Goal: Task Accomplishment & Management: Complete application form

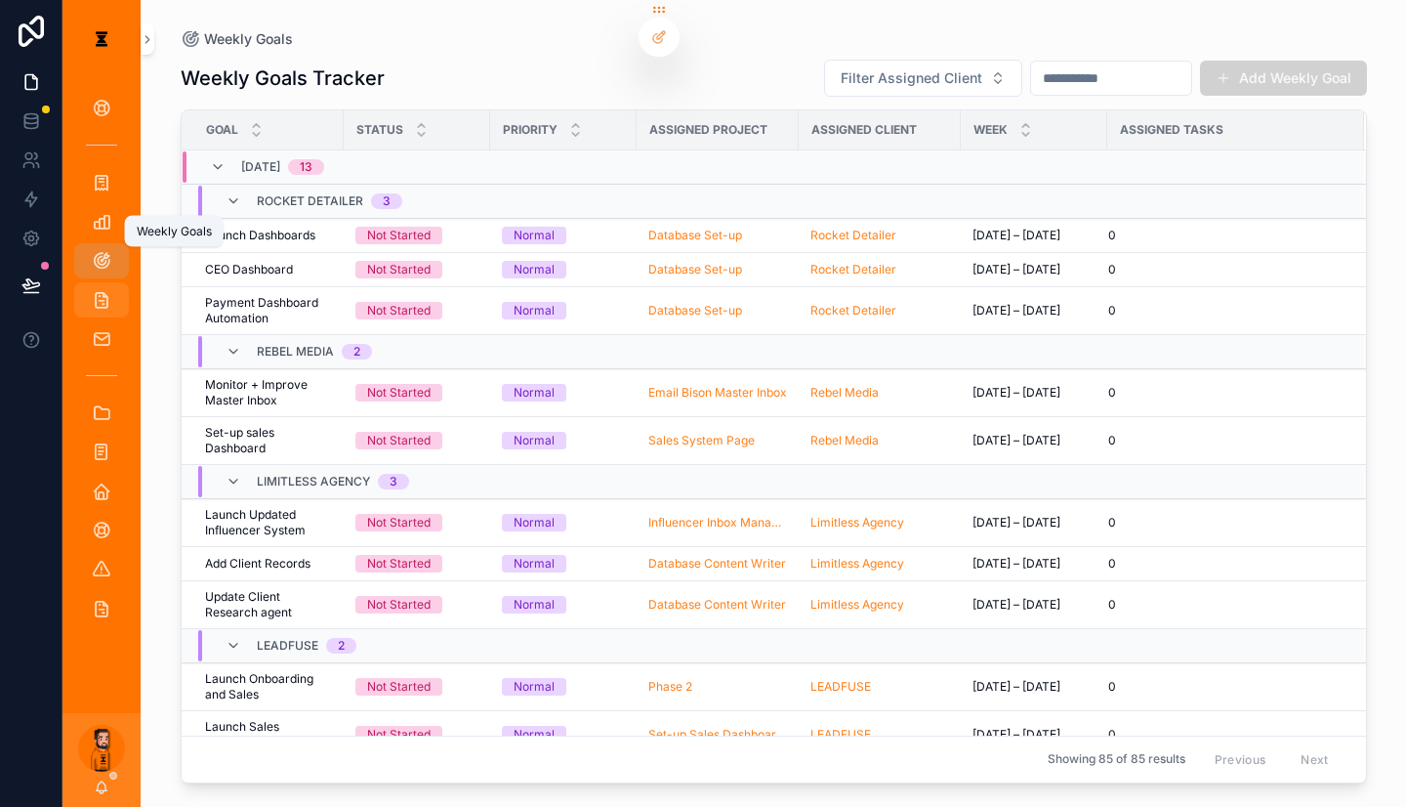
scroll to position [195, 0]
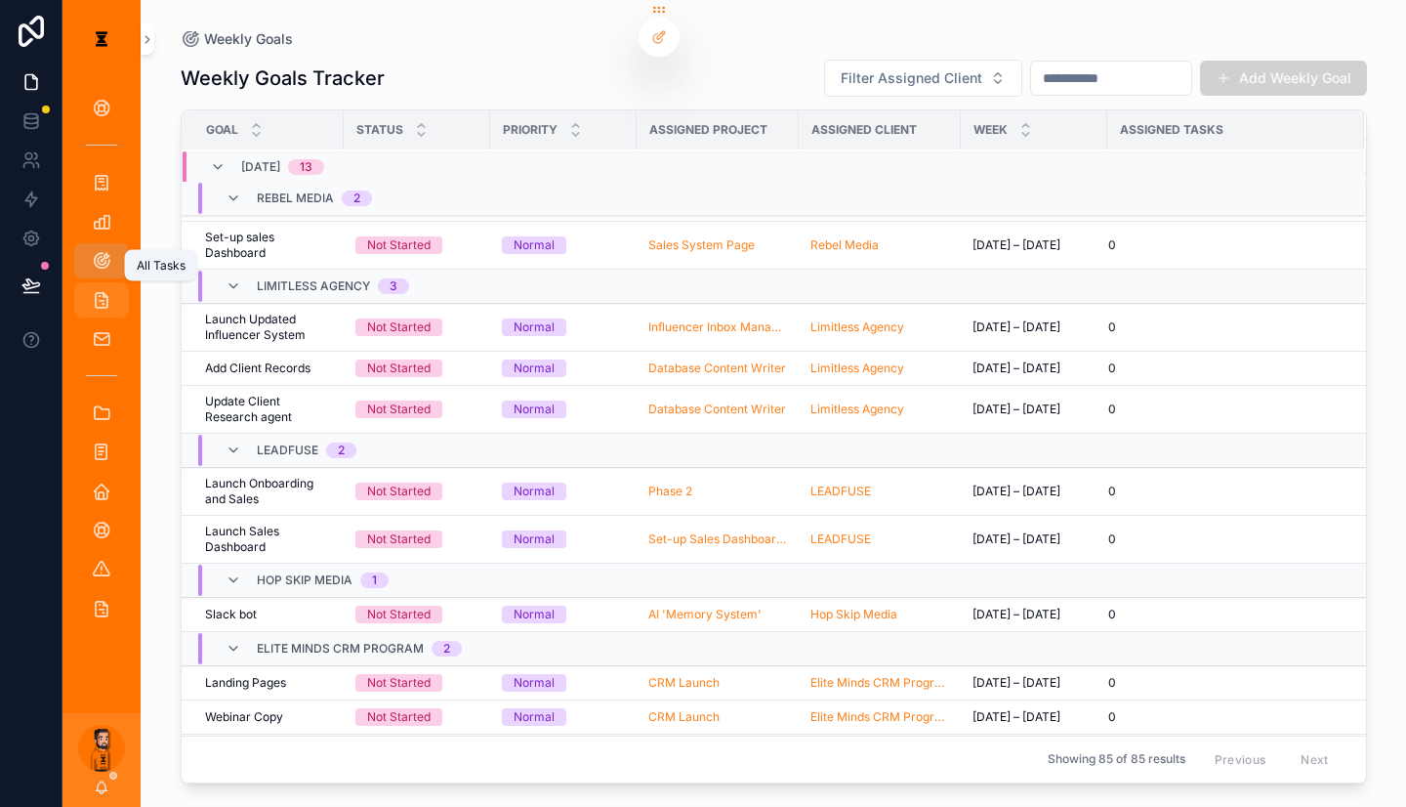
click at [92, 290] on icon "scrollable content" at bounding box center [102, 300] width 20 height 20
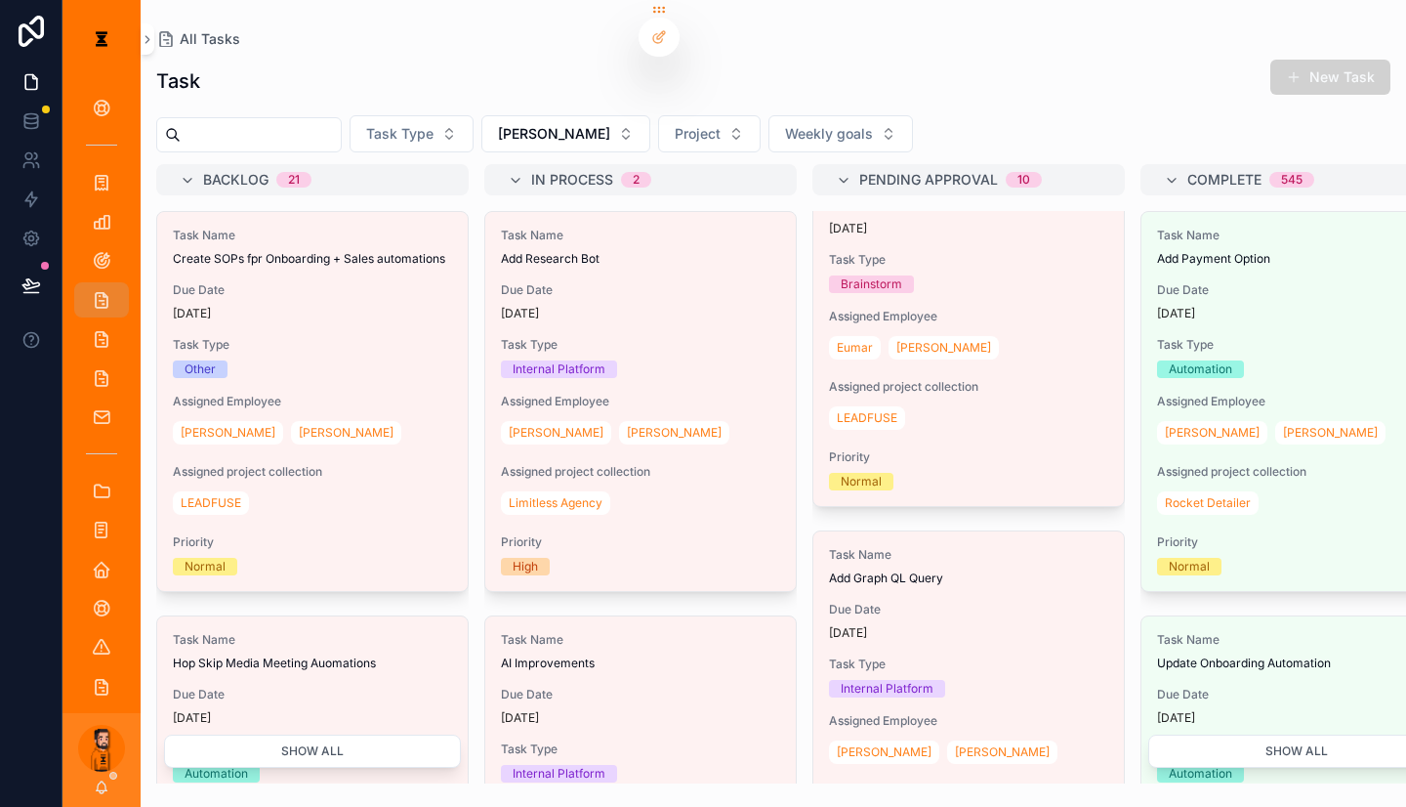
scroll to position [2441, 0]
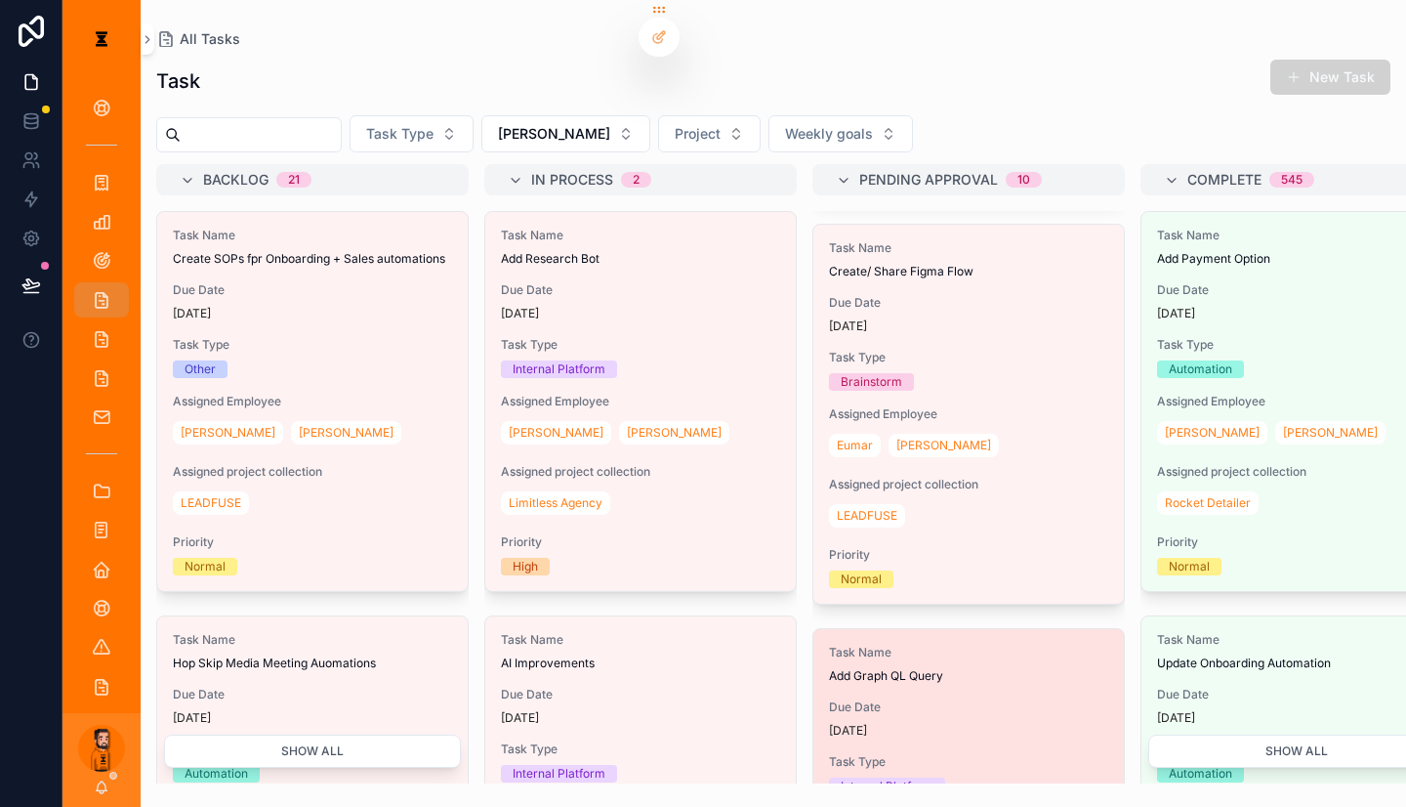
click at [861, 723] on div "[DATE]" at bounding box center [968, 731] width 279 height 16
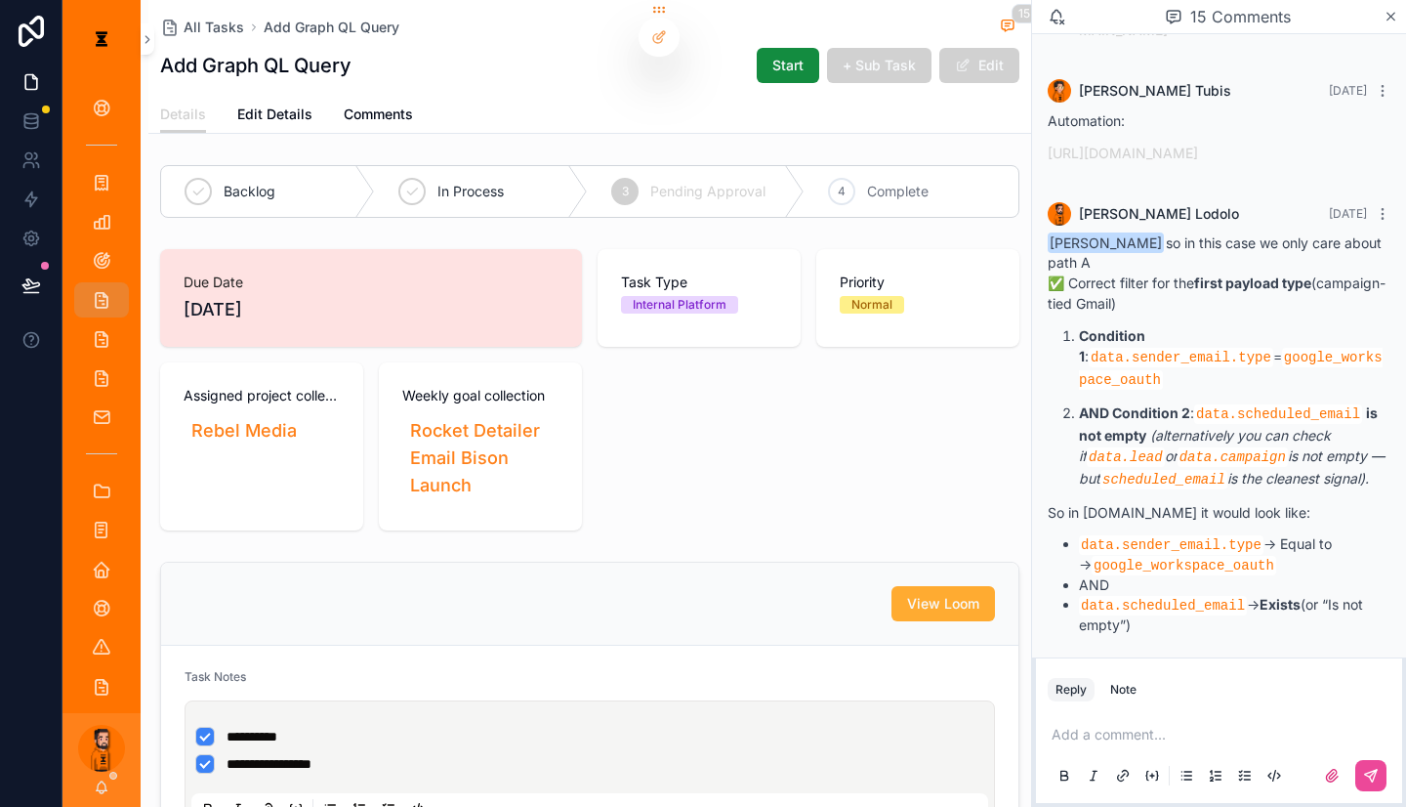
scroll to position [2604, 0]
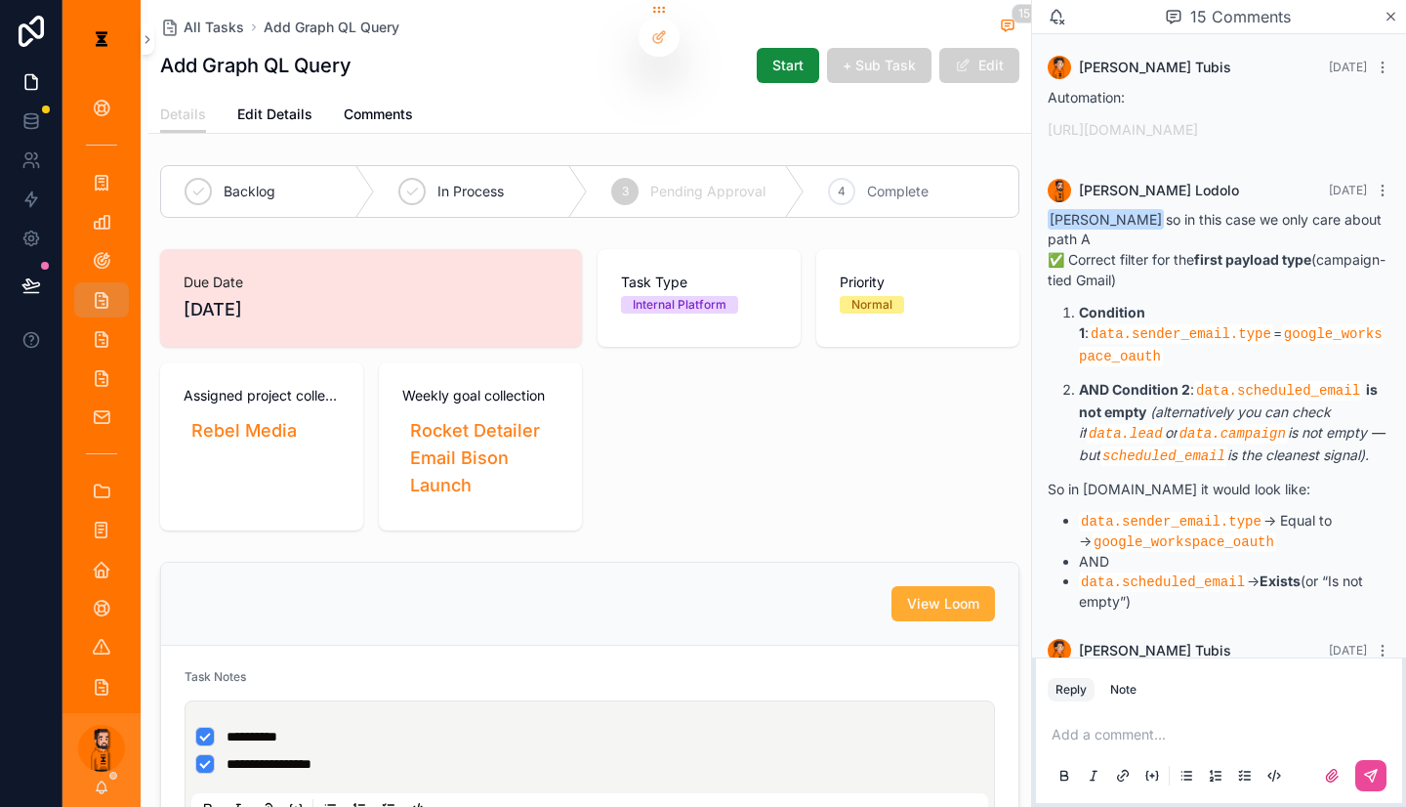
drag, startPoint x: 1212, startPoint y: 569, endPoint x: 1207, endPoint y: 628, distance: 58.8
click at [1207, 671] on span "[PERSON_NAME] , made the changes and tested it out in an manual email sent on e…" at bounding box center [1213, 708] width 331 height 75
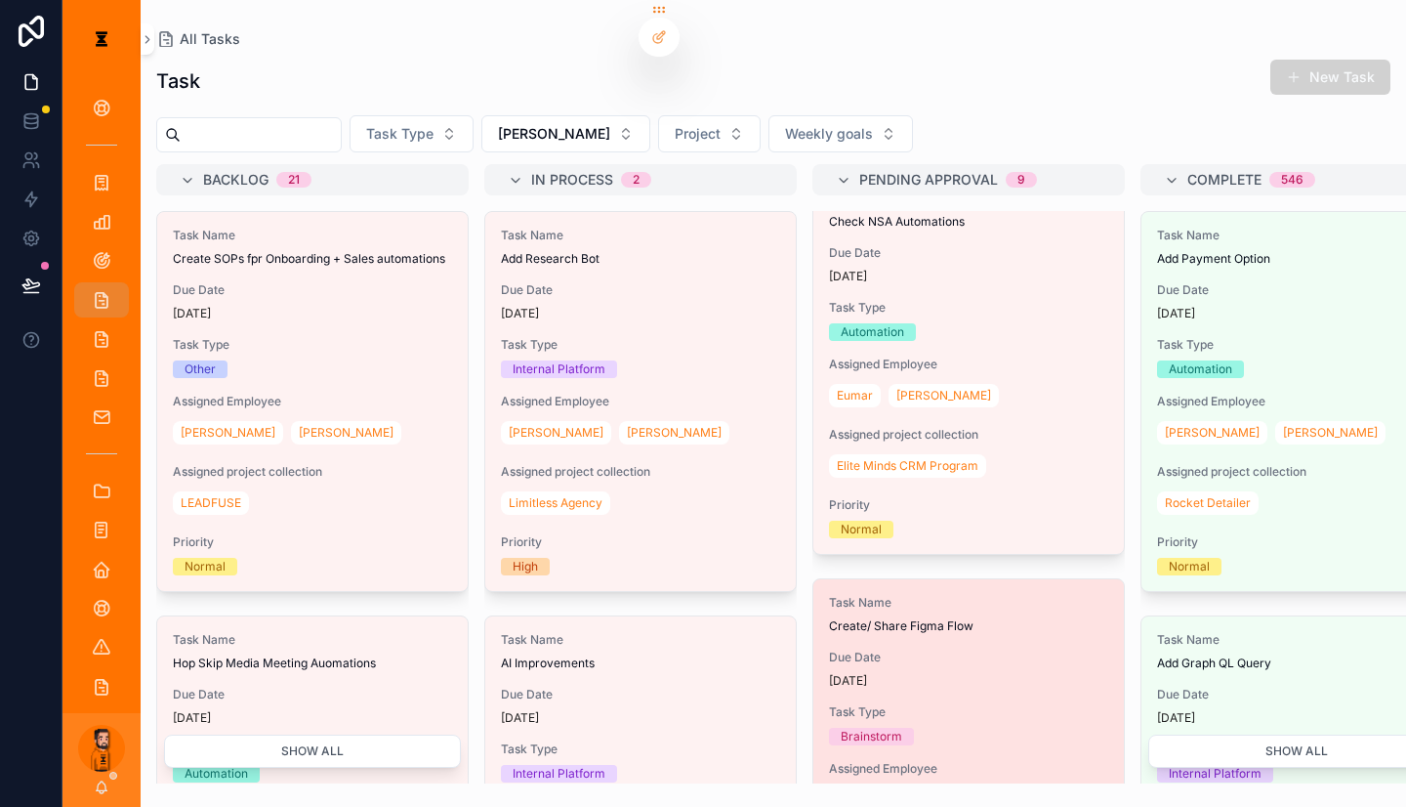
scroll to position [1989, 0]
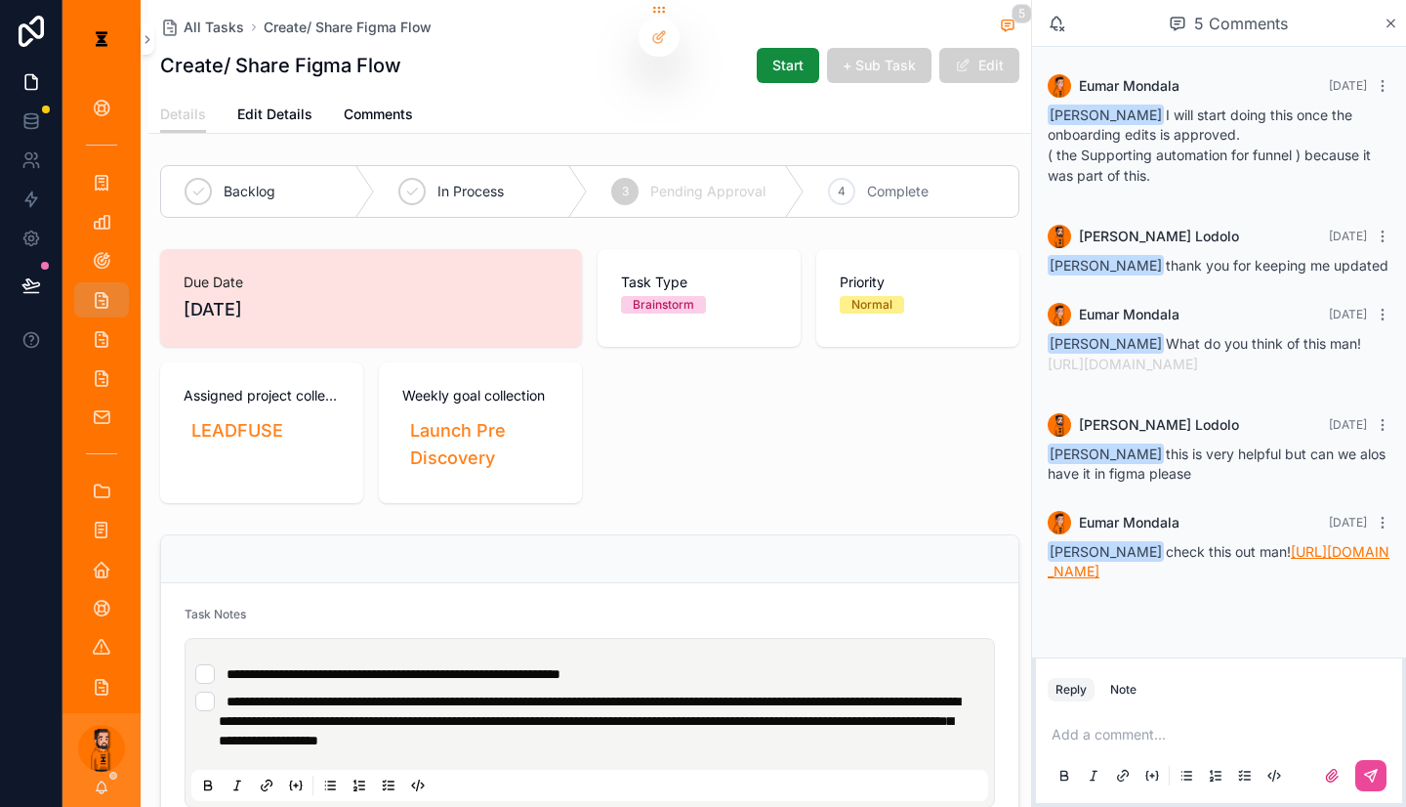
click at [1331, 543] on link "[URL][DOMAIN_NAME]" at bounding box center [1219, 561] width 342 height 36
click at [882, 182] on span "Complete" at bounding box center [898, 192] width 62 height 20
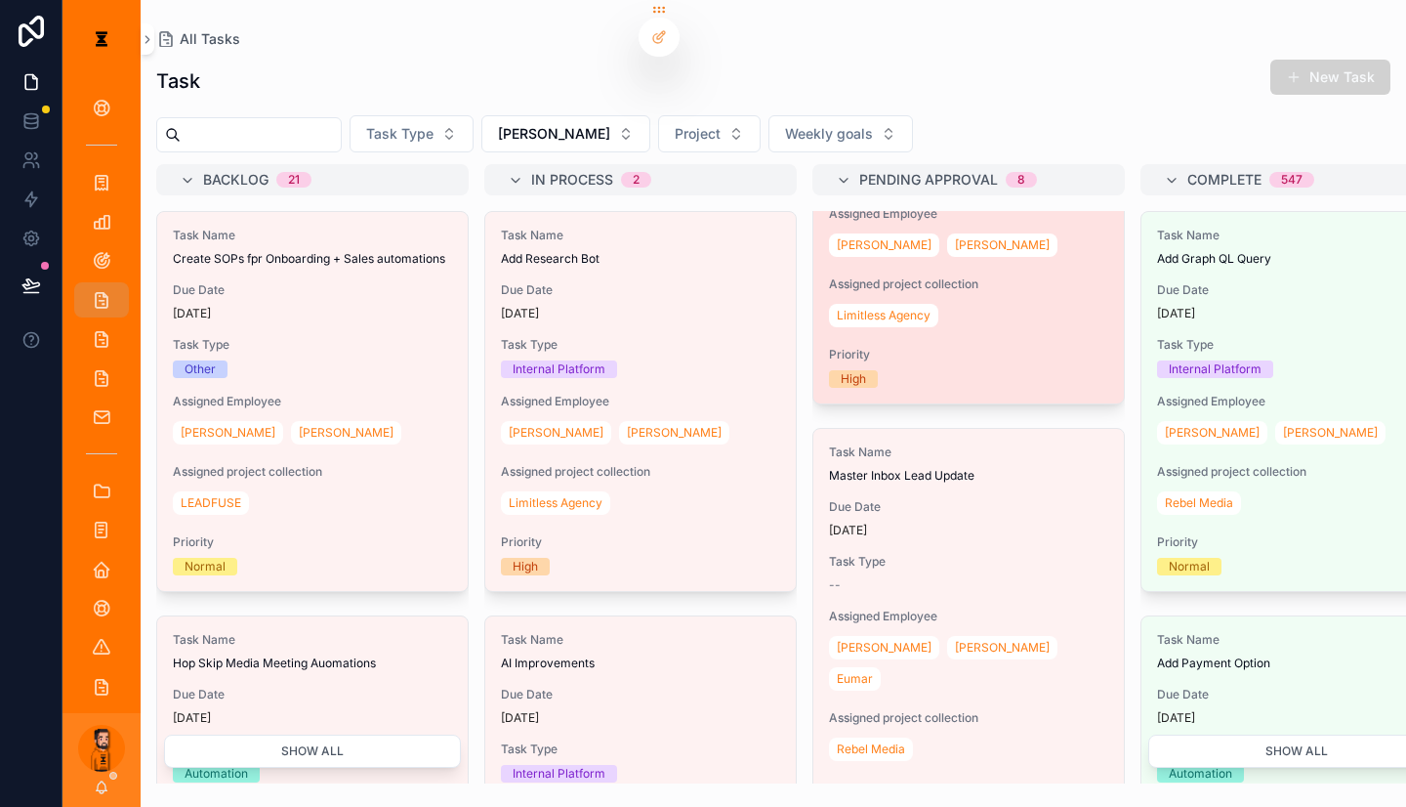
scroll to position [195, 0]
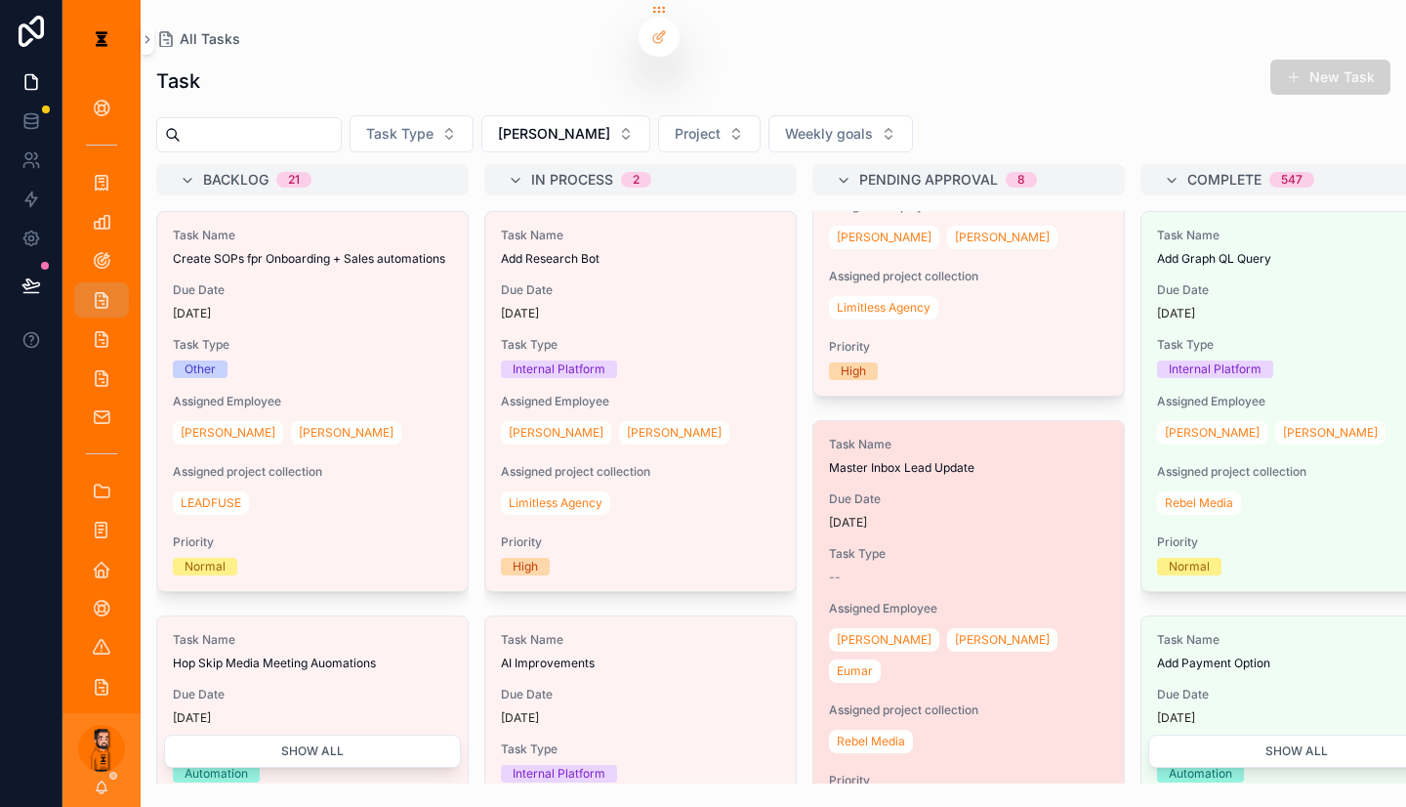
click at [877, 450] on div "Task Name Master Inbox Lead Update Due Date [DATE] Task Type -- Assigned Employ…" at bounding box center [969, 625] width 311 height 408
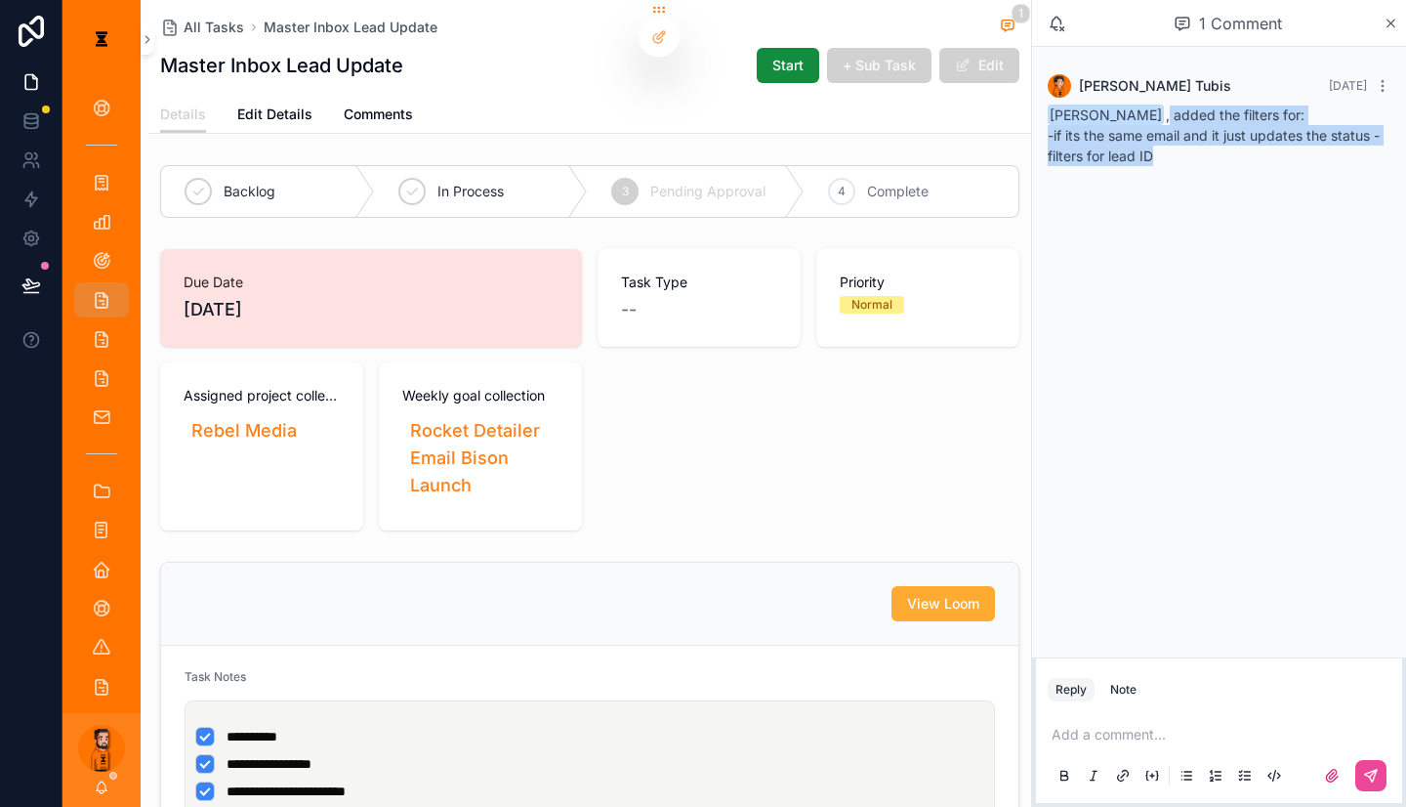
drag, startPoint x: 1165, startPoint y: 103, endPoint x: 1195, endPoint y: 144, distance: 50.4
click at [1195, 144] on div "[PERSON_NAME] , added the filters for: -if its the same email and it just updat…" at bounding box center [1219, 135] width 343 height 61
click at [1195, 144] on p "-if its the same email and it just updates the status -filters for lead ID" at bounding box center [1219, 145] width 343 height 41
drag, startPoint x: 1195, startPoint y: 144, endPoint x: 1182, endPoint y: 93, distance: 52.4
click at [1182, 105] on div "[PERSON_NAME] , added the filters for: -if its the same email and it just updat…" at bounding box center [1219, 135] width 343 height 61
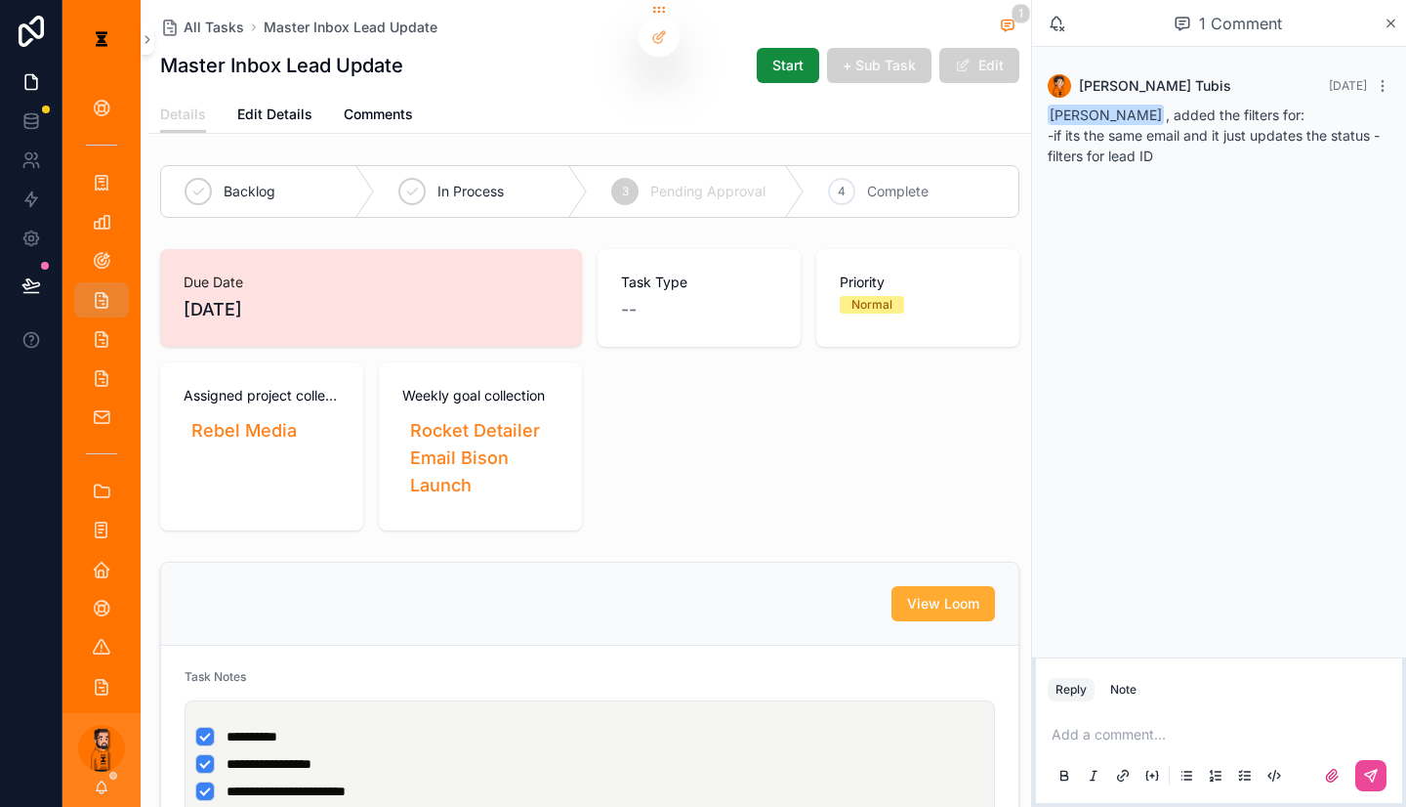
click at [1020, 363] on div "Due Date [DATE] Task Type -- Priority Normal Assigned project collection Rebel …" at bounding box center [590, 389] width 860 height 281
click at [906, 182] on span "Complete" at bounding box center [898, 192] width 62 height 20
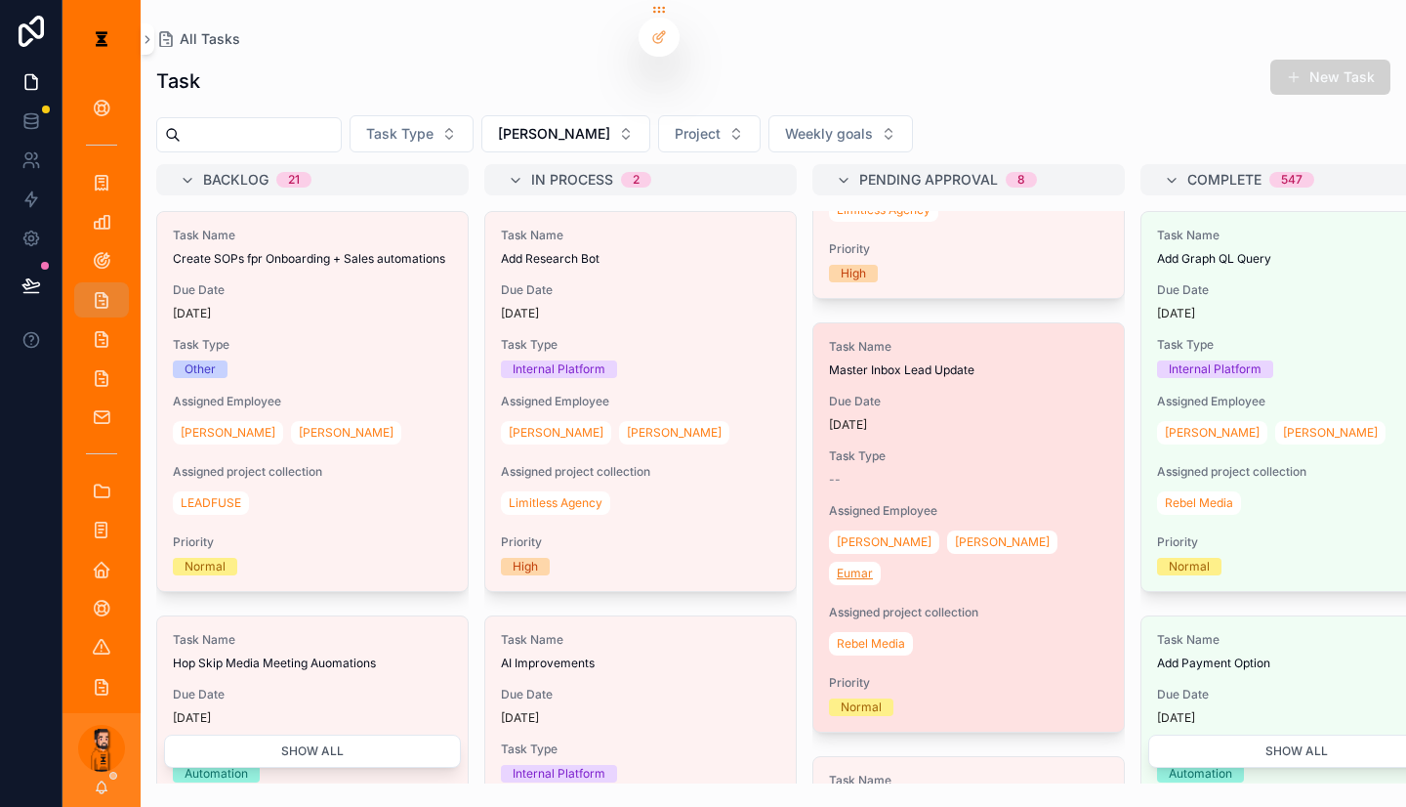
scroll to position [391, 0]
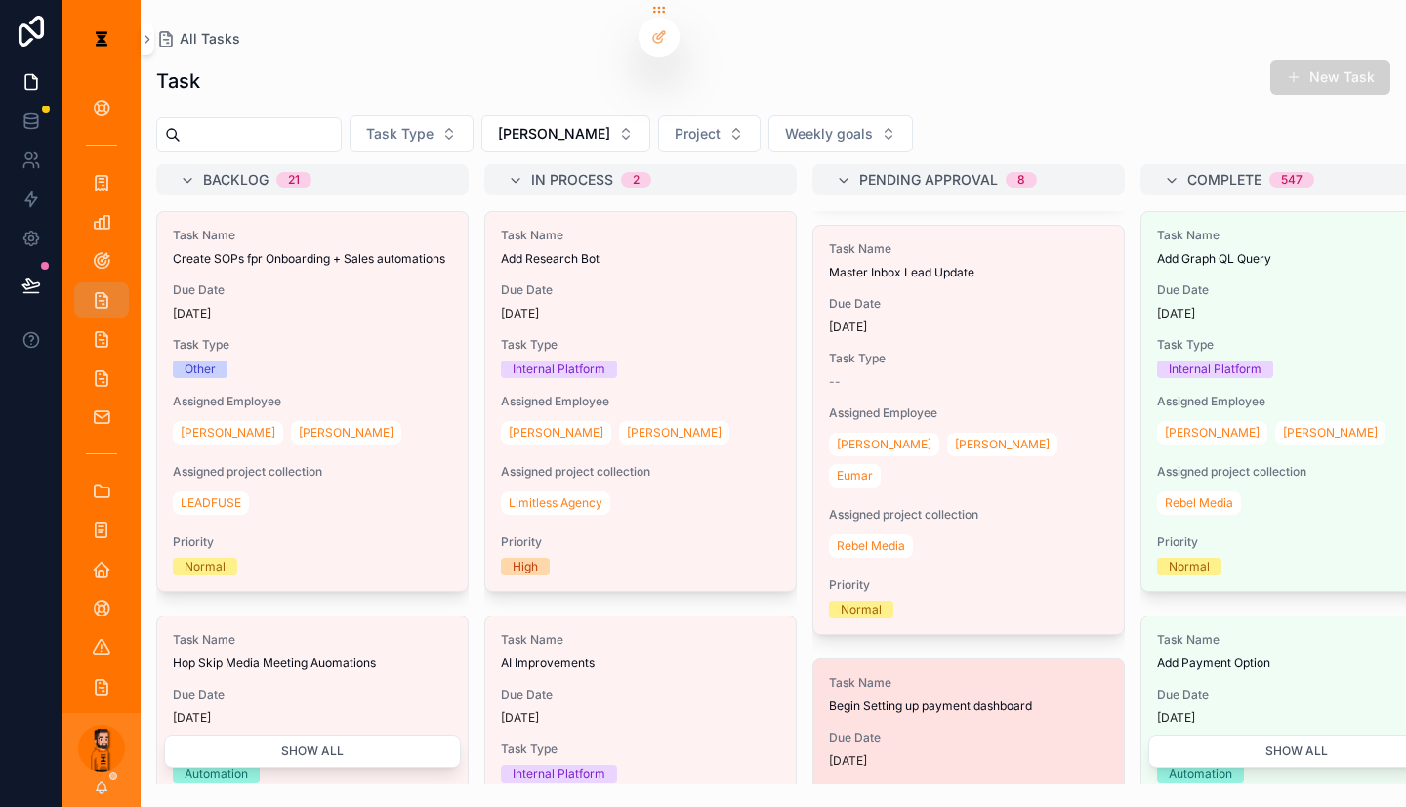
click at [869, 753] on div "[DATE]" at bounding box center [968, 761] width 279 height 16
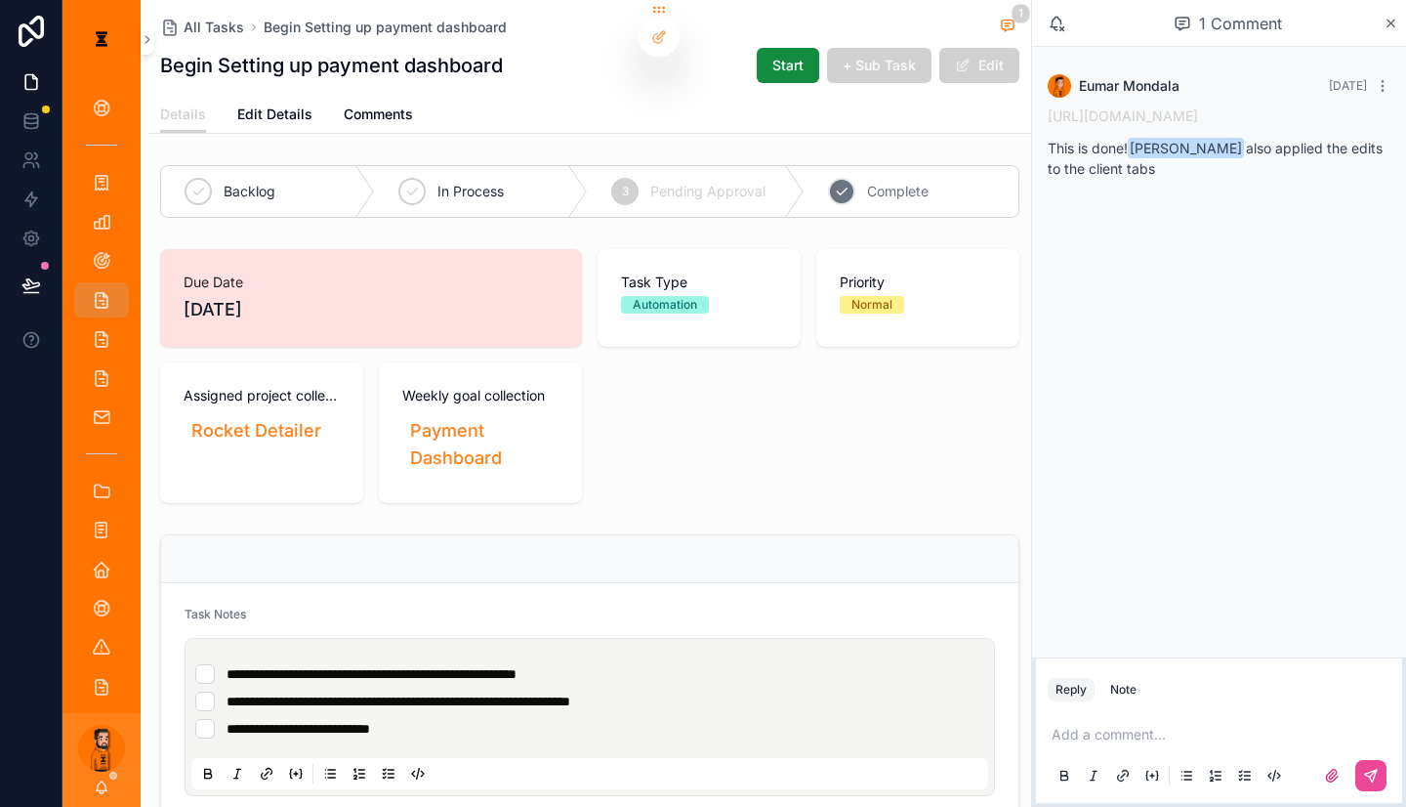
click at [893, 186] on div "4 Complete" at bounding box center [912, 191] width 214 height 51
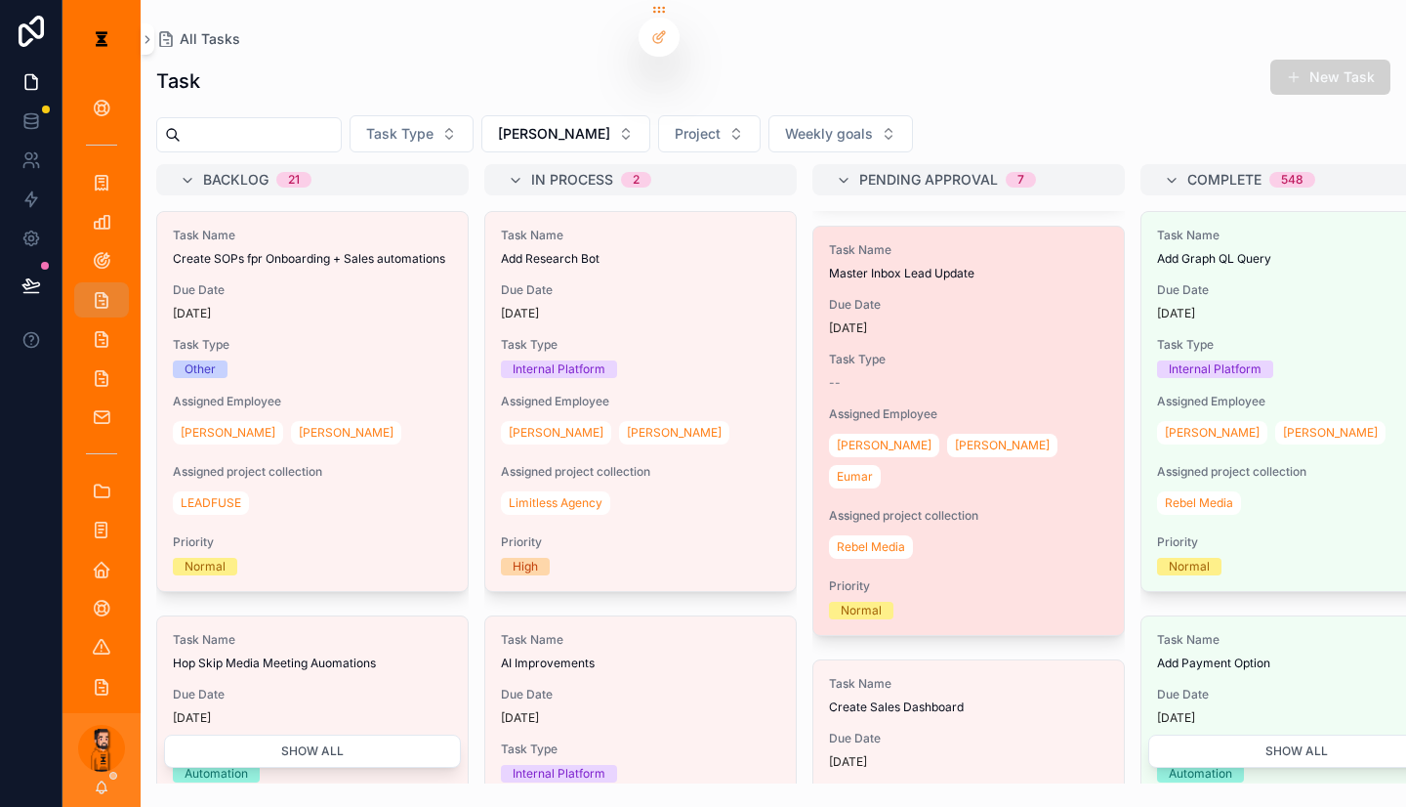
scroll to position [391, 0]
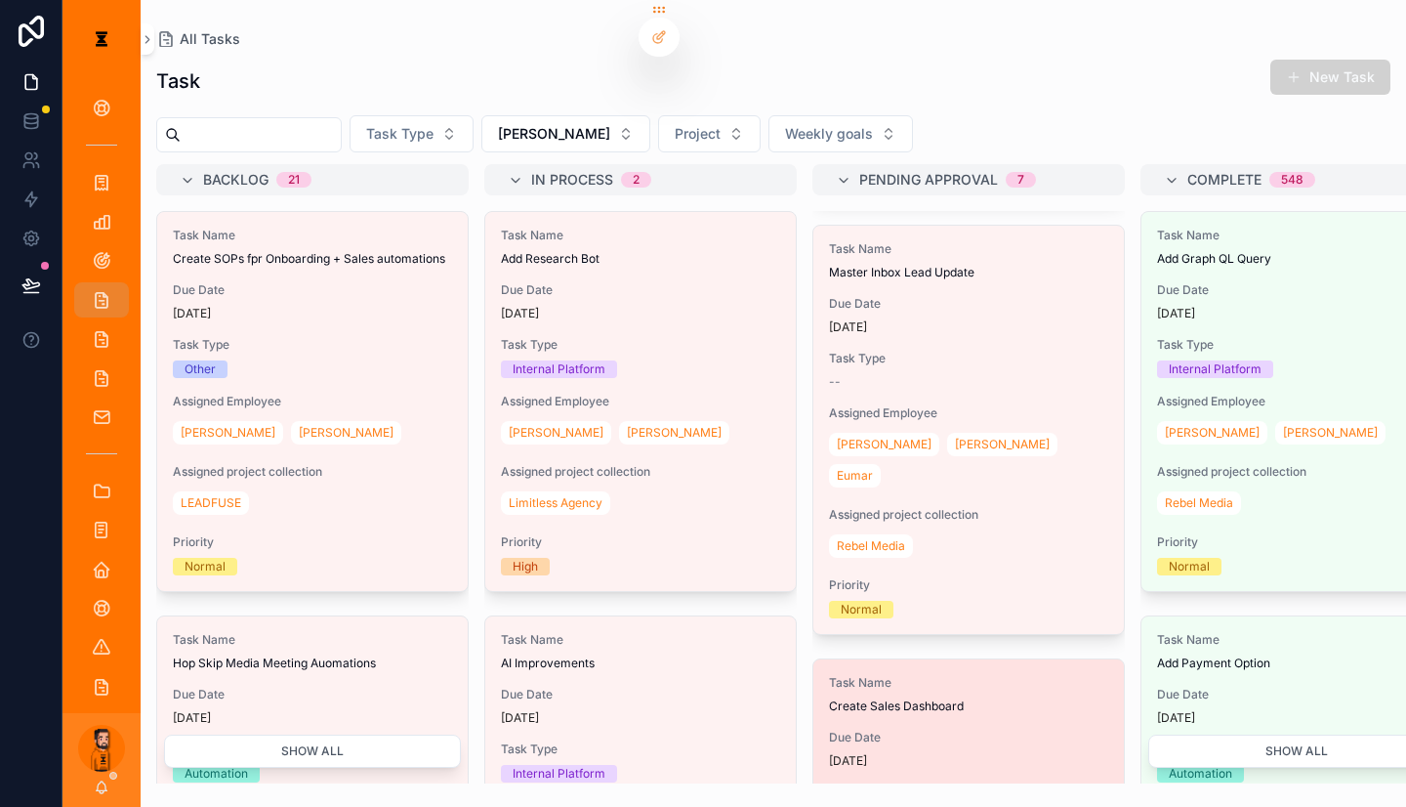
click at [908, 698] on span "Create Sales Dashboard" at bounding box center [968, 706] width 279 height 16
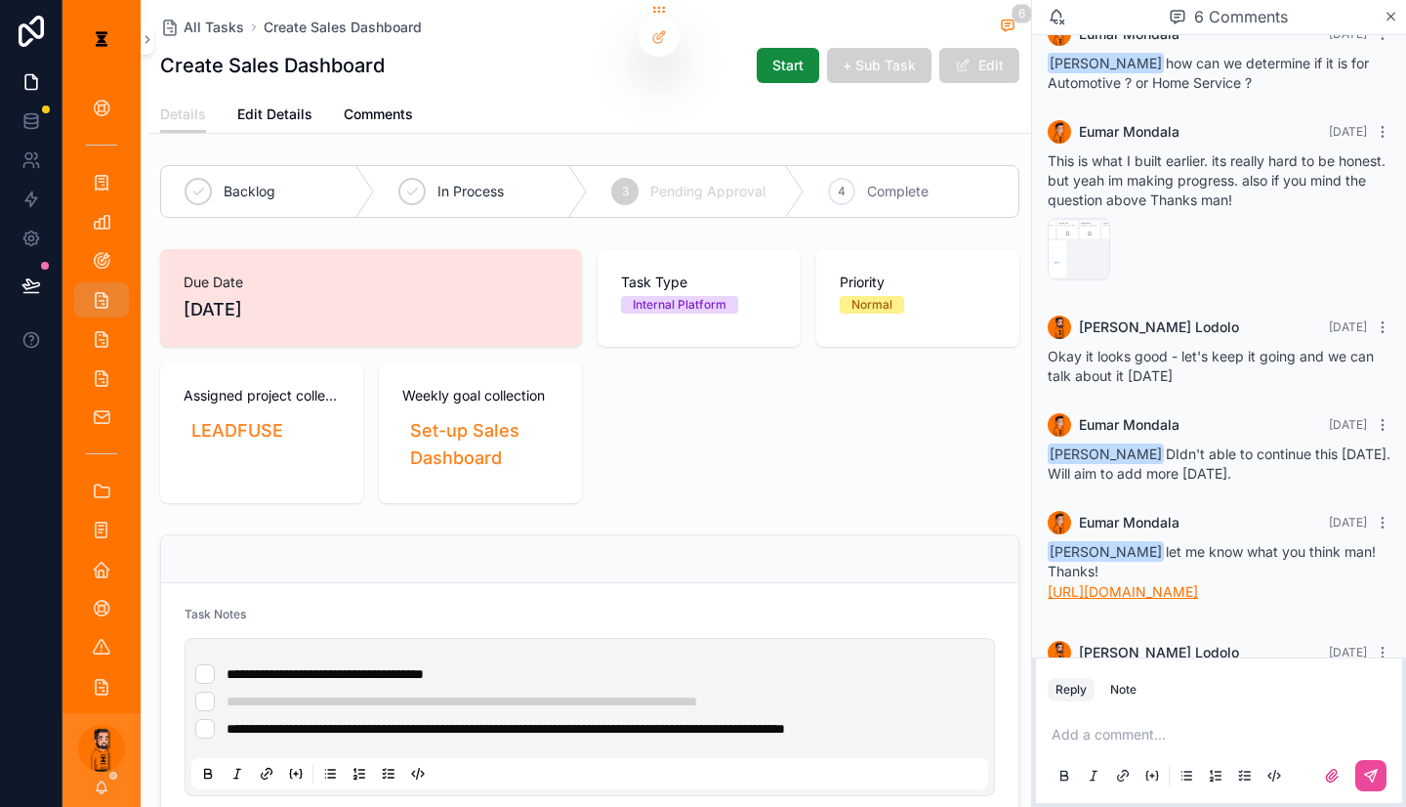
scroll to position [138, 0]
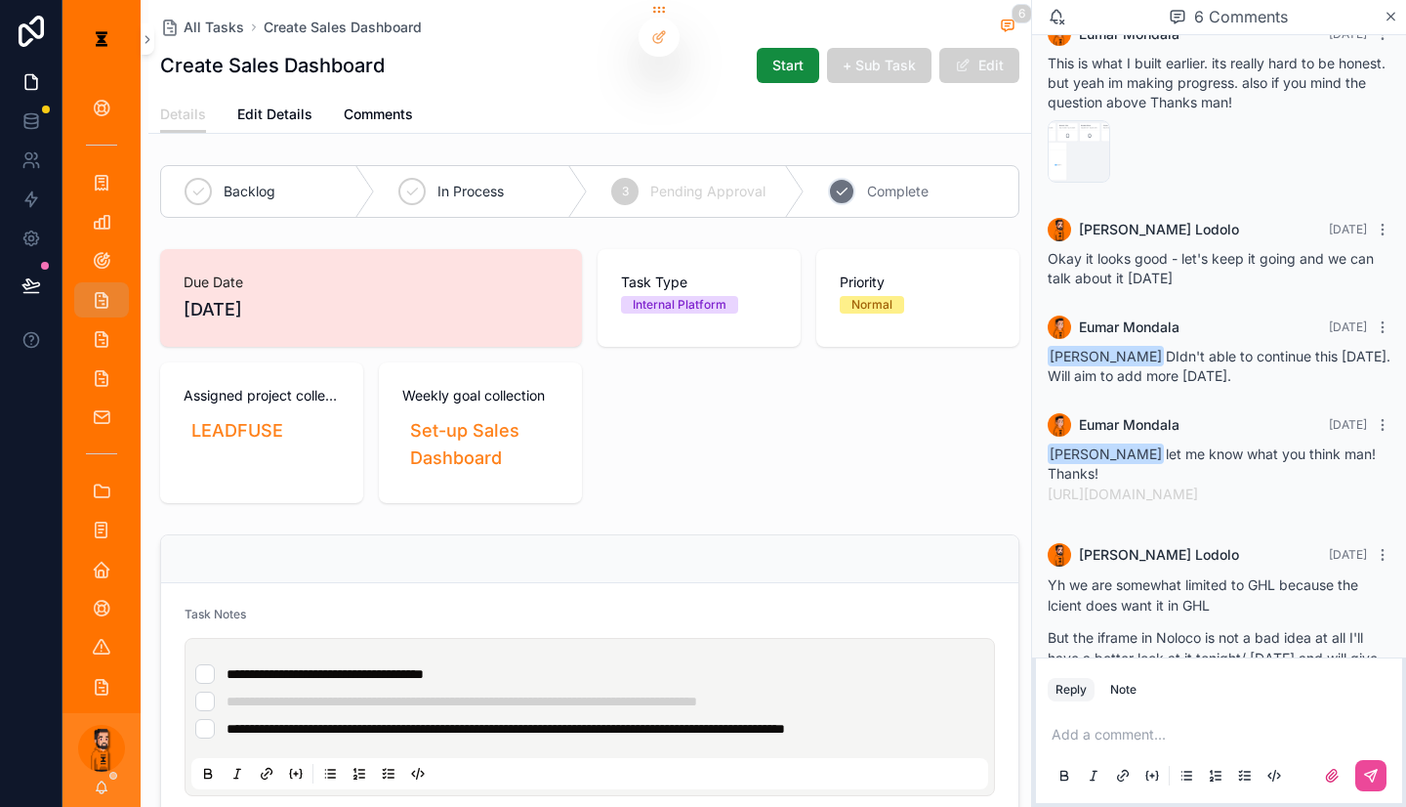
click at [875, 166] on div "4 Complete" at bounding box center [912, 191] width 214 height 51
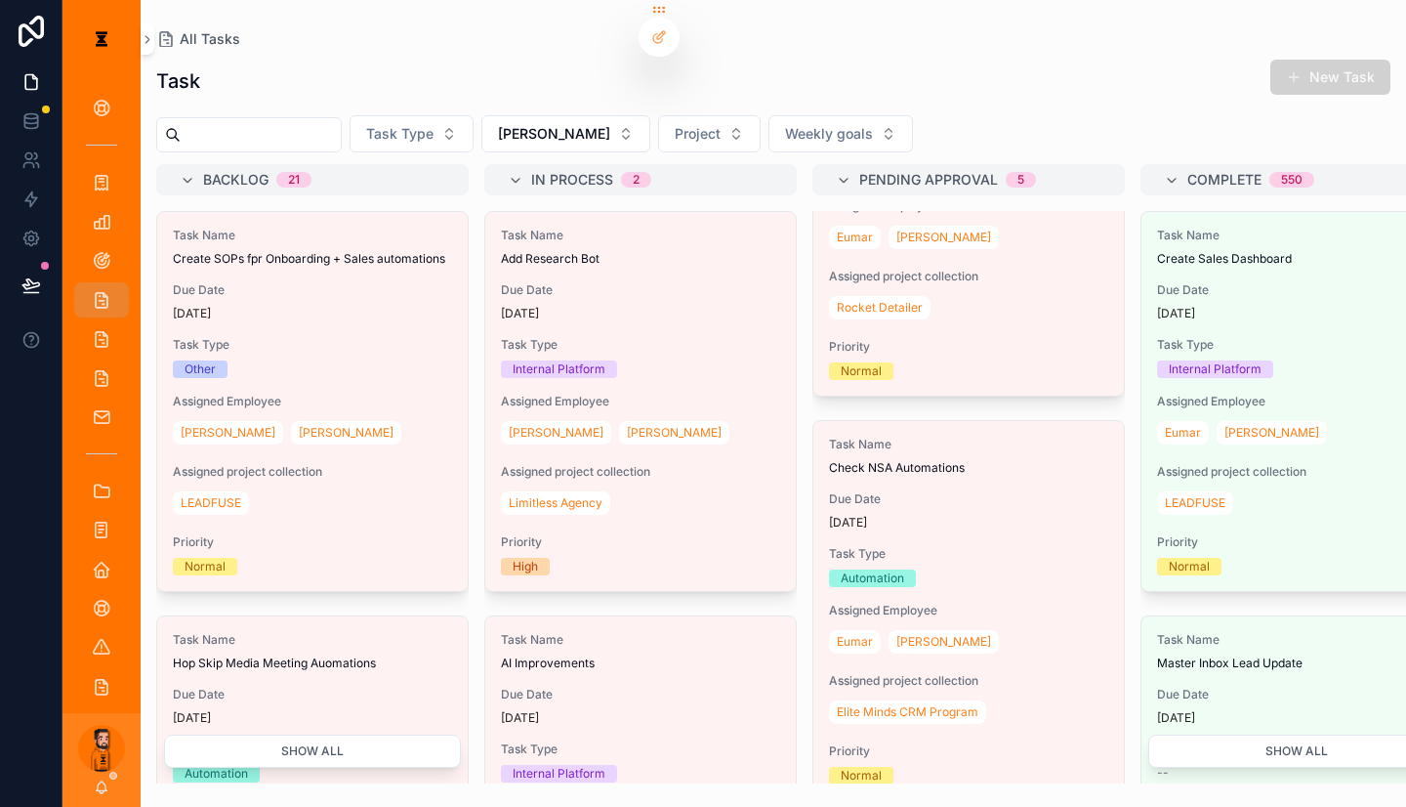
scroll to position [574, 0]
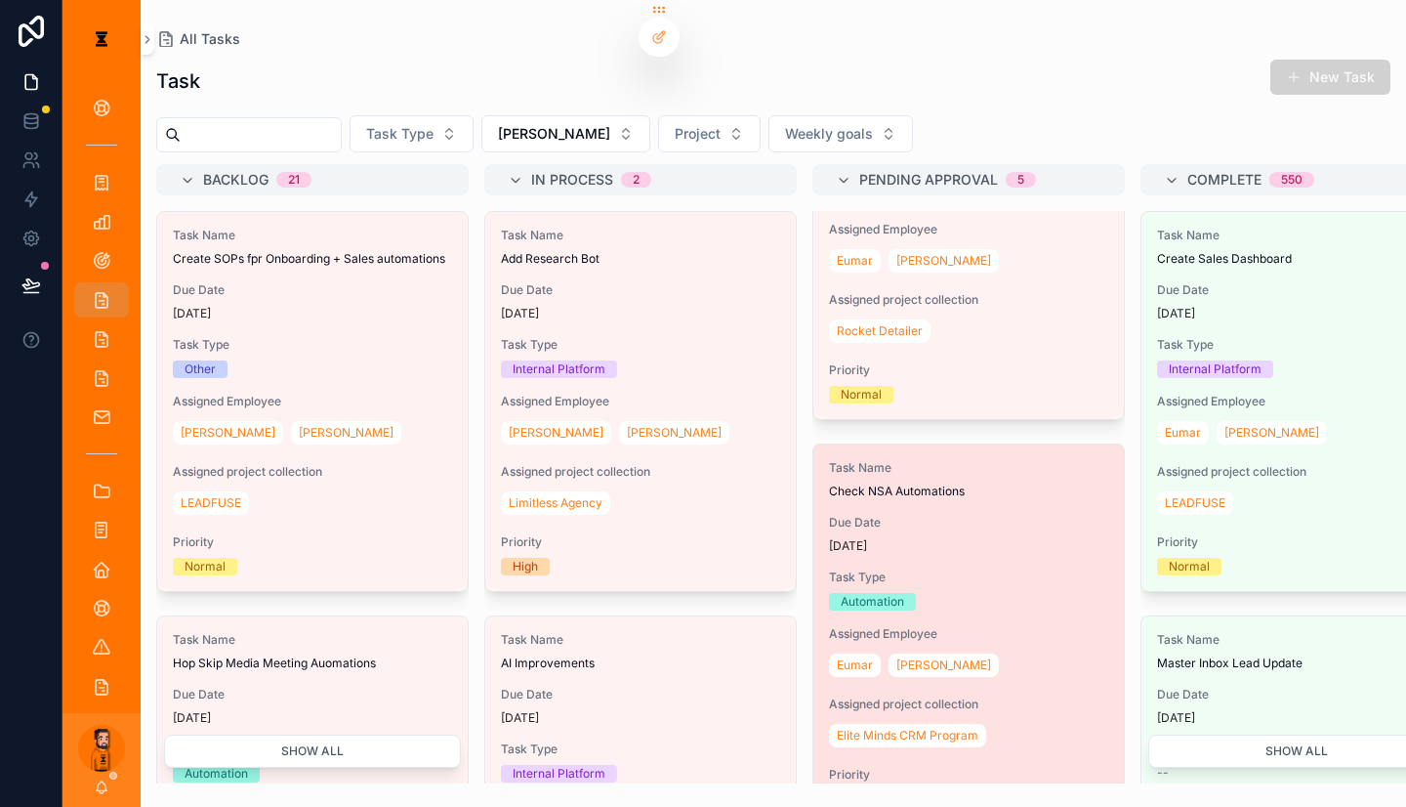
click at [829, 483] on span "Check NSA Automations" at bounding box center [968, 491] width 279 height 16
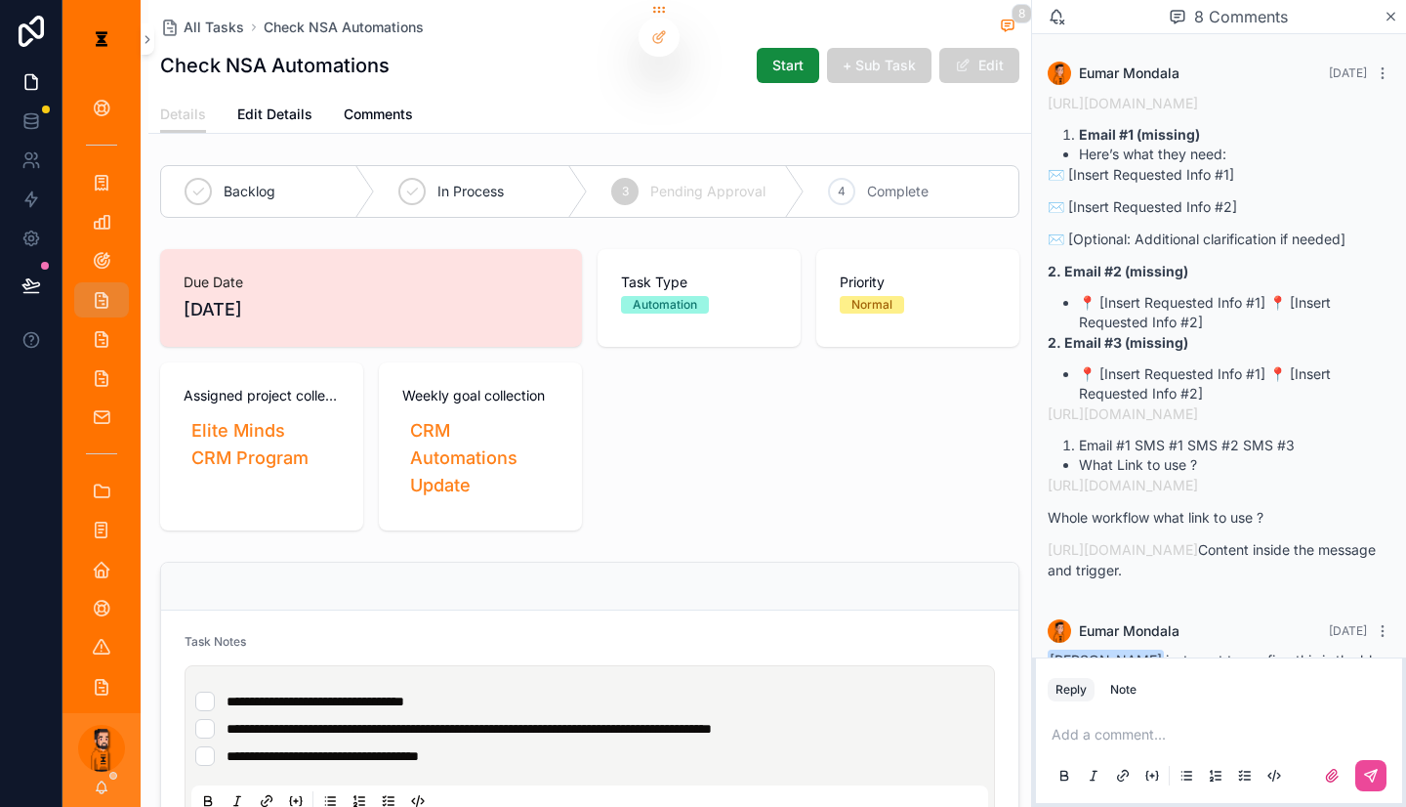
scroll to position [907, 0]
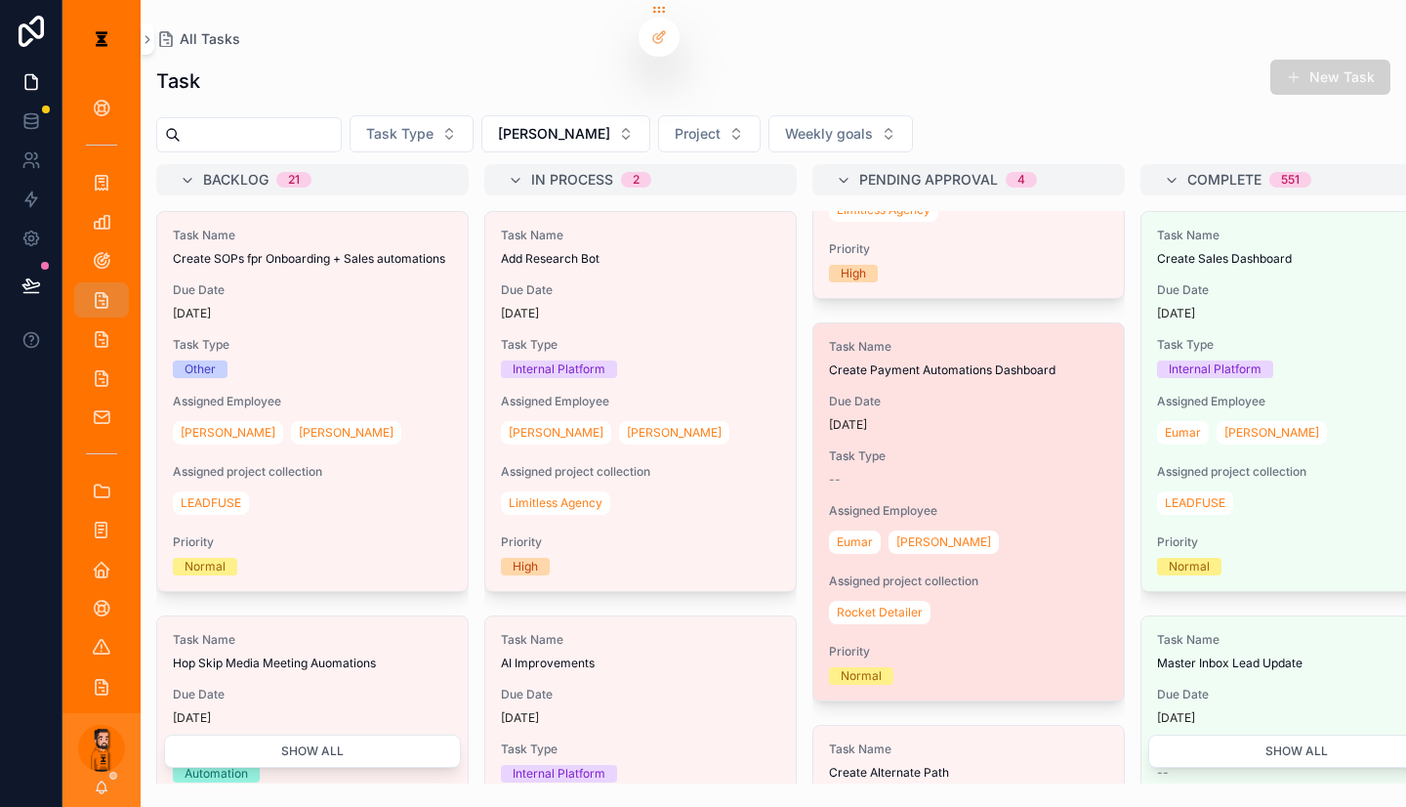
scroll to position [293, 0]
click at [873, 392] on div "Task Name Create Payment Automations Dashboard Due Date [DATE] Task Type -- Ass…" at bounding box center [969, 511] width 311 height 377
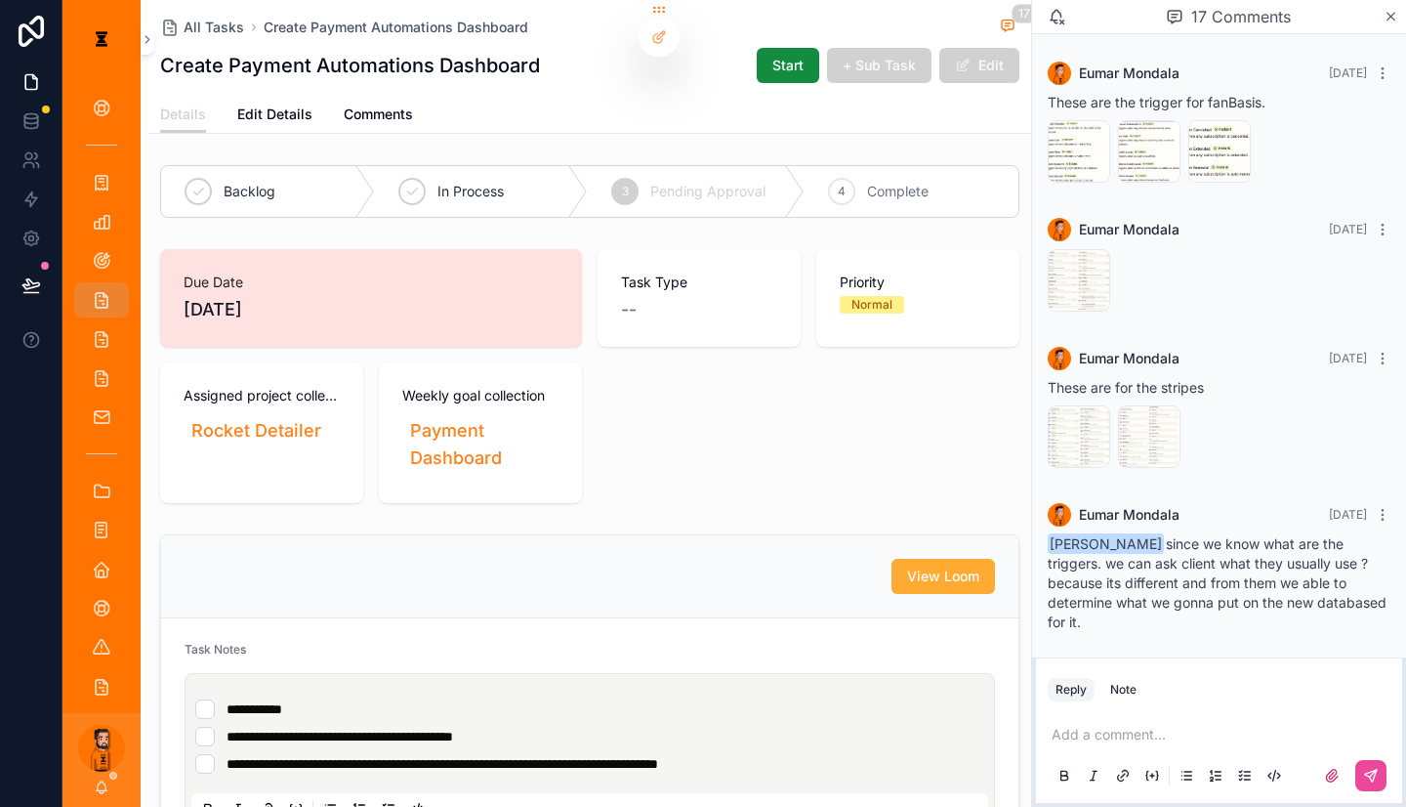
scroll to position [1750, 0]
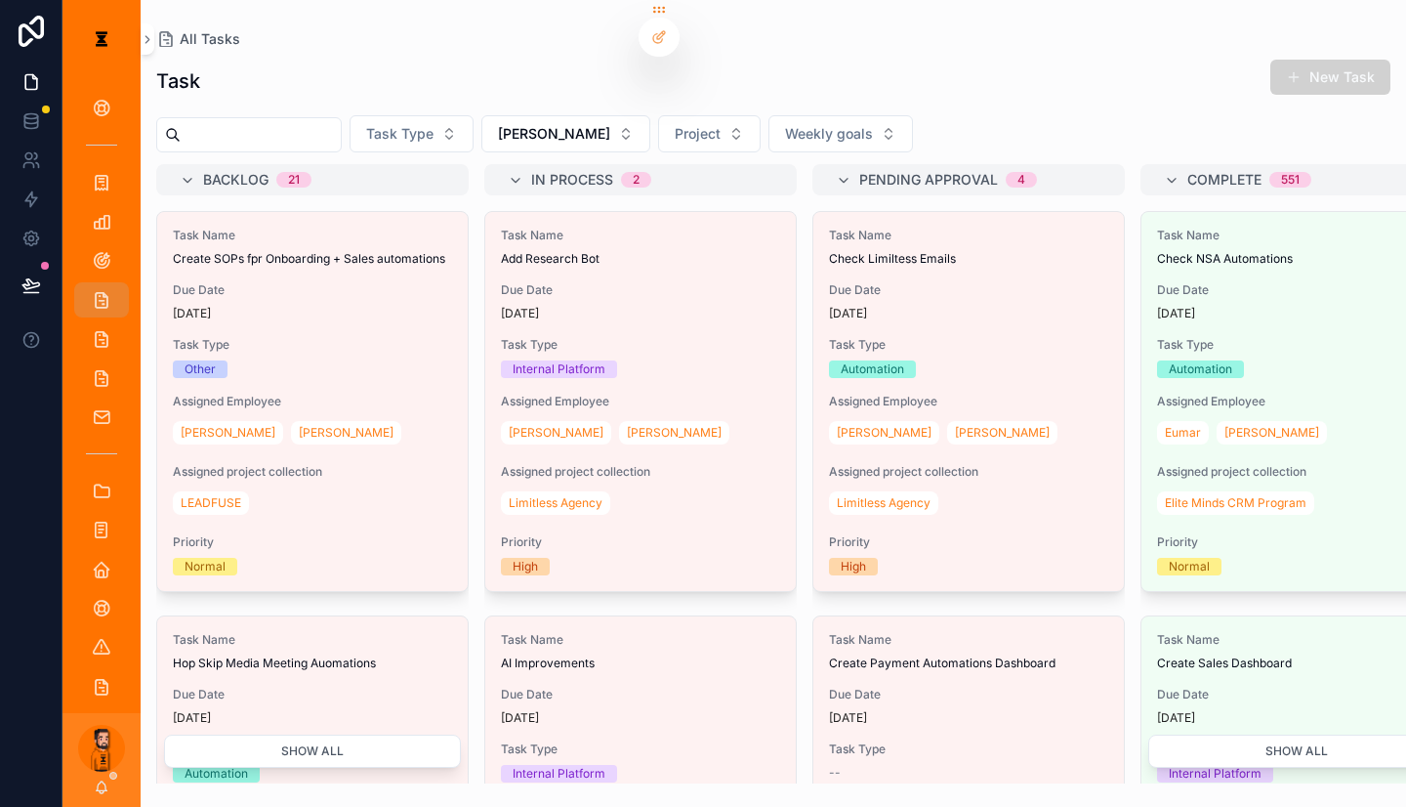
click at [873, 417] on div "[PERSON_NAME]" at bounding box center [968, 432] width 279 height 31
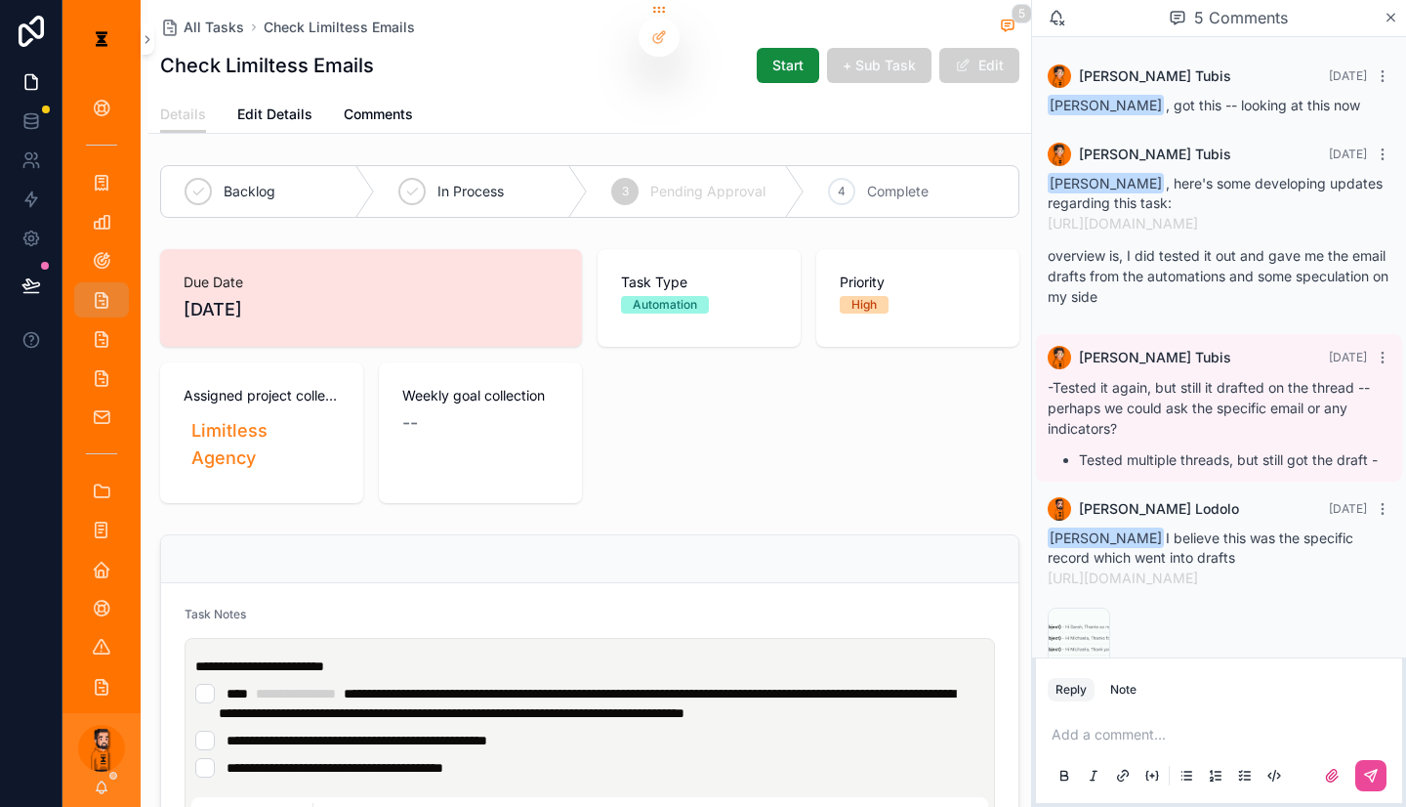
scroll to position [174, 0]
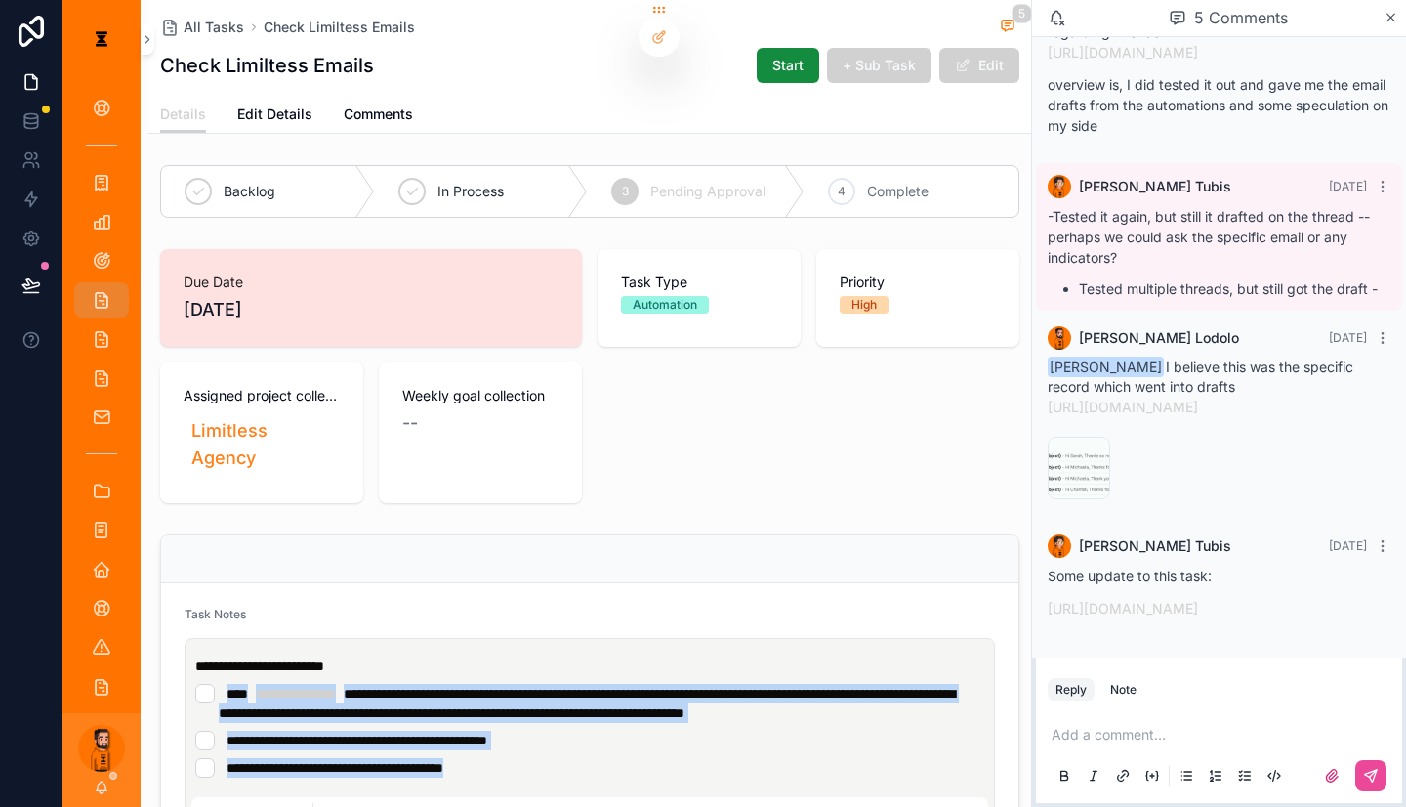
drag, startPoint x: 540, startPoint y: 639, endPoint x: 407, endPoint y: 567, distance: 150.8
click at [407, 656] on div "**********" at bounding box center [593, 716] width 797 height 121
click at [1198, 600] on link "[URL][DOMAIN_NAME]" at bounding box center [1123, 608] width 150 height 17
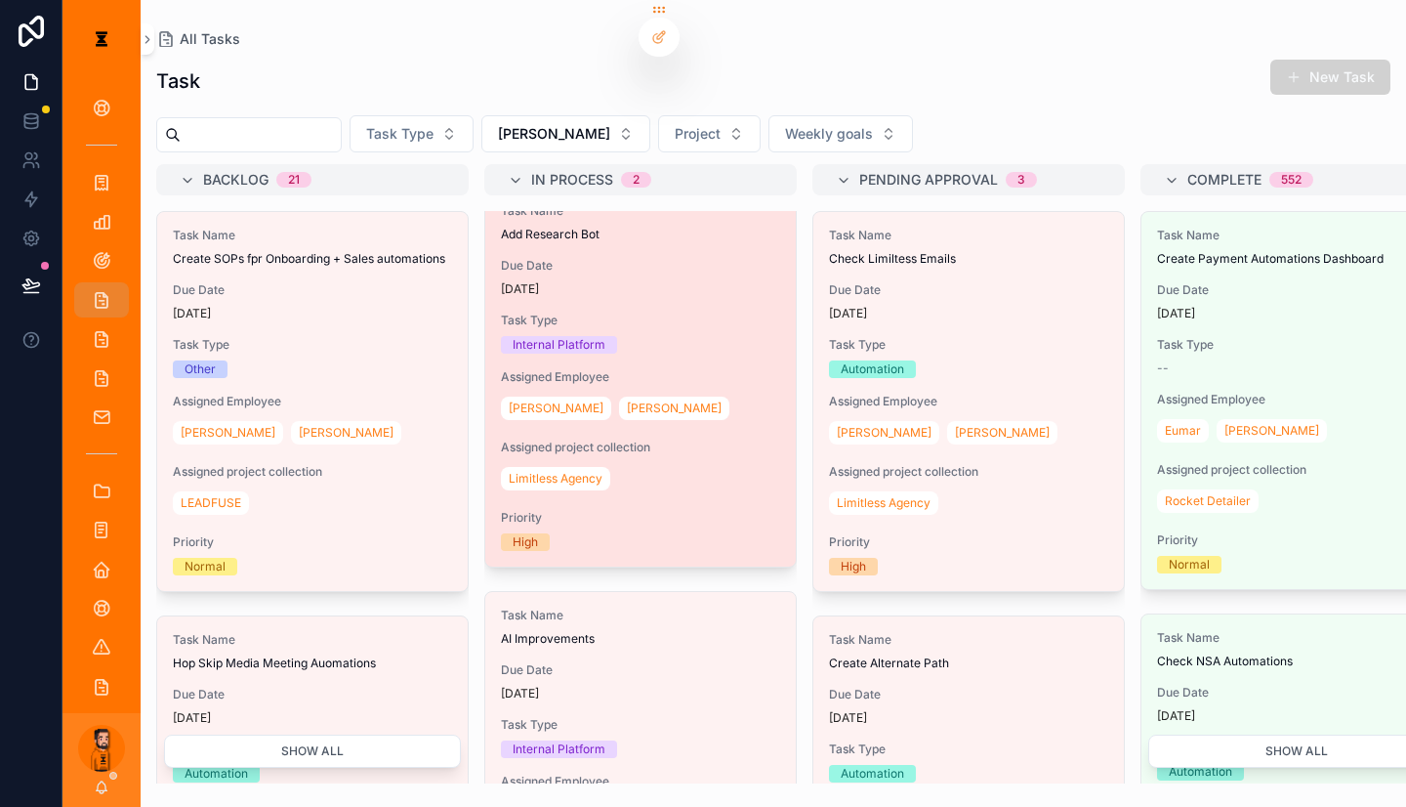
scroll to position [38, 0]
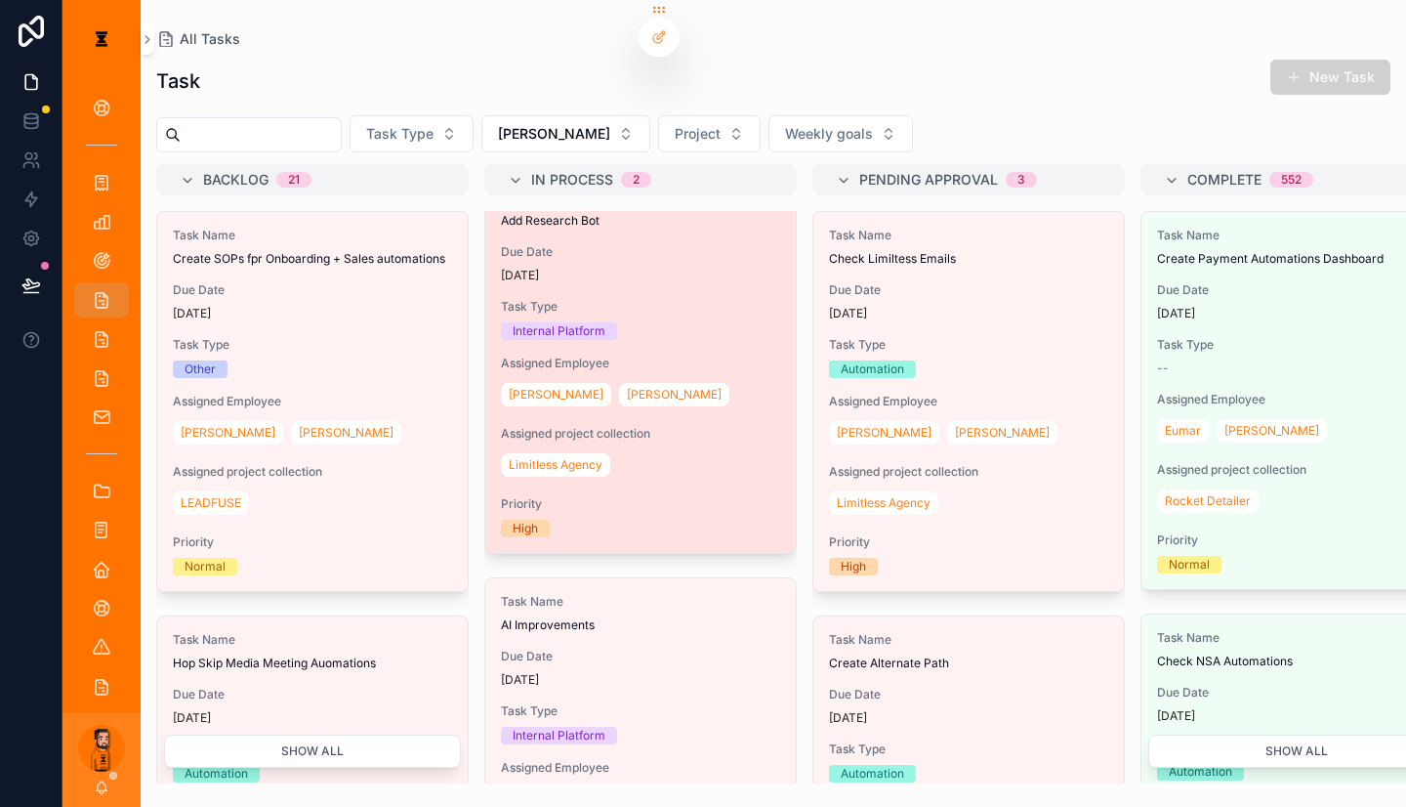
click at [601, 449] on div "Limitless Agency" at bounding box center [640, 464] width 279 height 31
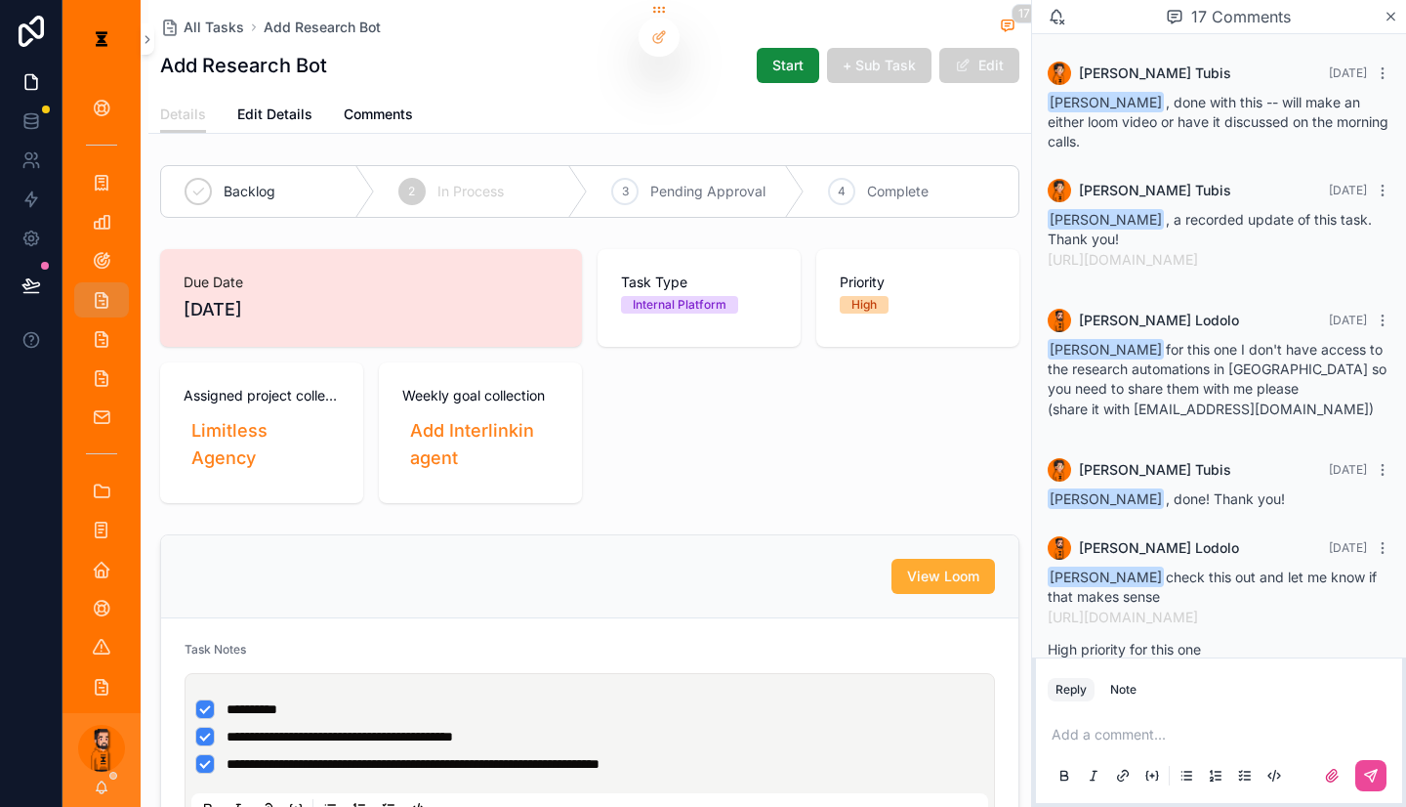
scroll to position [1948, 0]
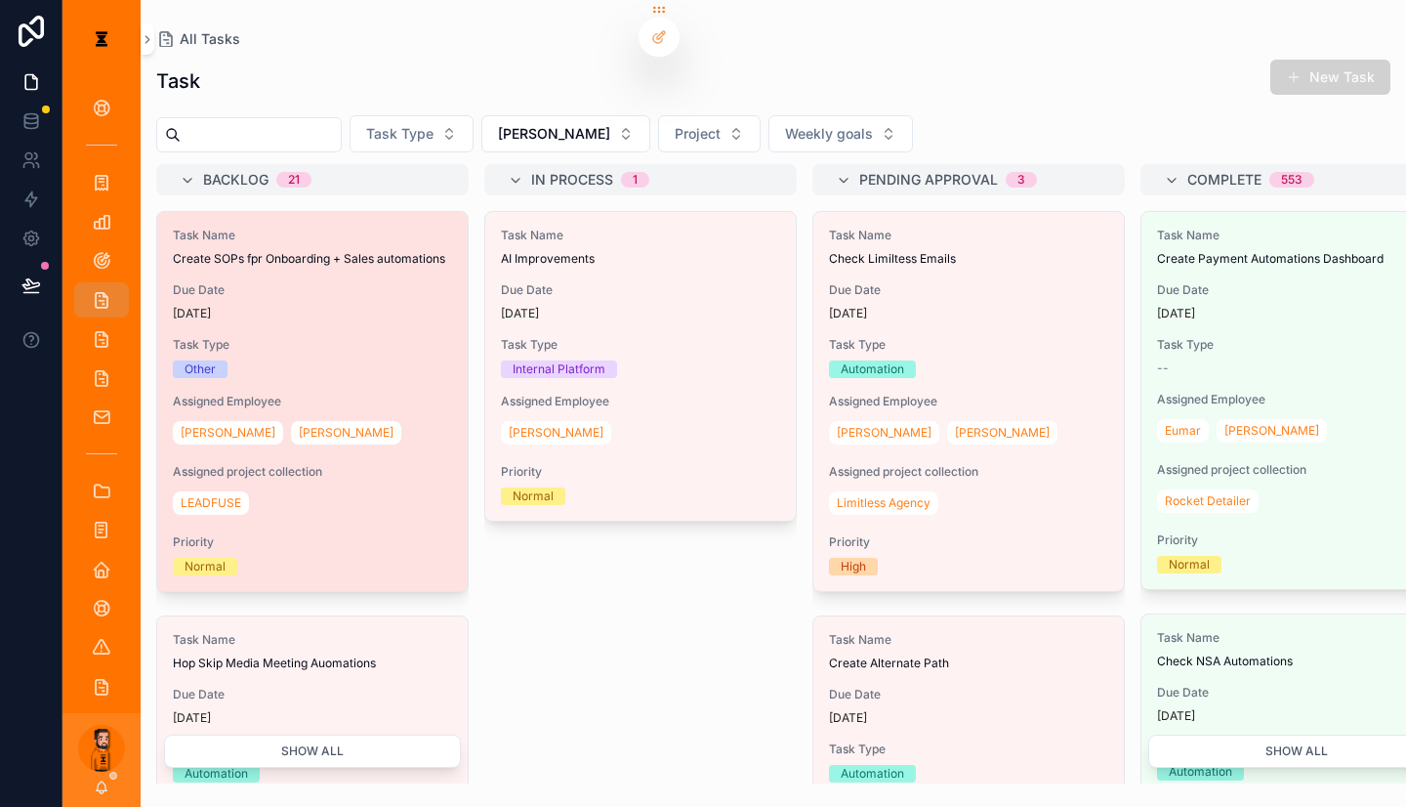
click at [333, 337] on span "Task Type" at bounding box center [312, 345] width 279 height 16
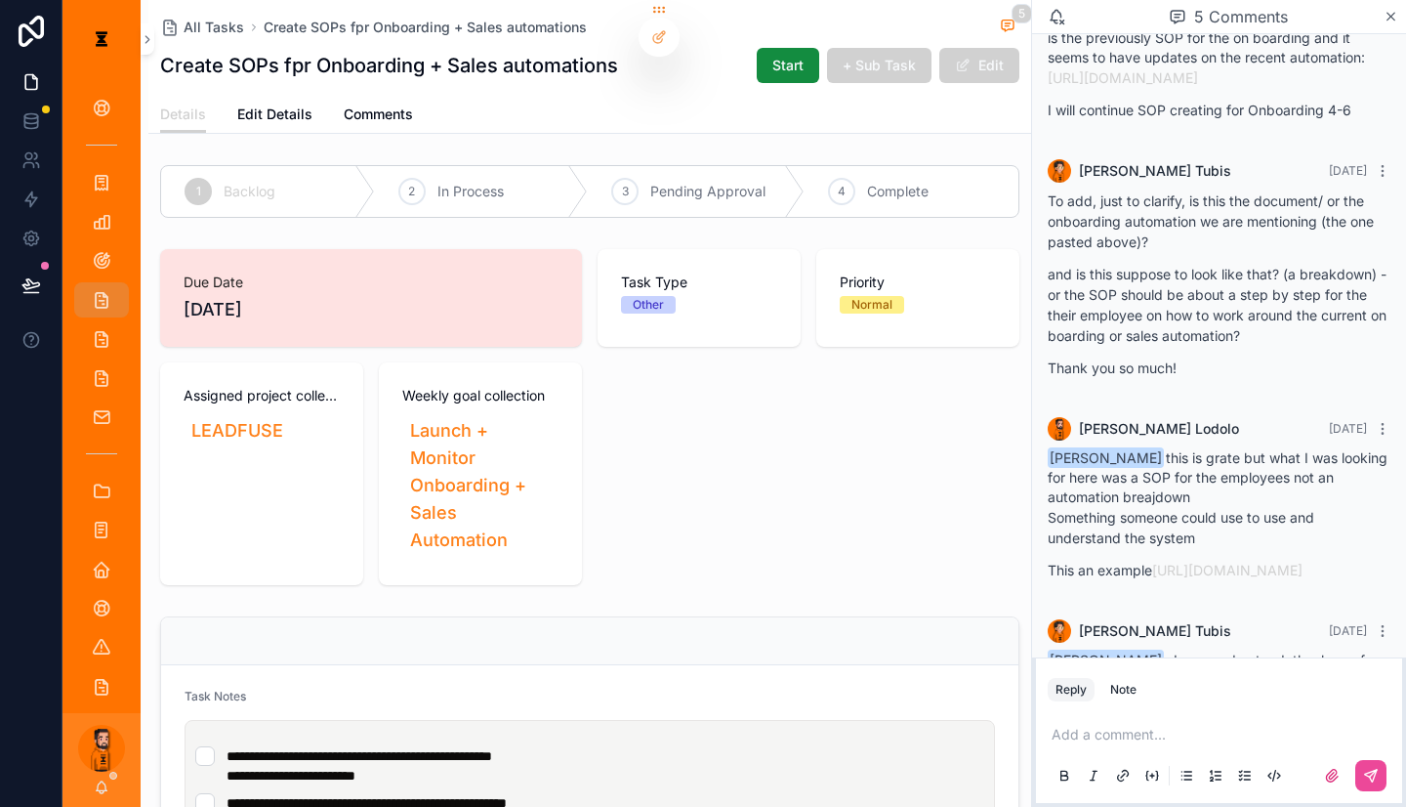
scroll to position [187, 0]
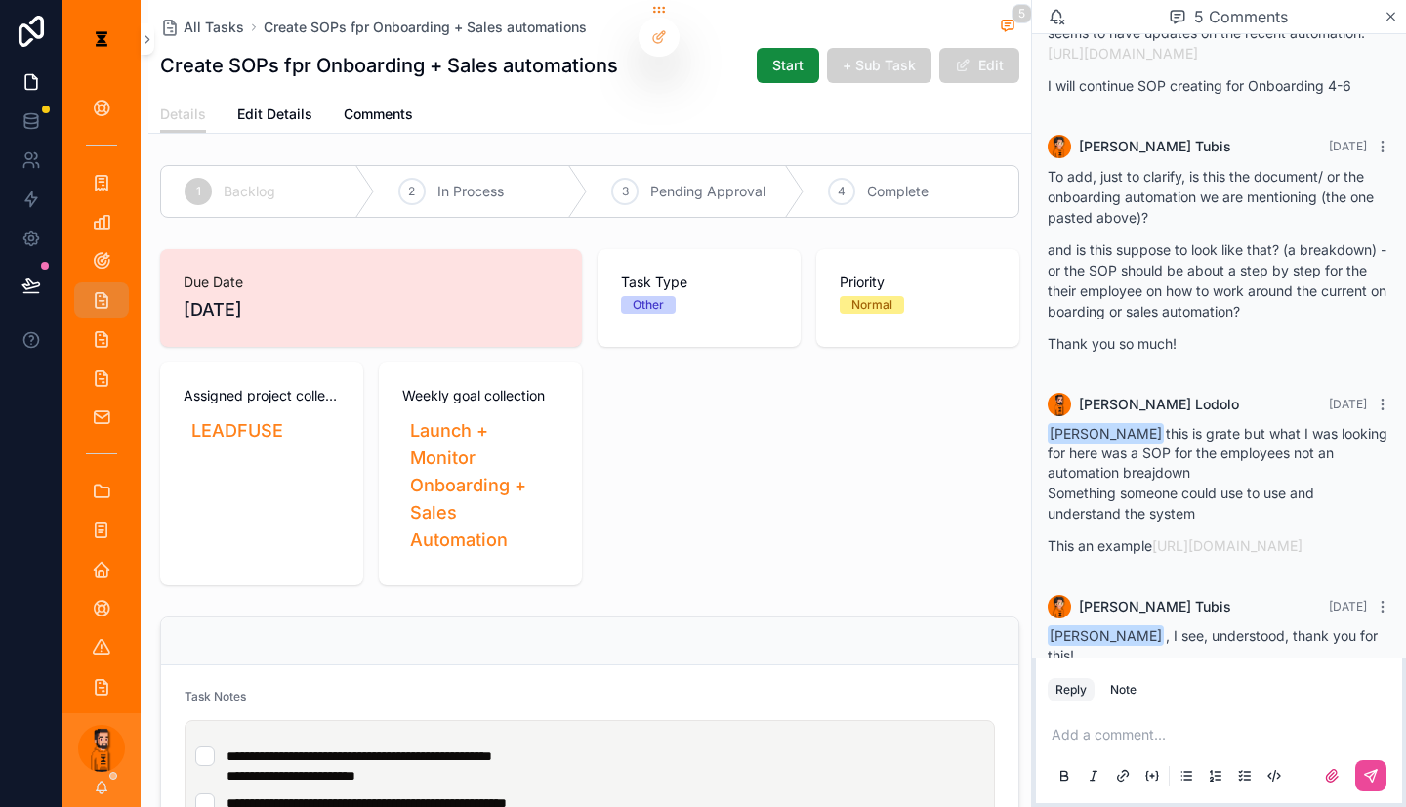
drag, startPoint x: 801, startPoint y: 299, endPoint x: 781, endPoint y: 299, distance: 19.5
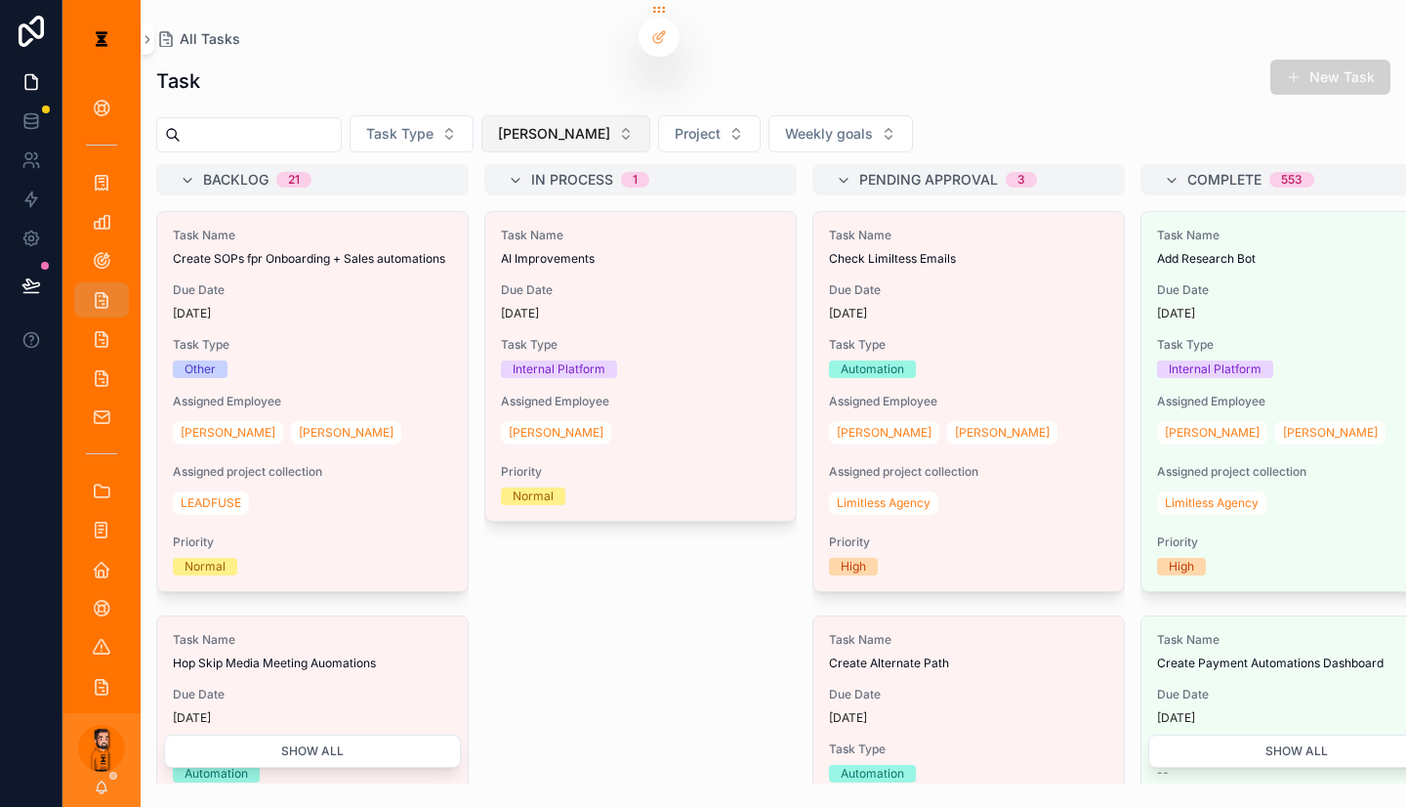
click at [516, 118] on button "[PERSON_NAME]" at bounding box center [566, 133] width 169 height 37
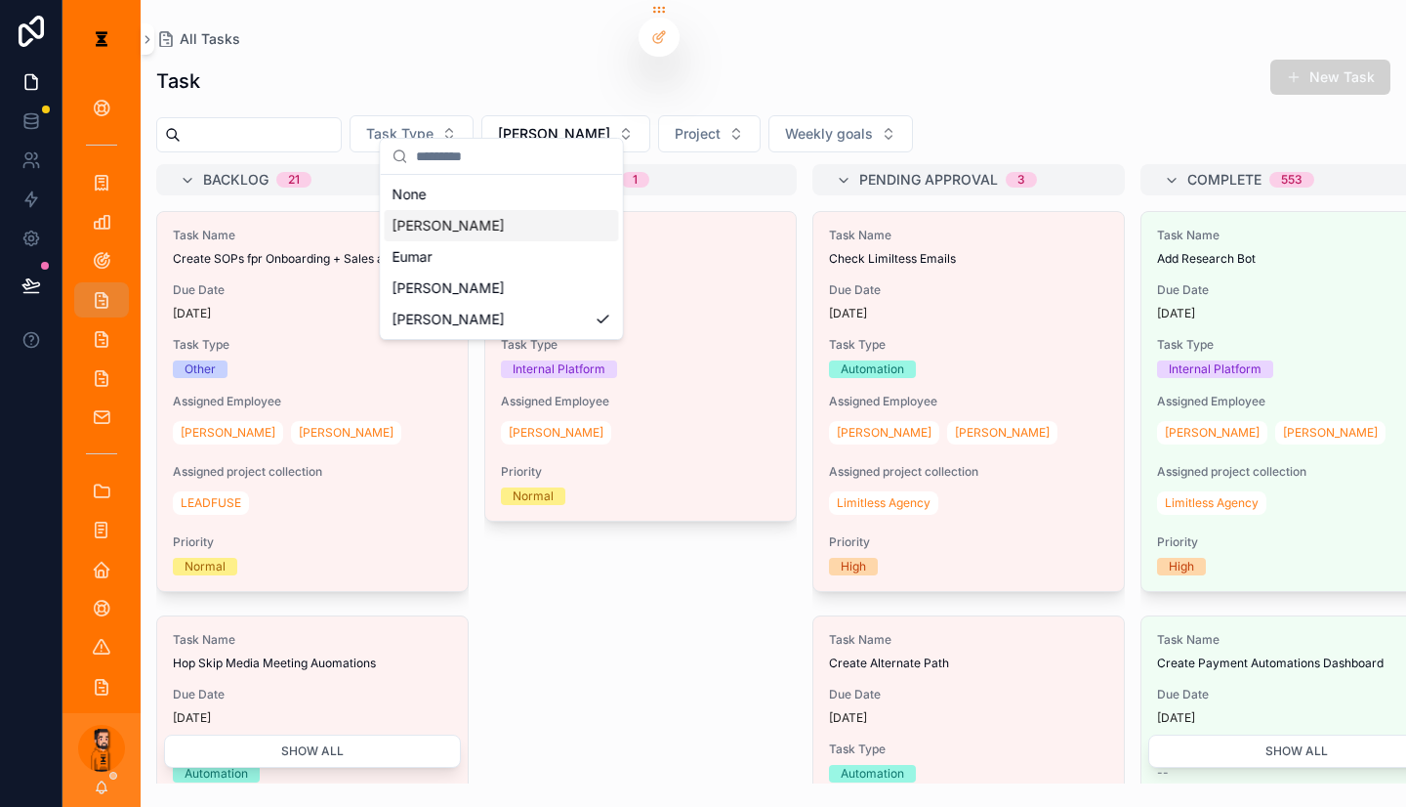
click at [521, 212] on div "[PERSON_NAME]" at bounding box center [502, 225] width 234 height 31
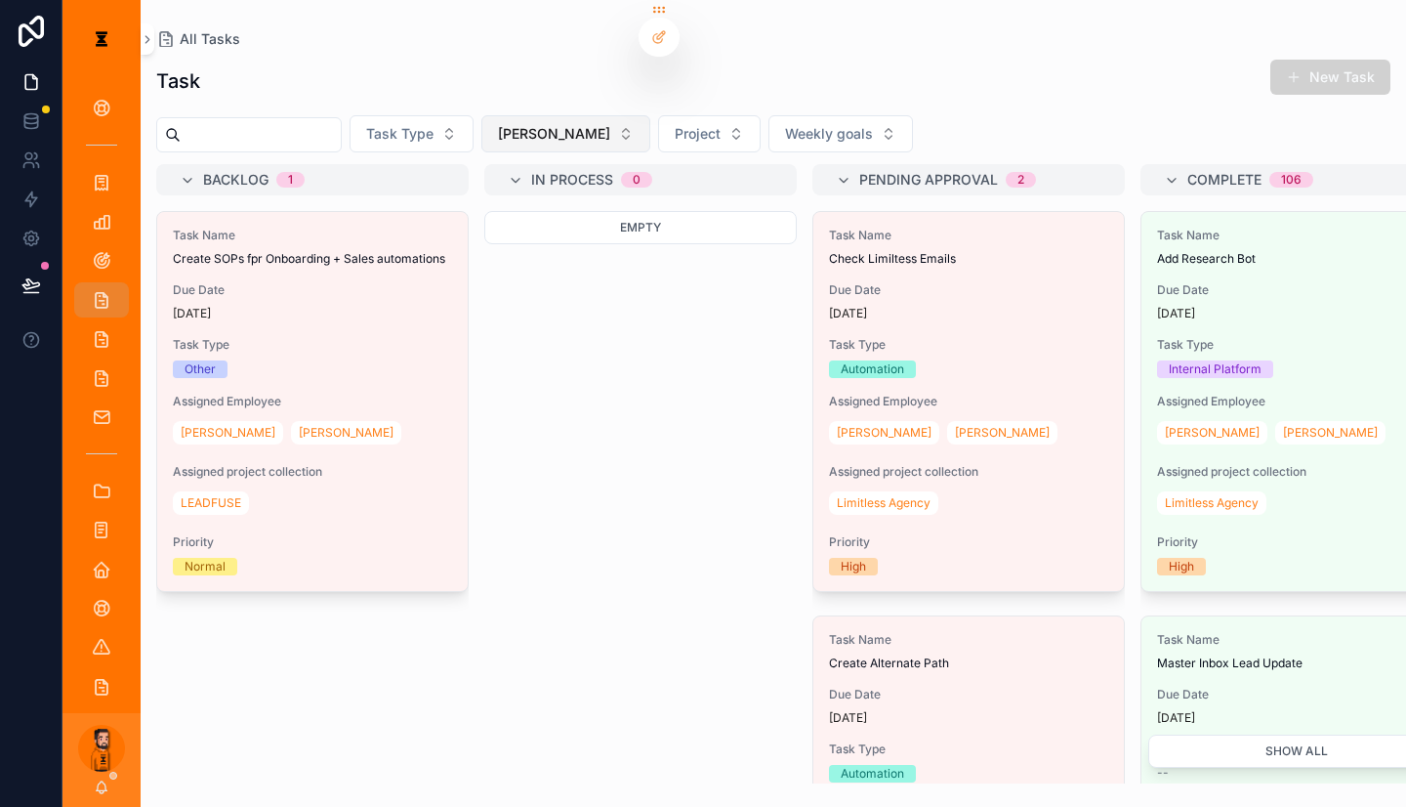
click at [511, 124] on span "[PERSON_NAME]" at bounding box center [554, 134] width 112 height 20
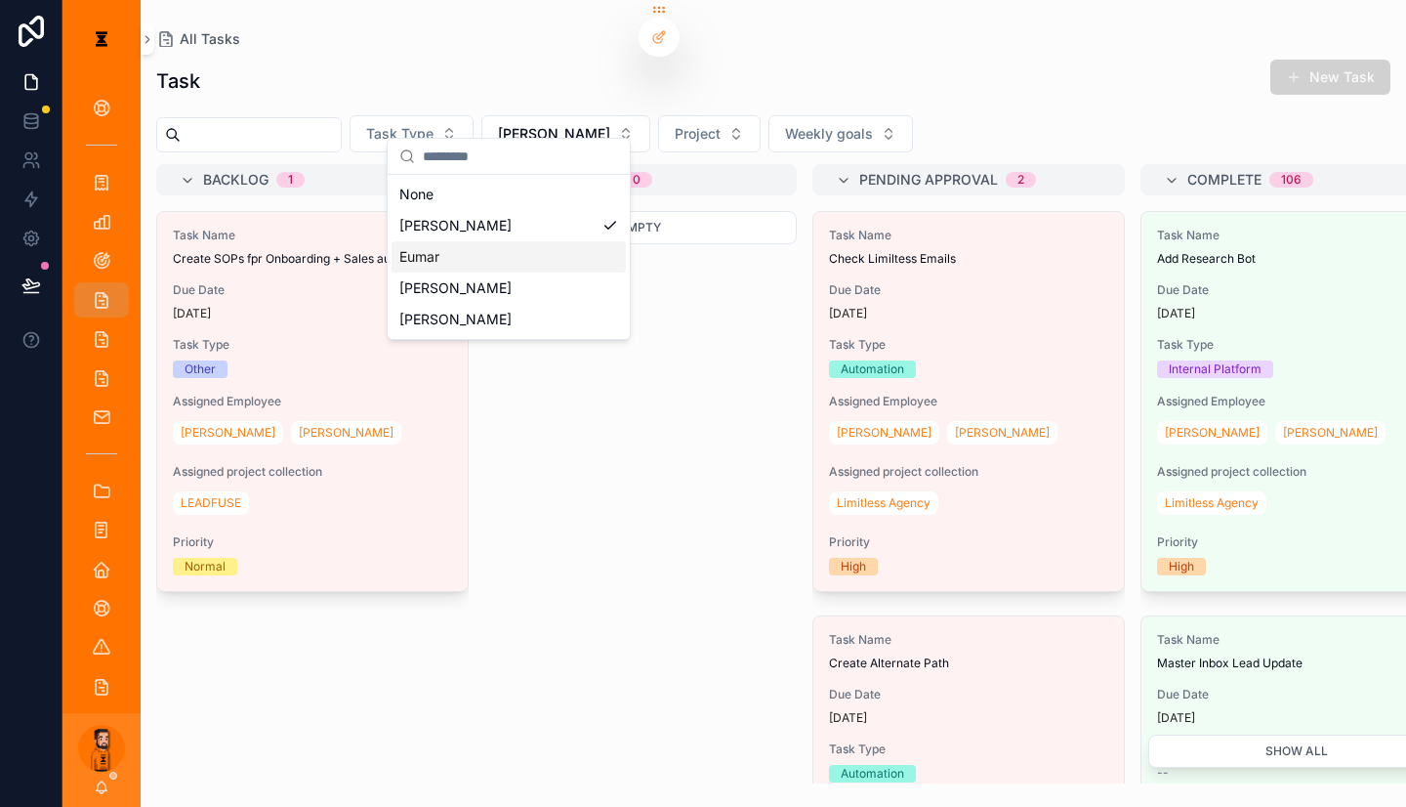
click at [468, 241] on div "Eumar" at bounding box center [509, 256] width 234 height 31
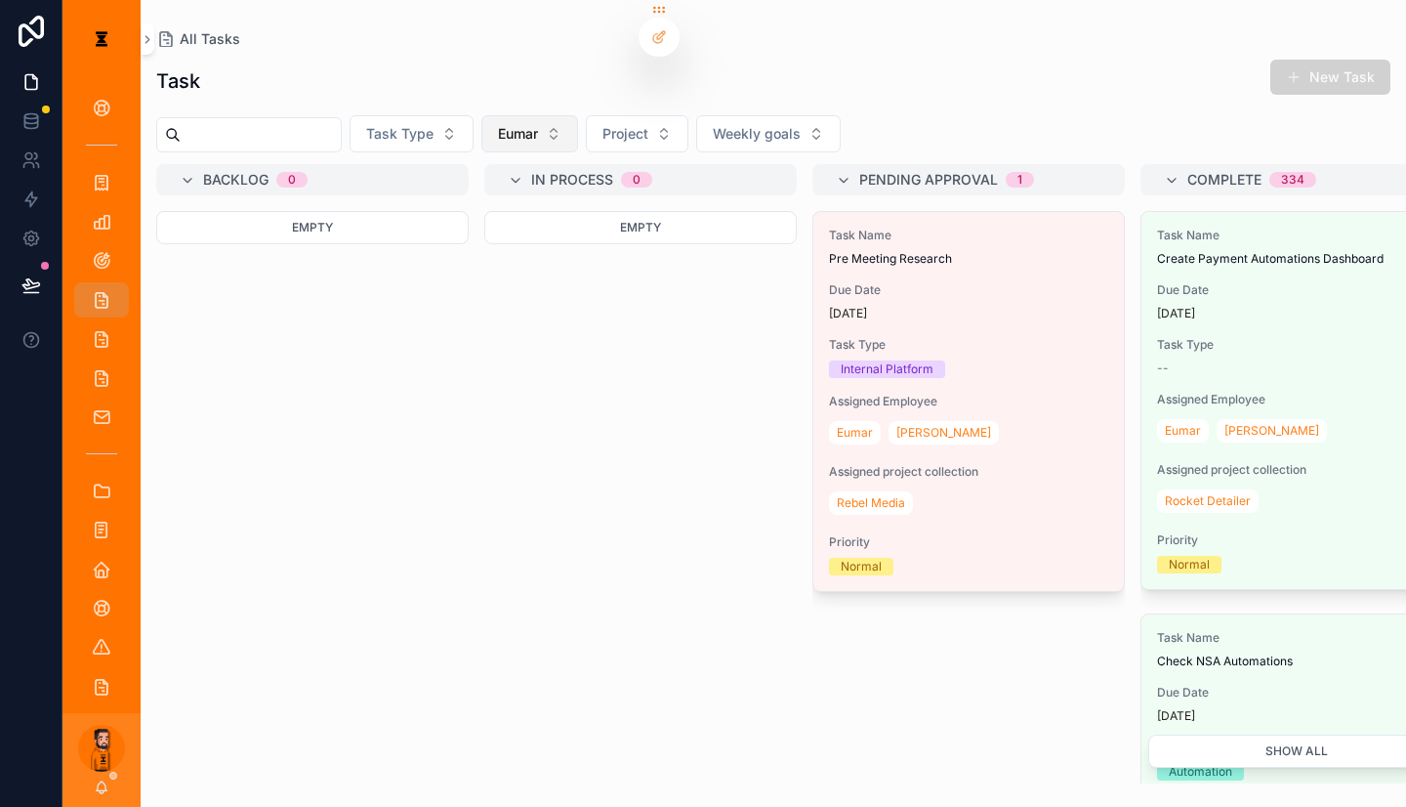
click at [529, 120] on button "Eumar" at bounding box center [530, 133] width 97 height 37
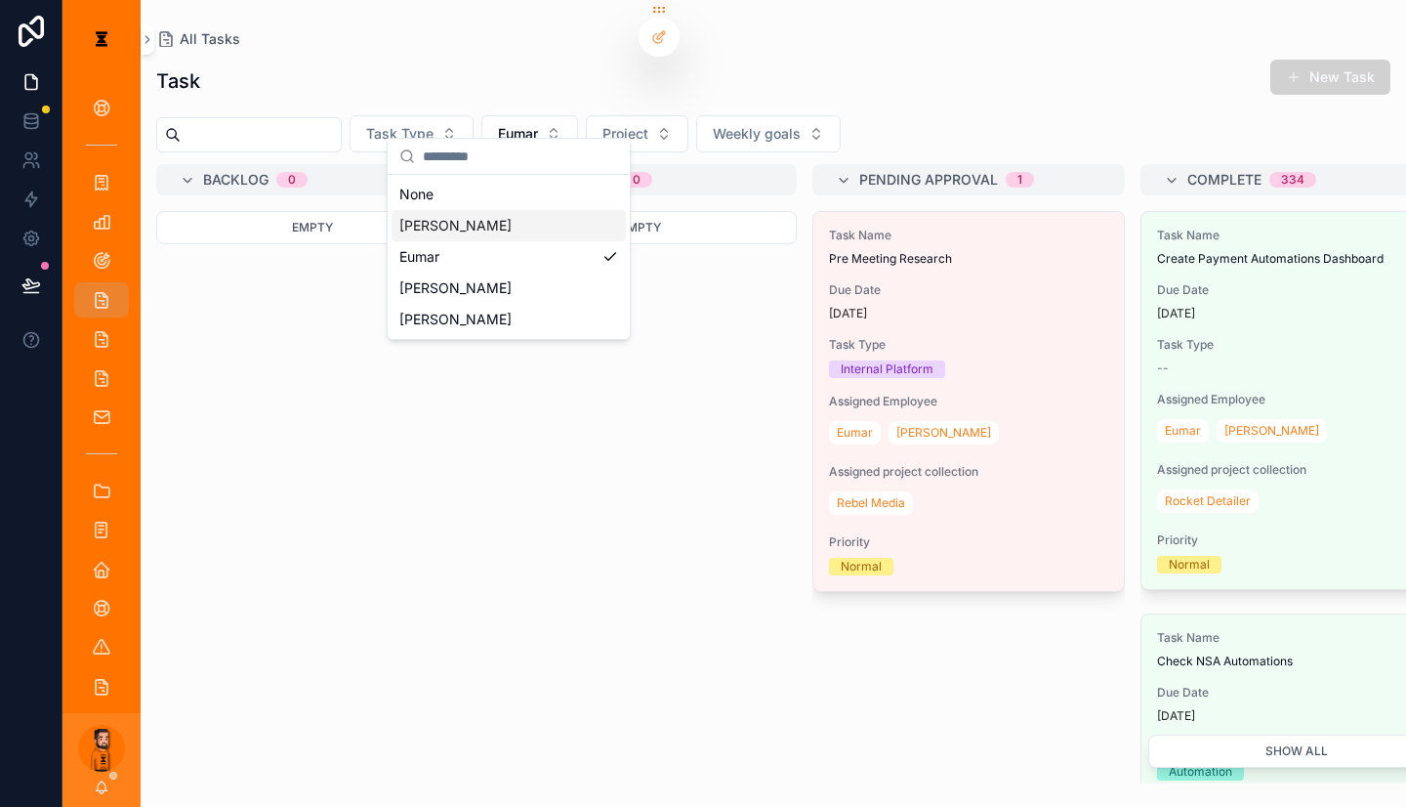
click at [538, 210] on div "[PERSON_NAME]" at bounding box center [509, 225] width 234 height 31
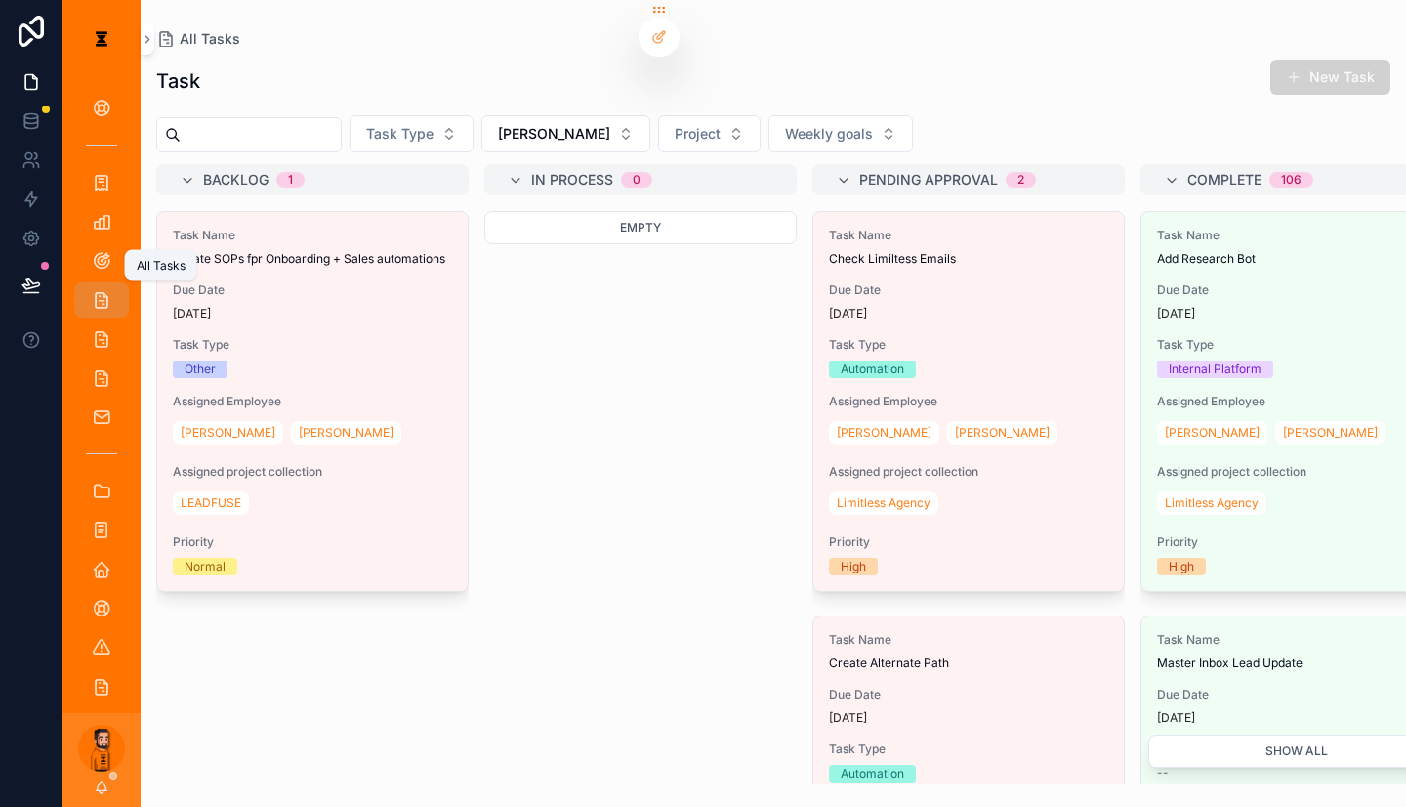
click at [92, 290] on icon "scrollable content" at bounding box center [102, 300] width 20 height 20
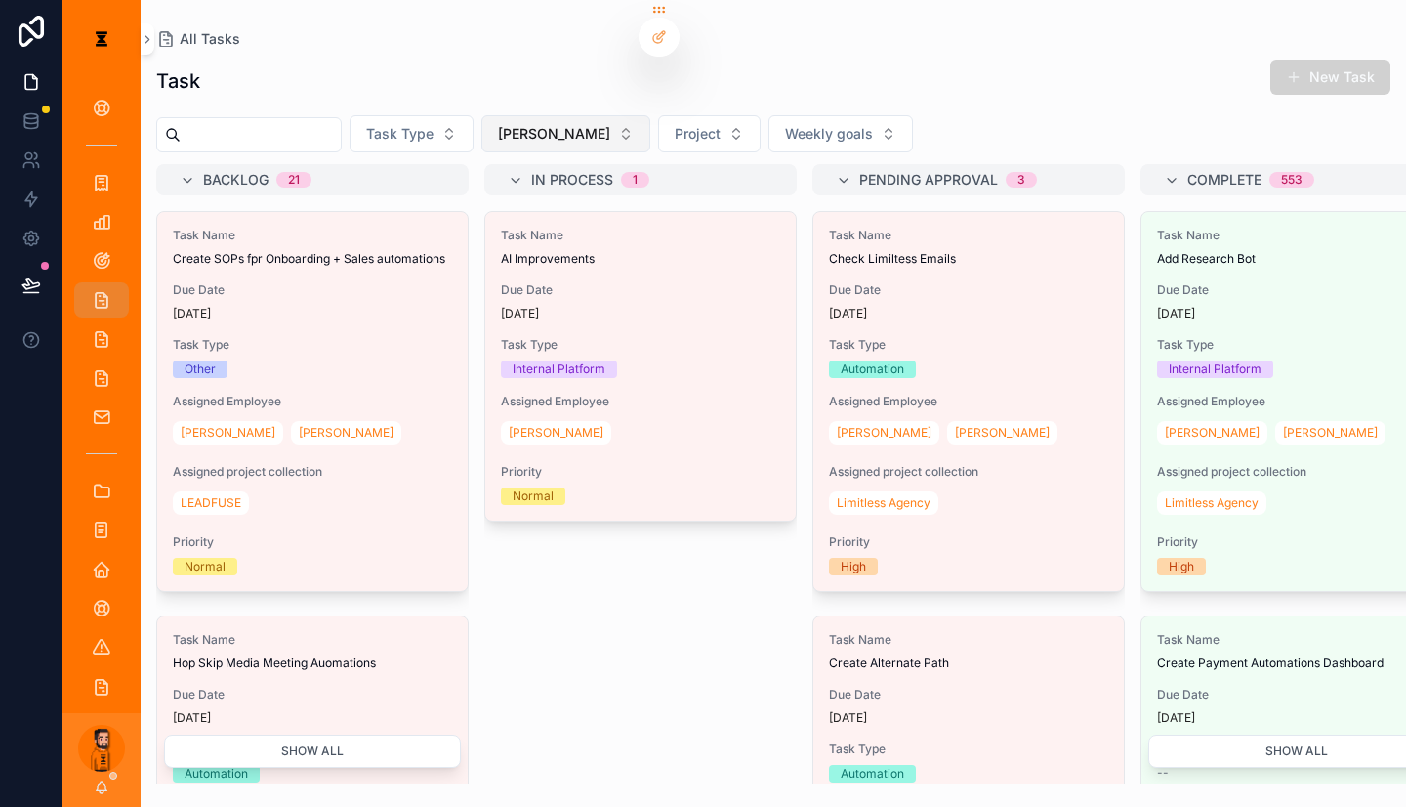
click at [498, 124] on span "[PERSON_NAME]" at bounding box center [554, 134] width 112 height 20
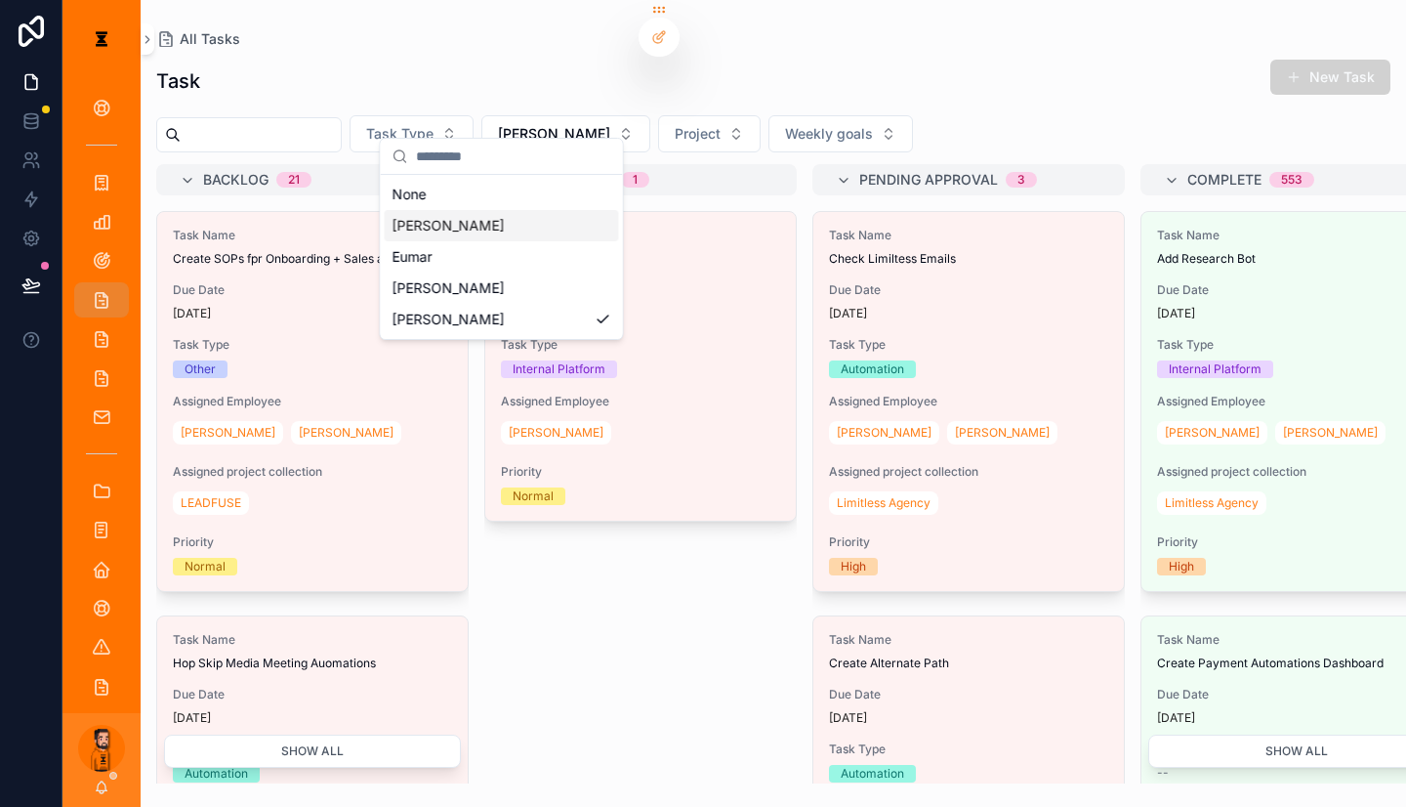
click at [450, 216] on div "[PERSON_NAME]" at bounding box center [502, 225] width 234 height 31
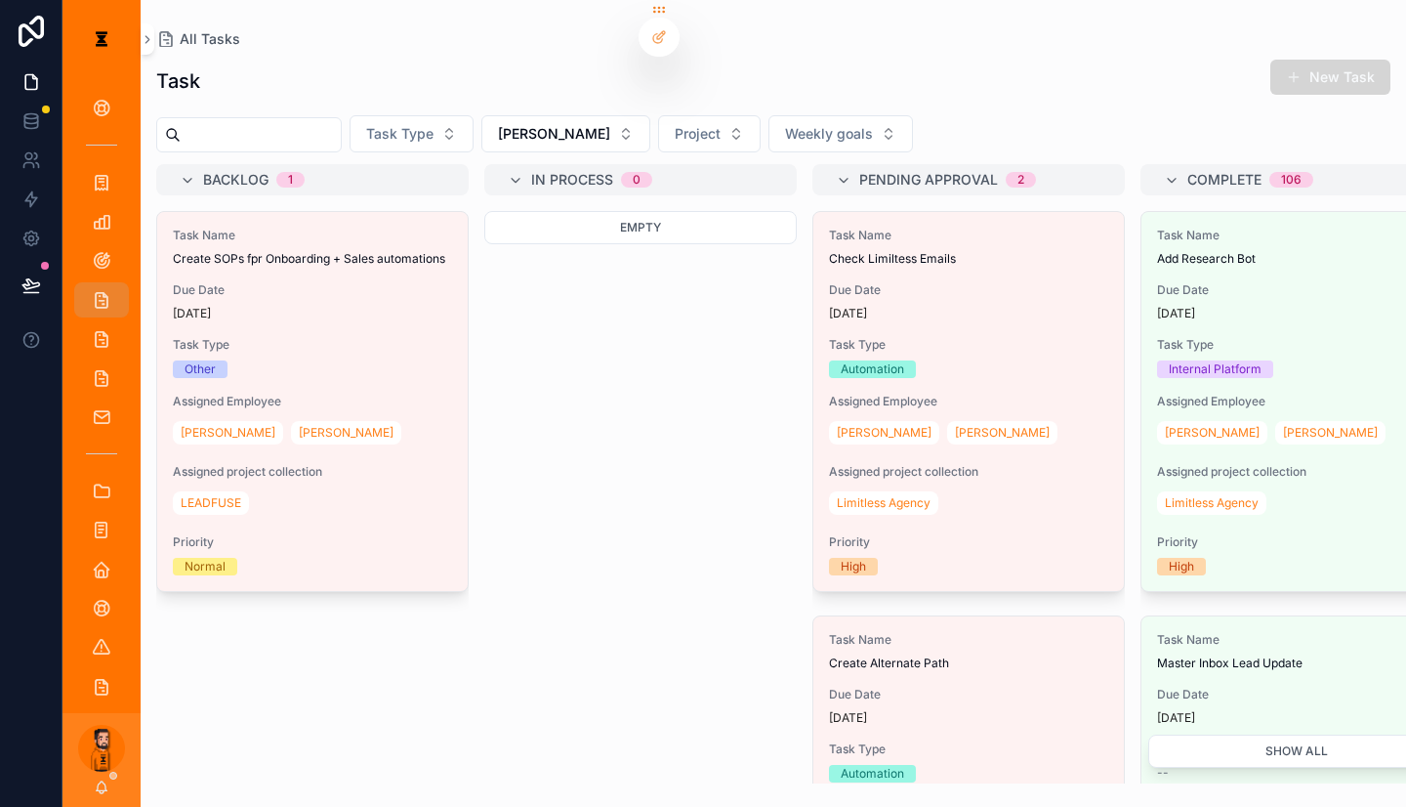
click at [1349, 62] on button "New Task" at bounding box center [1331, 77] width 120 height 35
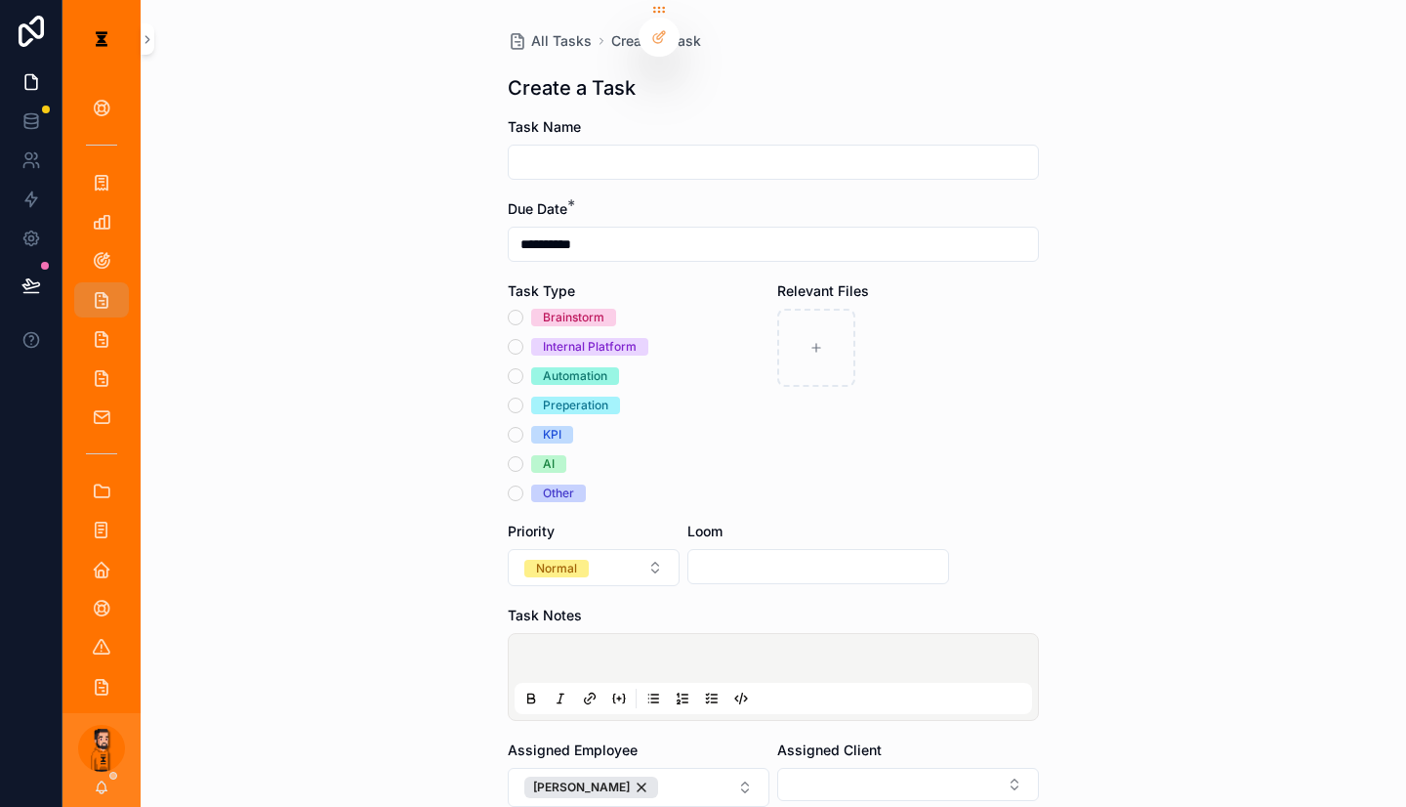
click at [853, 148] on input "scrollable content" at bounding box center [773, 161] width 529 height 27
click at [753, 148] on input "**********" at bounding box center [773, 161] width 529 height 27
type input "*******"
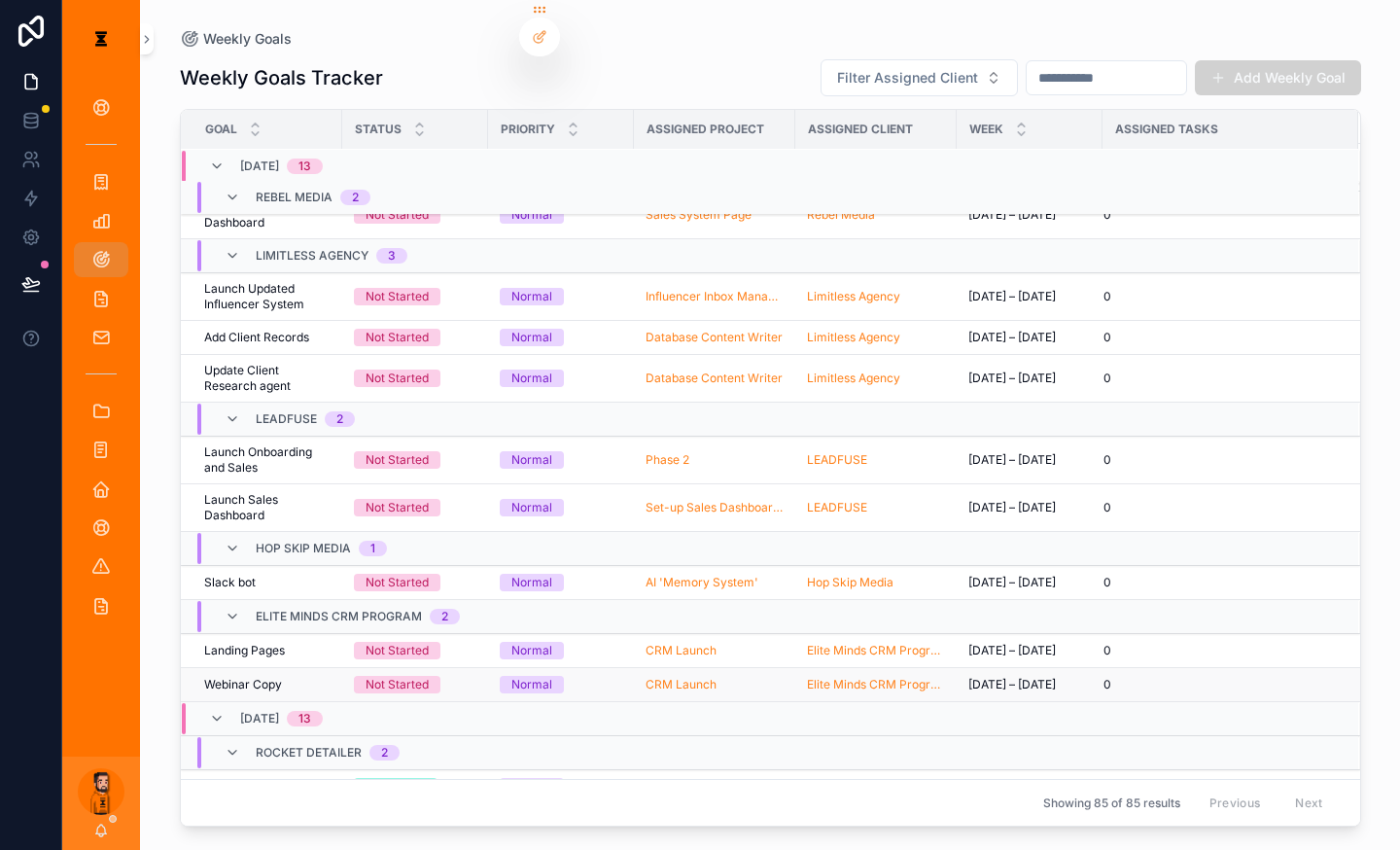
scroll to position [443, 0]
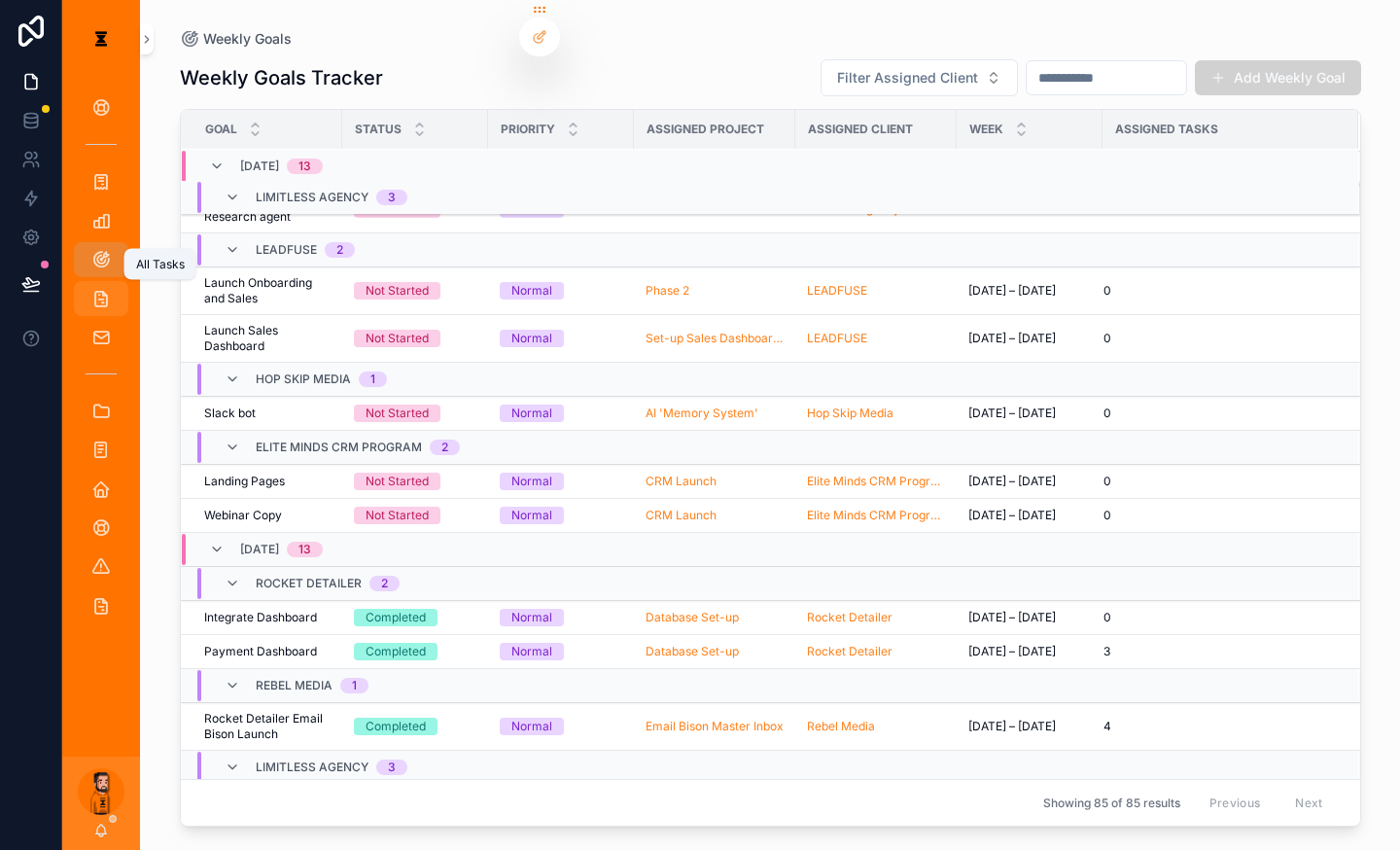
click at [92, 289] on icon "scrollable content" at bounding box center [102, 299] width 20 height 20
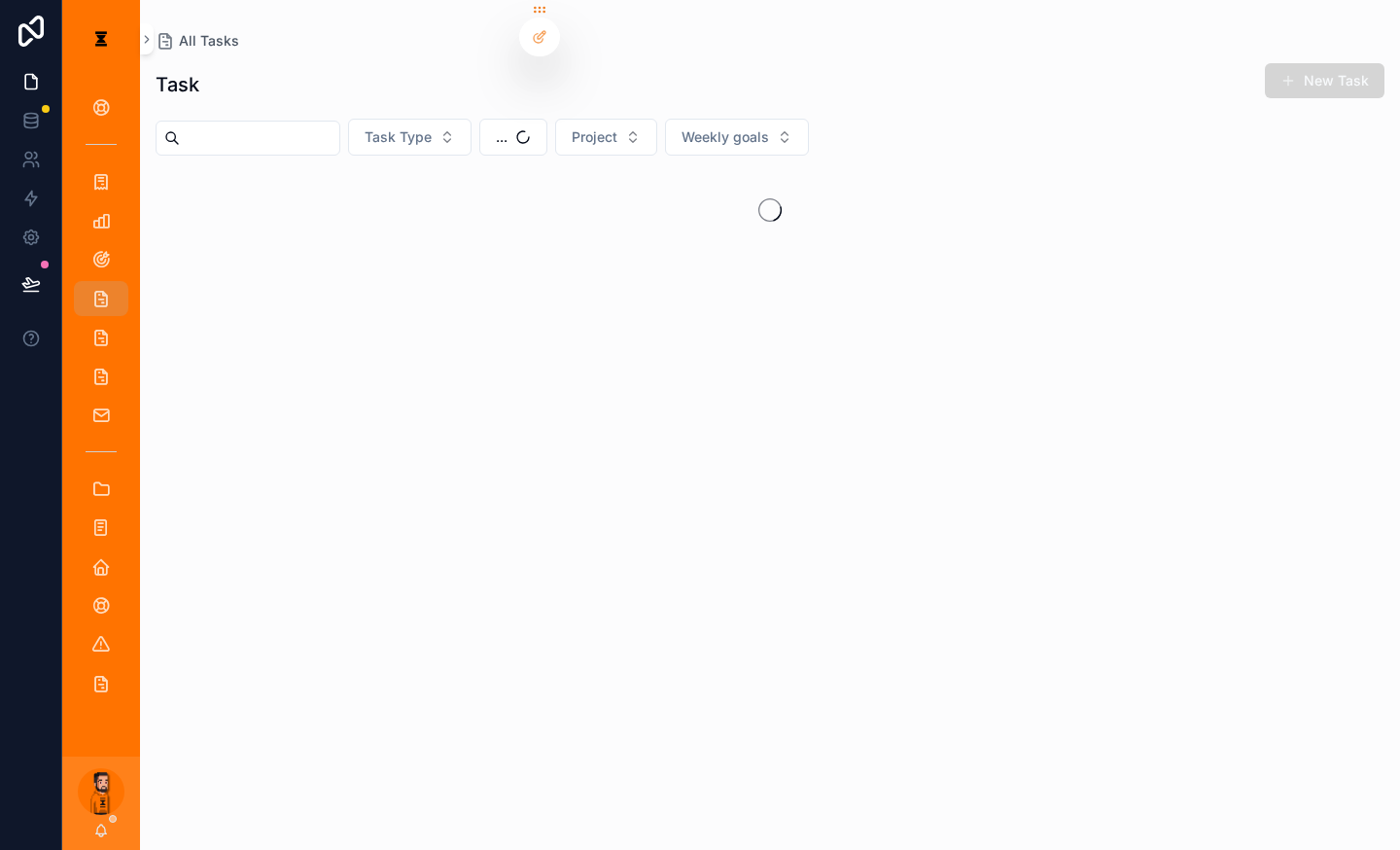
click at [1315, 83] on button "New Task" at bounding box center [1325, 80] width 119 height 35
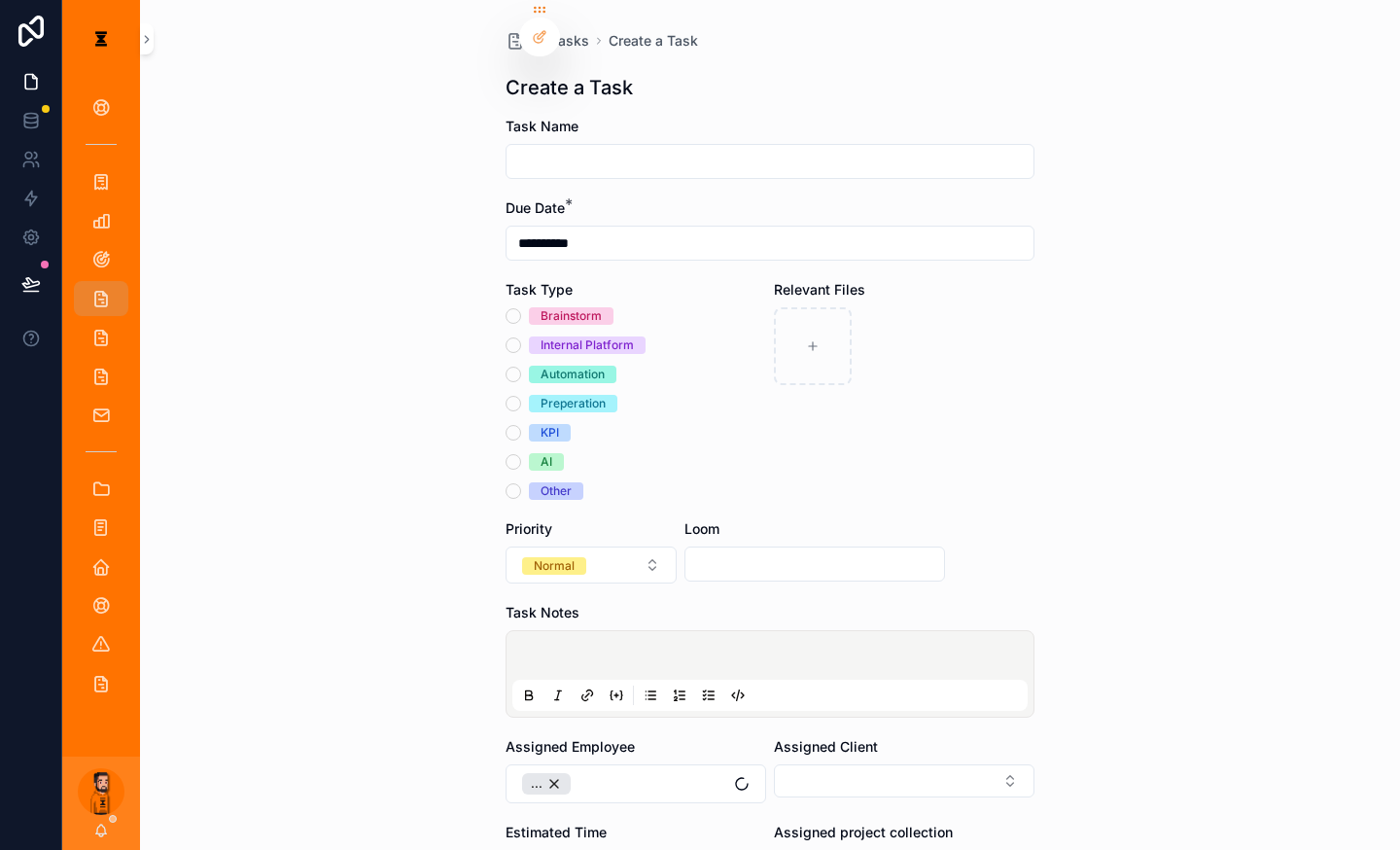
click at [716, 119] on div "Task Name" at bounding box center [770, 126] width 529 height 20
click at [736, 122] on div "Task Name" at bounding box center [770, 147] width 529 height 63
click at [753, 147] on input "scrollable content" at bounding box center [770, 160] width 527 height 27
click at [791, 147] on input "scrollable content" at bounding box center [770, 160] width 527 height 27
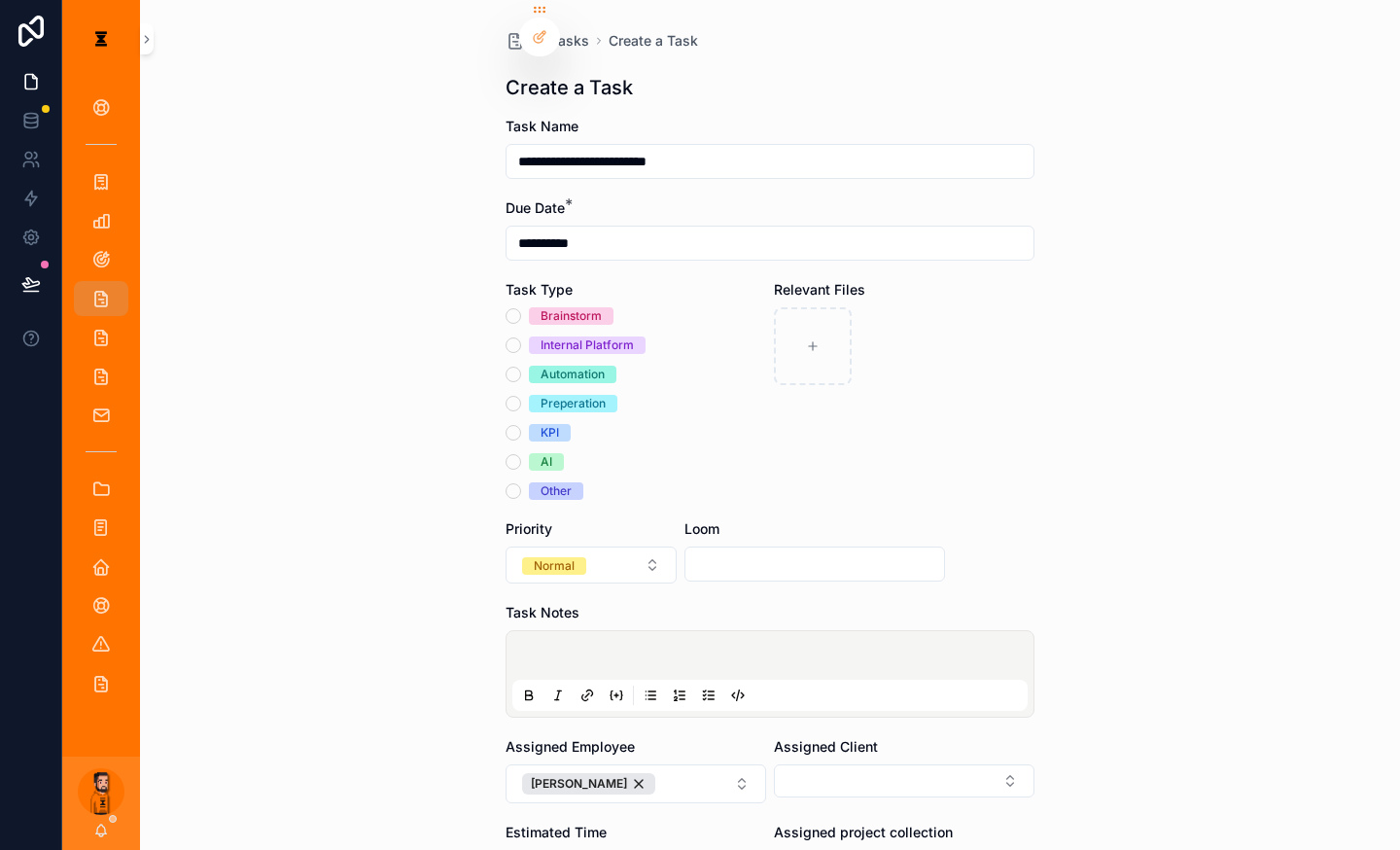
type input "**********"
click at [599, 230] on div "**********" at bounding box center [770, 243] width 529 height 35
click at [608, 230] on input "**********" at bounding box center [770, 243] width 527 height 27
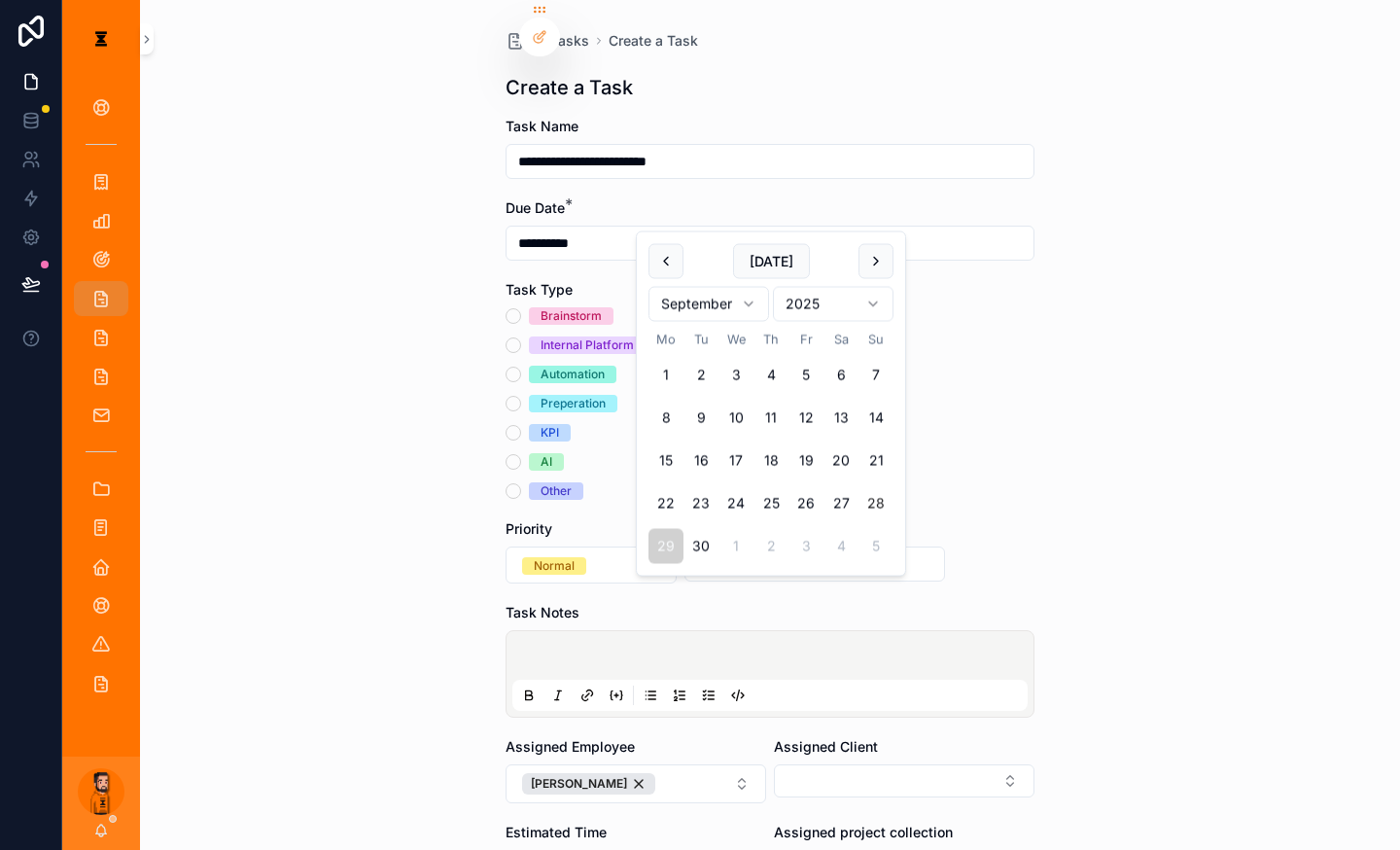
click at [977, 318] on div "scrollable content" at bounding box center [904, 346] width 261 height 78
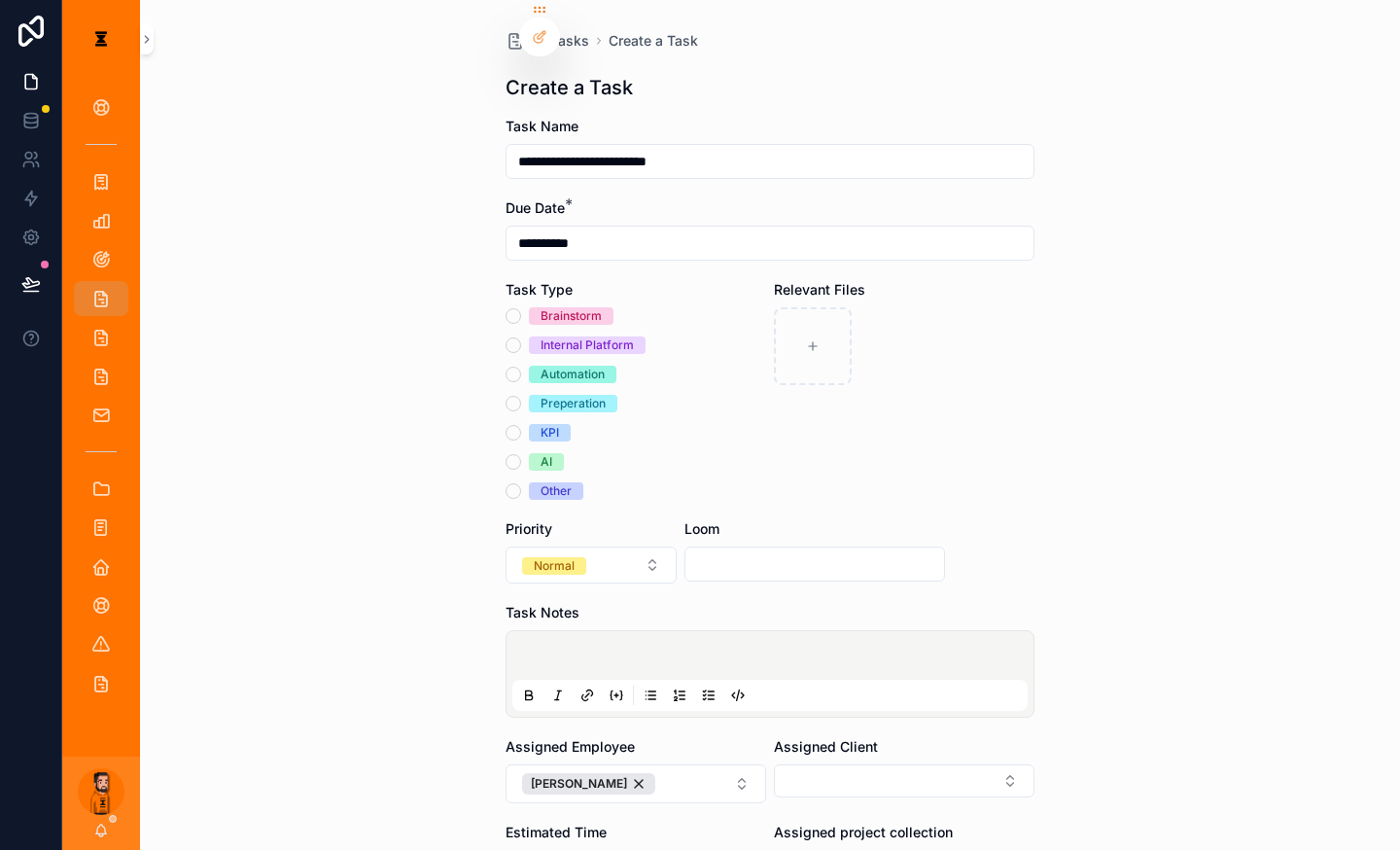
click at [596, 336] on div "Internal Platform" at bounding box center [587, 345] width 94 height 18
click at [522, 337] on button "Internal Platform" at bounding box center [514, 345] width 16 height 16
click at [657, 648] on p "scrollable content" at bounding box center [775, 658] width 516 height 20
click at [708, 688] on icon "scrollable content" at bounding box center [709, 696] width 16 height 16
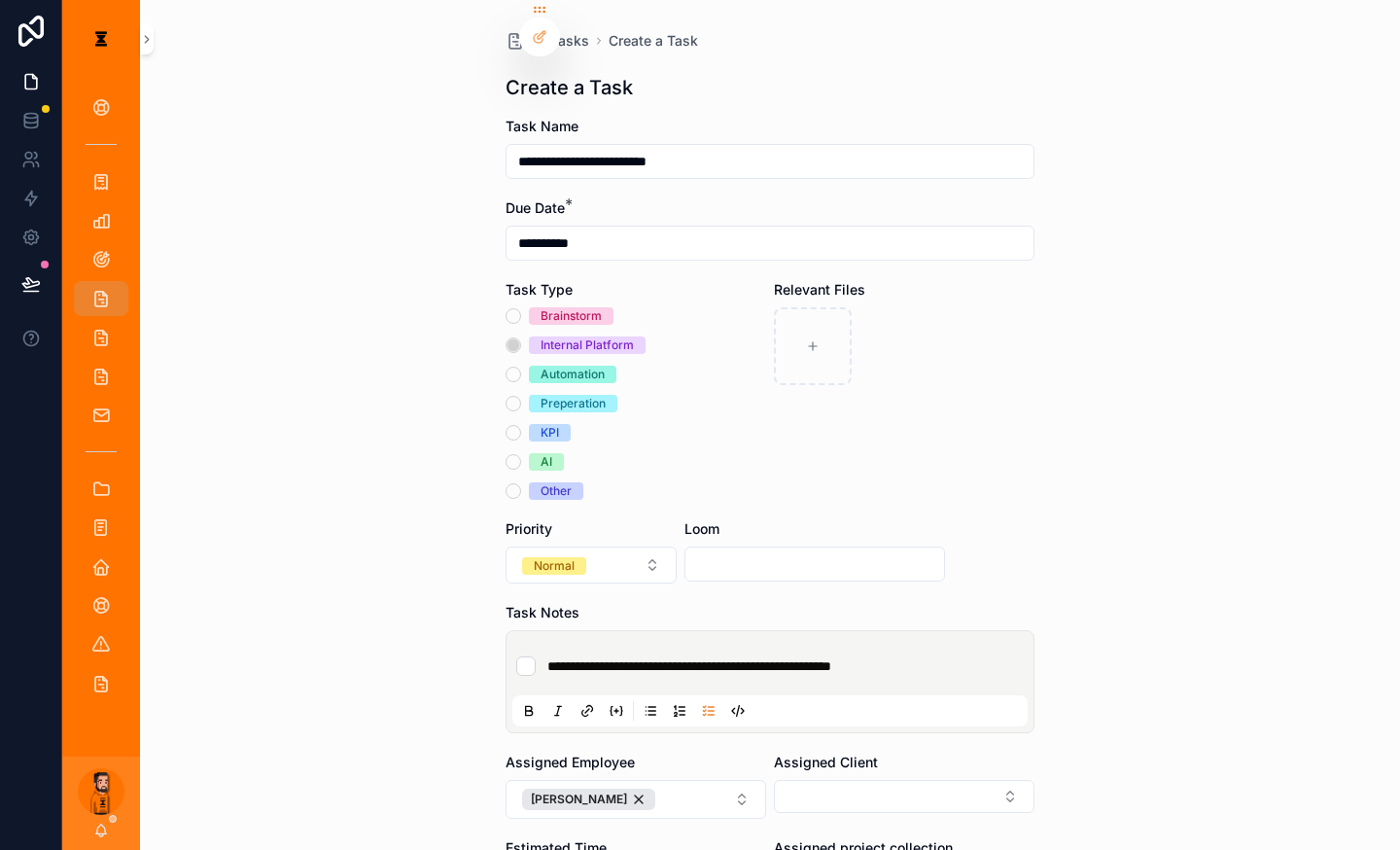
click at [933, 648] on div "**********" at bounding box center [775, 665] width 516 height 35
click at [933, 656] on li "**********" at bounding box center [771, 666] width 508 height 20
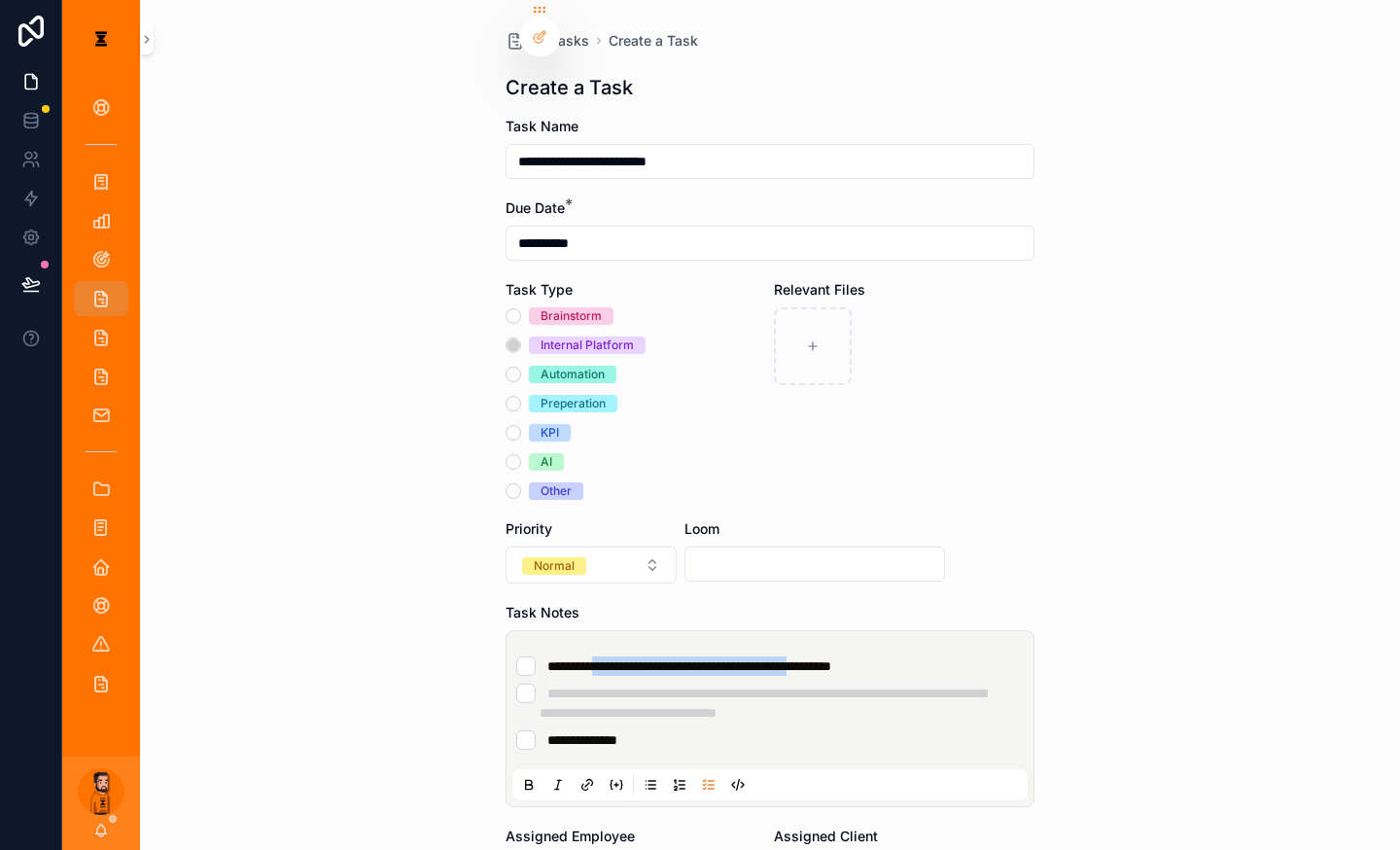
drag, startPoint x: 607, startPoint y: 585, endPoint x: 843, endPoint y: 593, distance: 236.1
click at [843, 656] on li "**********" at bounding box center [771, 666] width 508 height 20
click at [831, 659] on span "**********" at bounding box center [689, 666] width 284 height 14
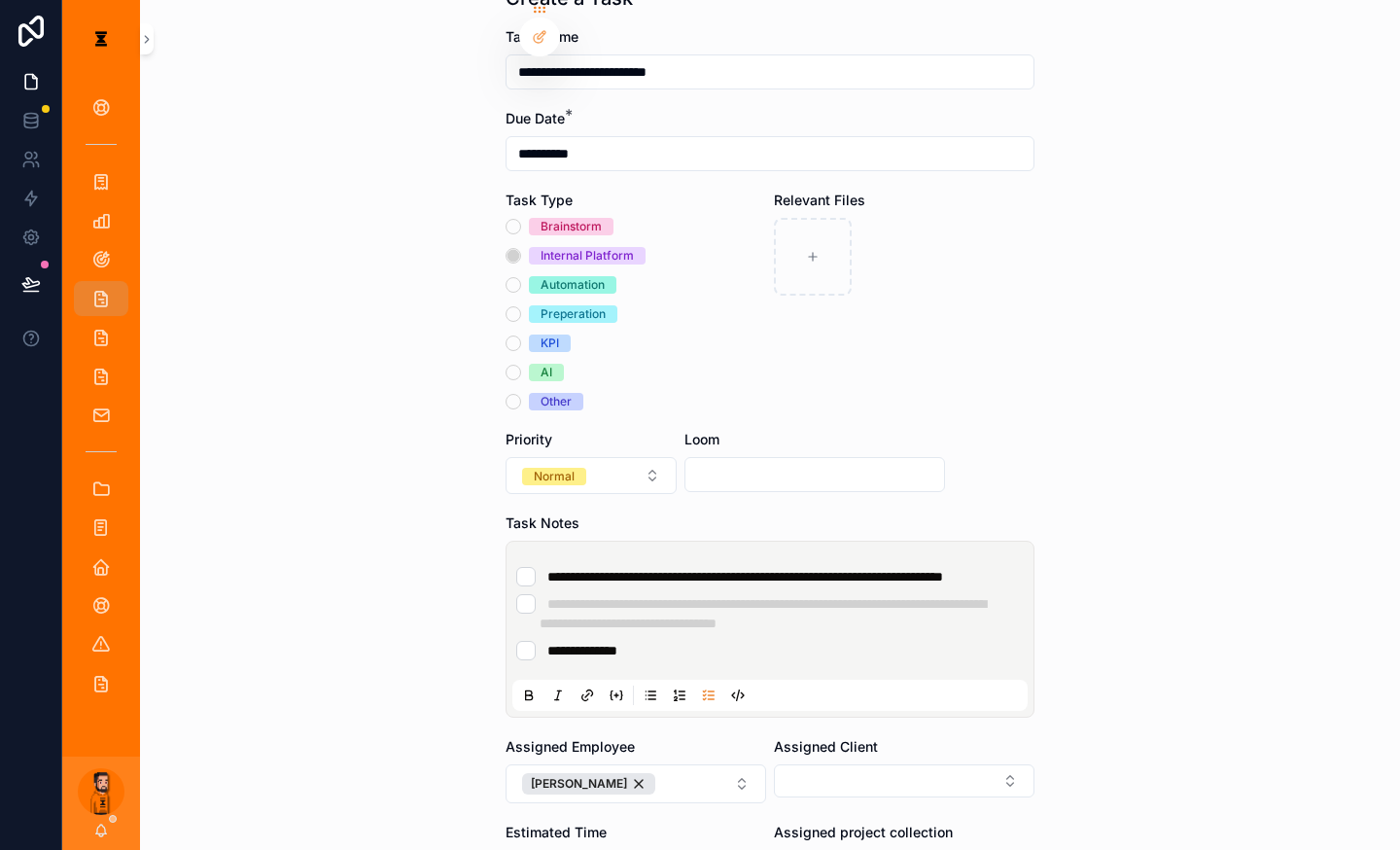
scroll to position [194, 0]
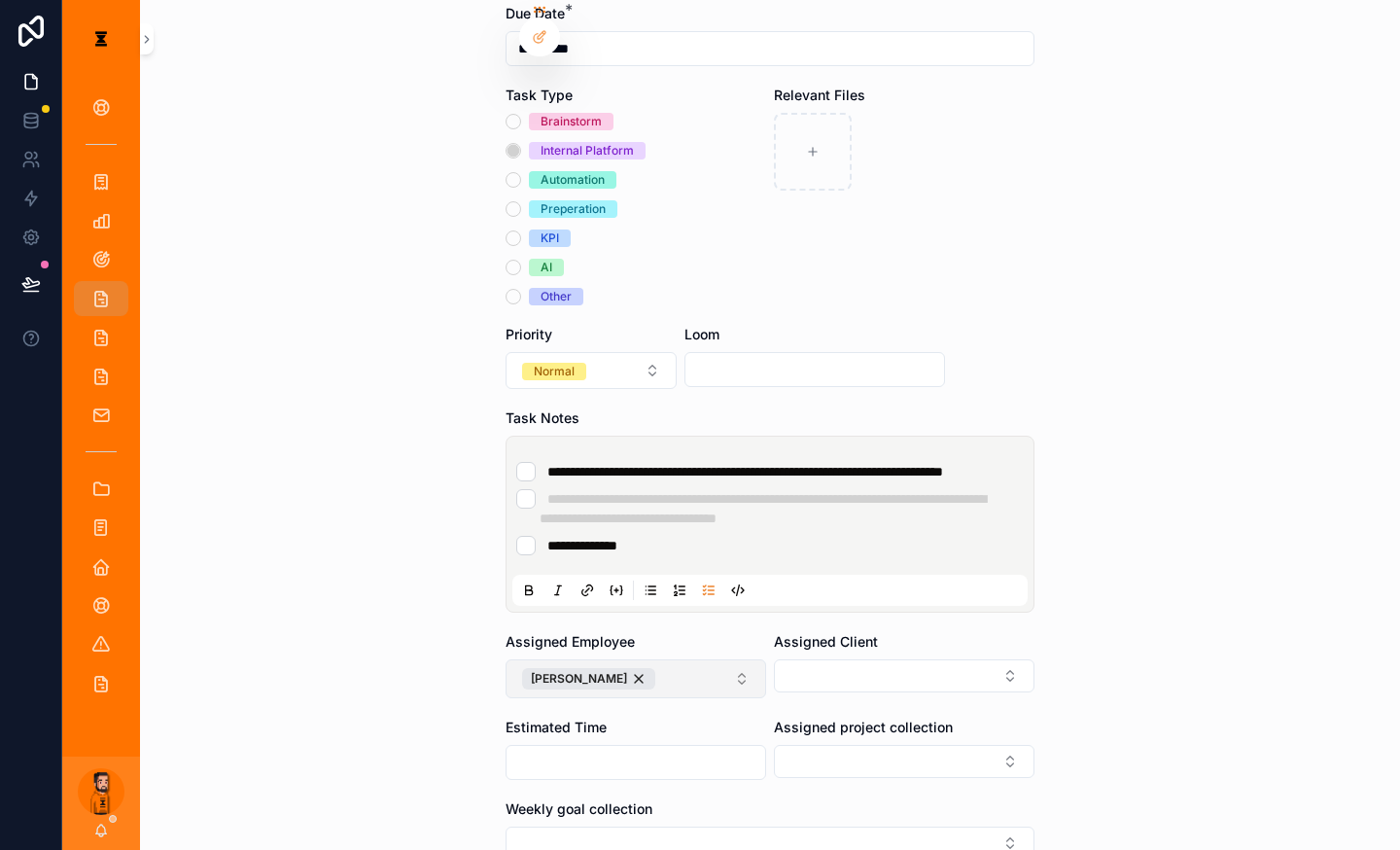
click at [694, 659] on button "[PERSON_NAME]" at bounding box center [636, 678] width 261 height 39
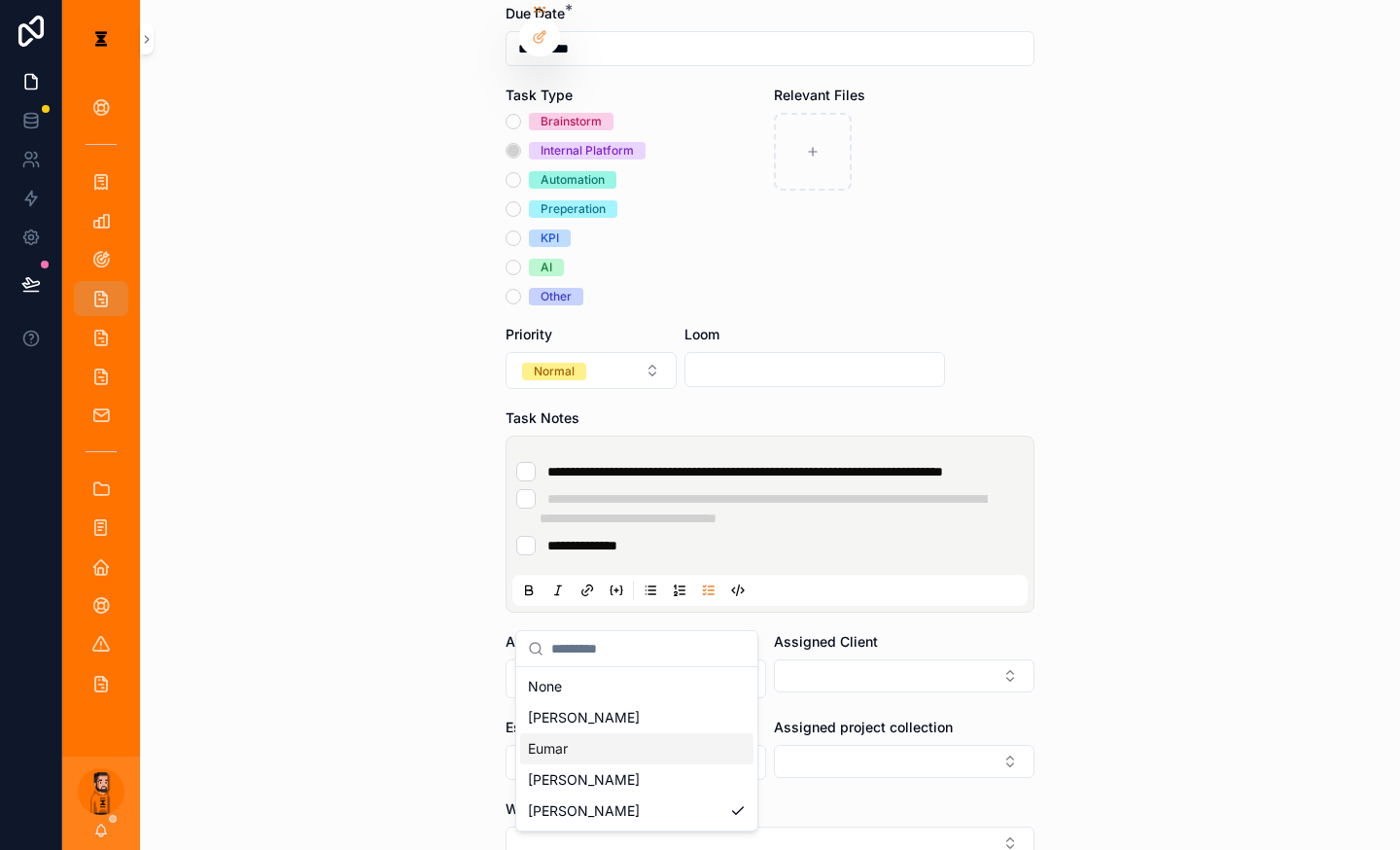
click at [576, 733] on div "Eumar" at bounding box center [637, 747] width 233 height 31
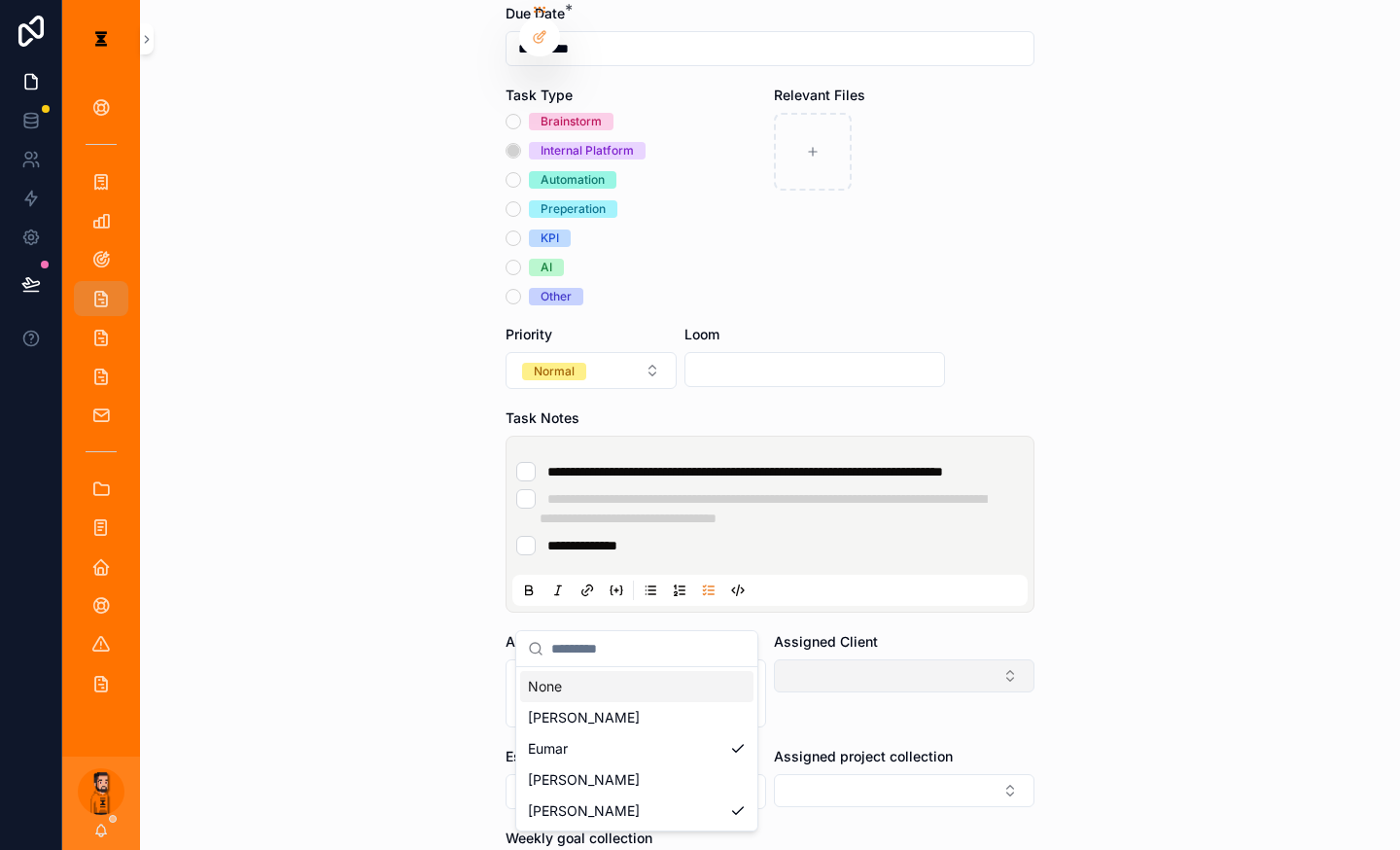
click at [792, 659] on button "Select Button" at bounding box center [904, 675] width 261 height 33
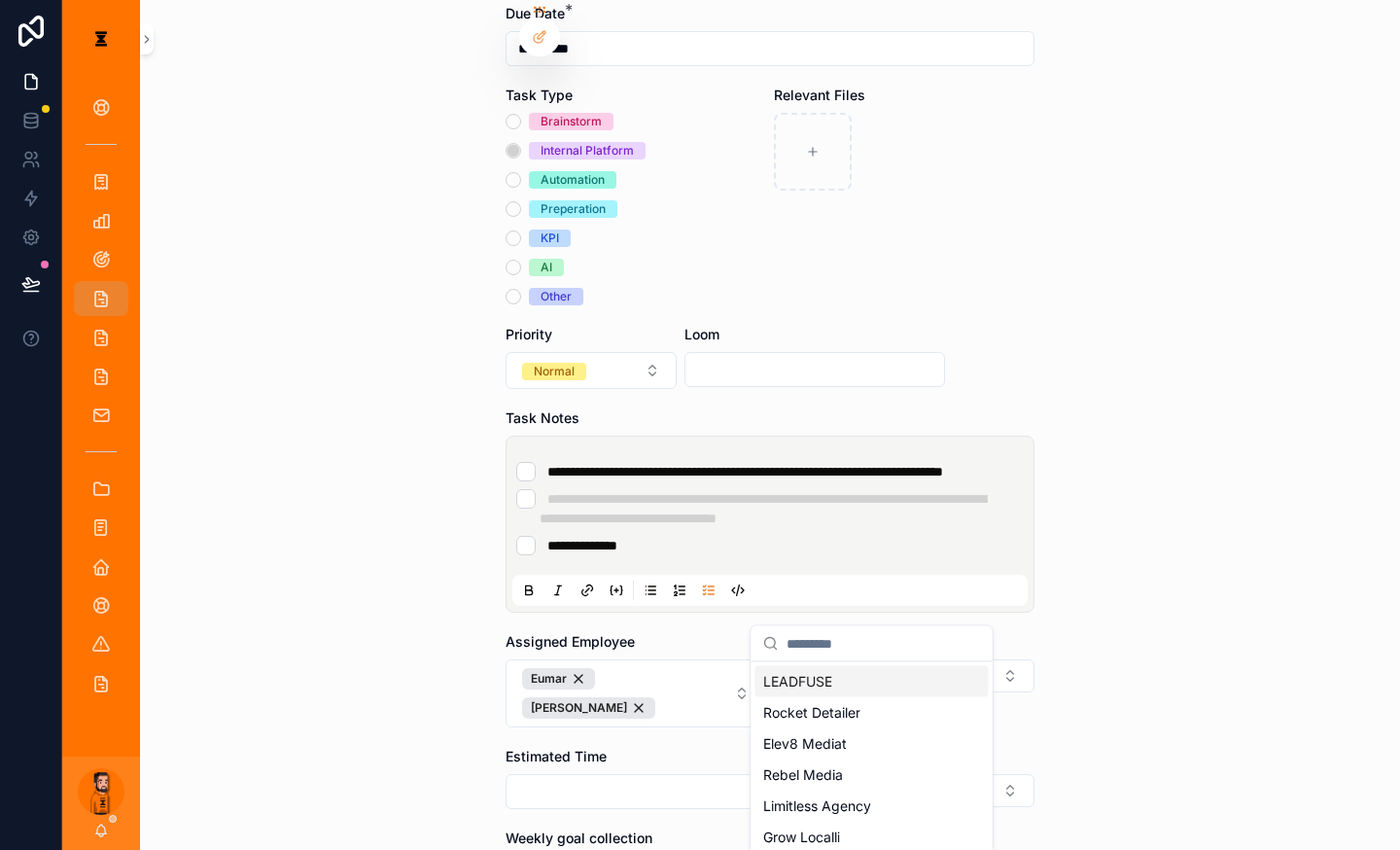
click at [865, 629] on input "scrollable content" at bounding box center [883, 643] width 194 height 35
click at [865, 659] on button "Select Button" at bounding box center [904, 675] width 261 height 33
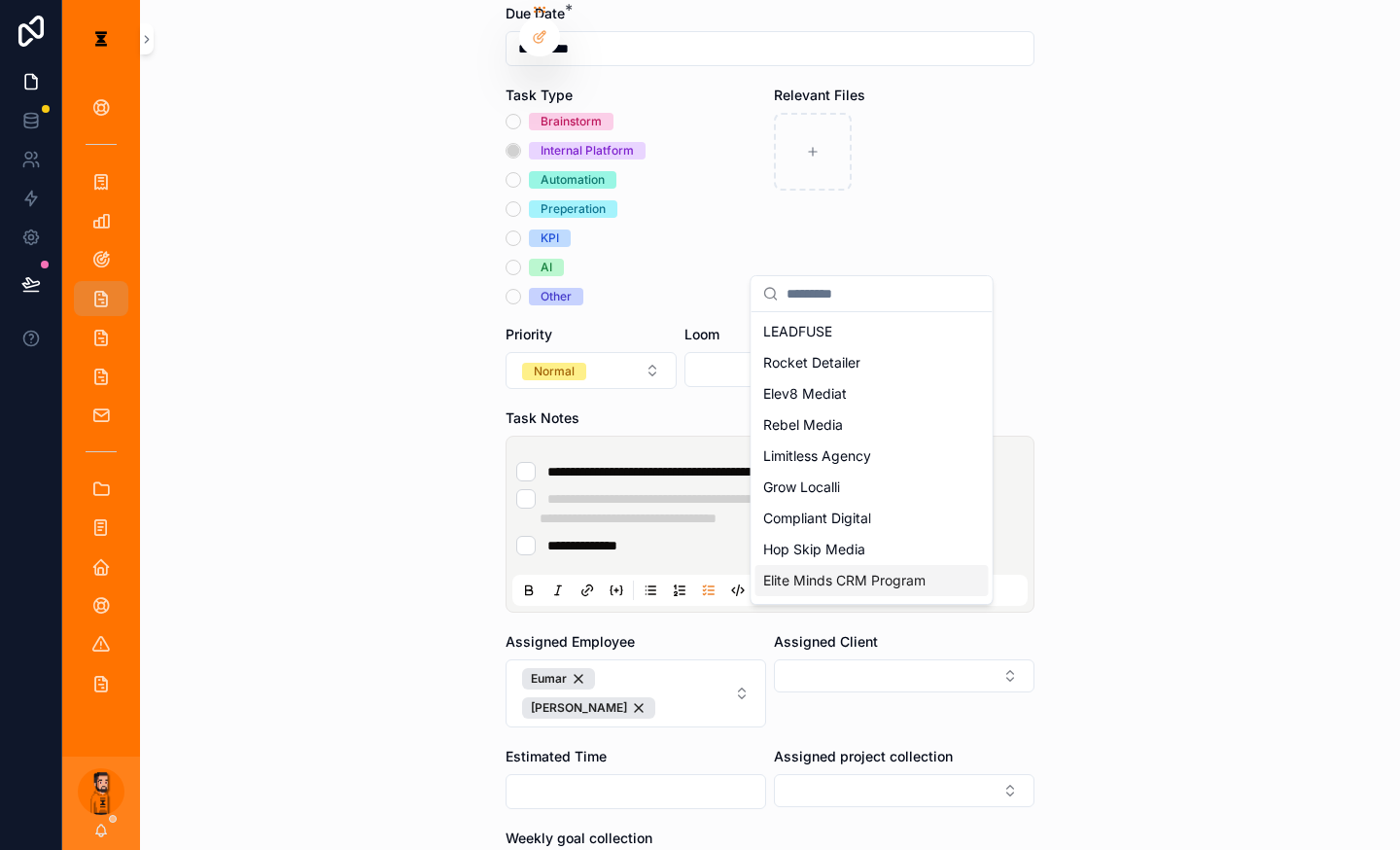
click at [840, 570] on span "Elite Minds CRM Program" at bounding box center [844, 580] width 162 height 20
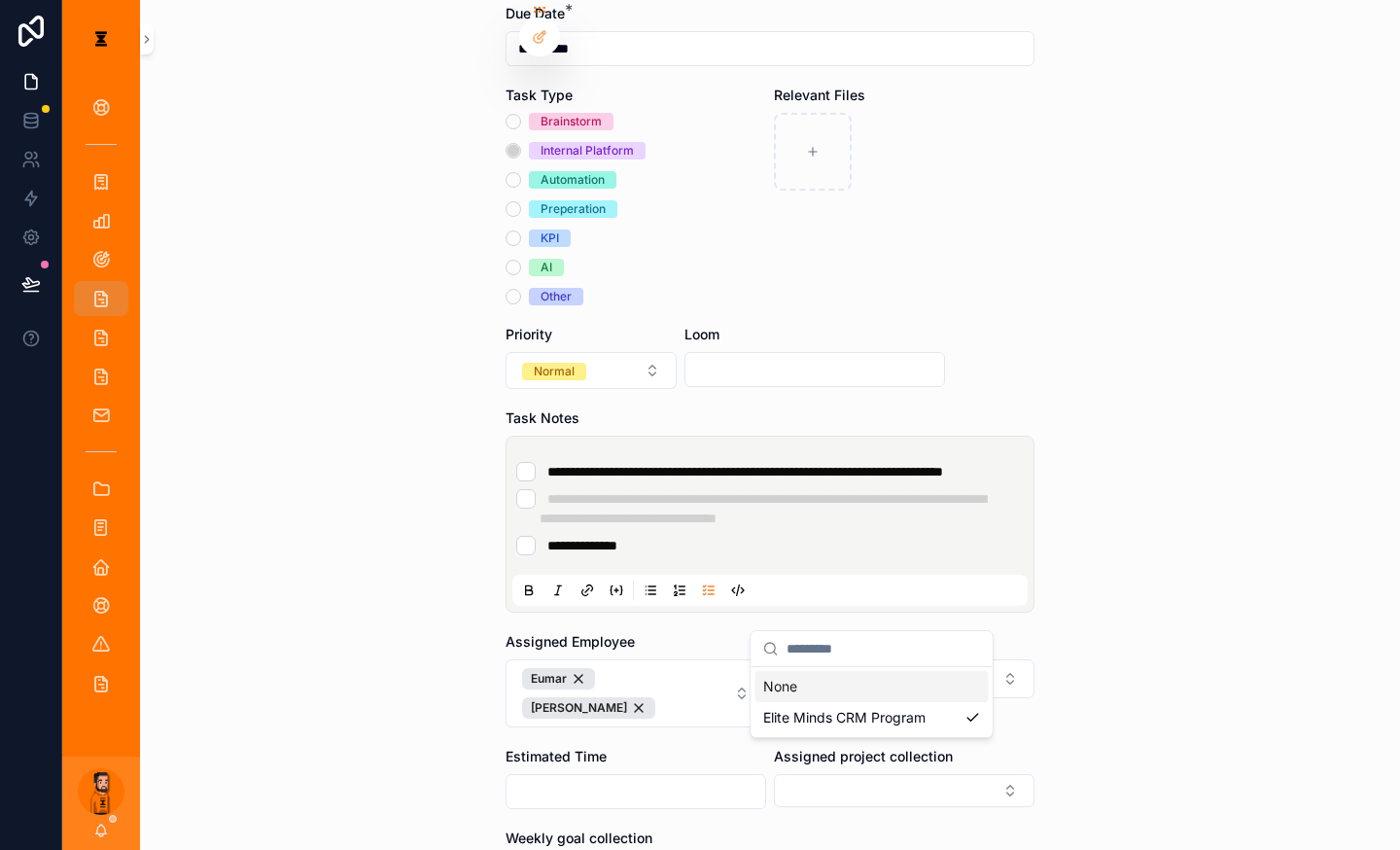
click at [800, 700] on div "**********" at bounding box center [732, 425] width 1338 height 850
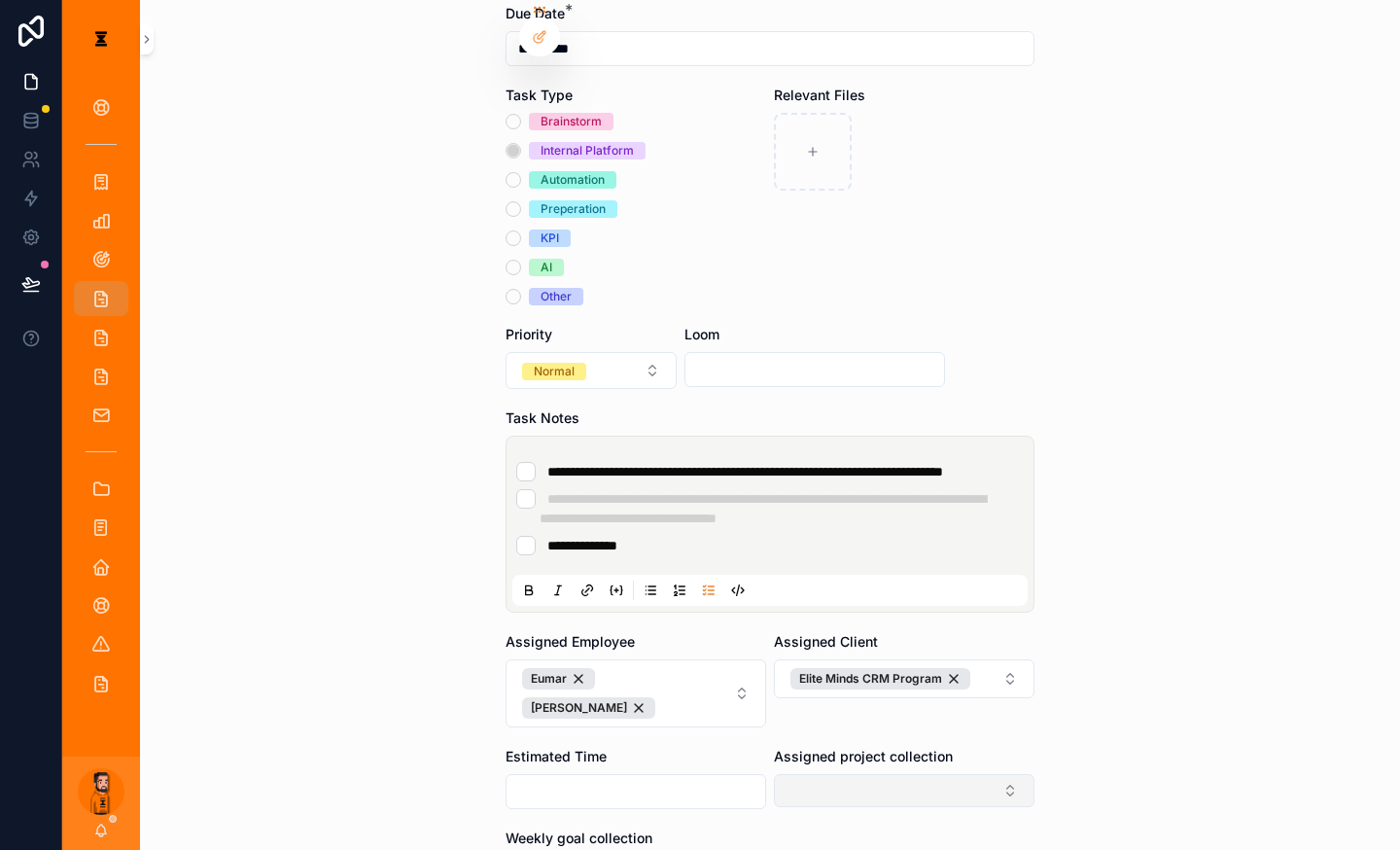
click at [805, 773] on button "Select Button" at bounding box center [904, 789] width 261 height 33
click at [836, 775] on div "CRM Launch" at bounding box center [872, 787] width 233 height 31
click at [692, 802] on div "Weekly goal collection" at bounding box center [770, 842] width 529 height 20
click at [675, 775] on form "**********" at bounding box center [770, 503] width 529 height 1161
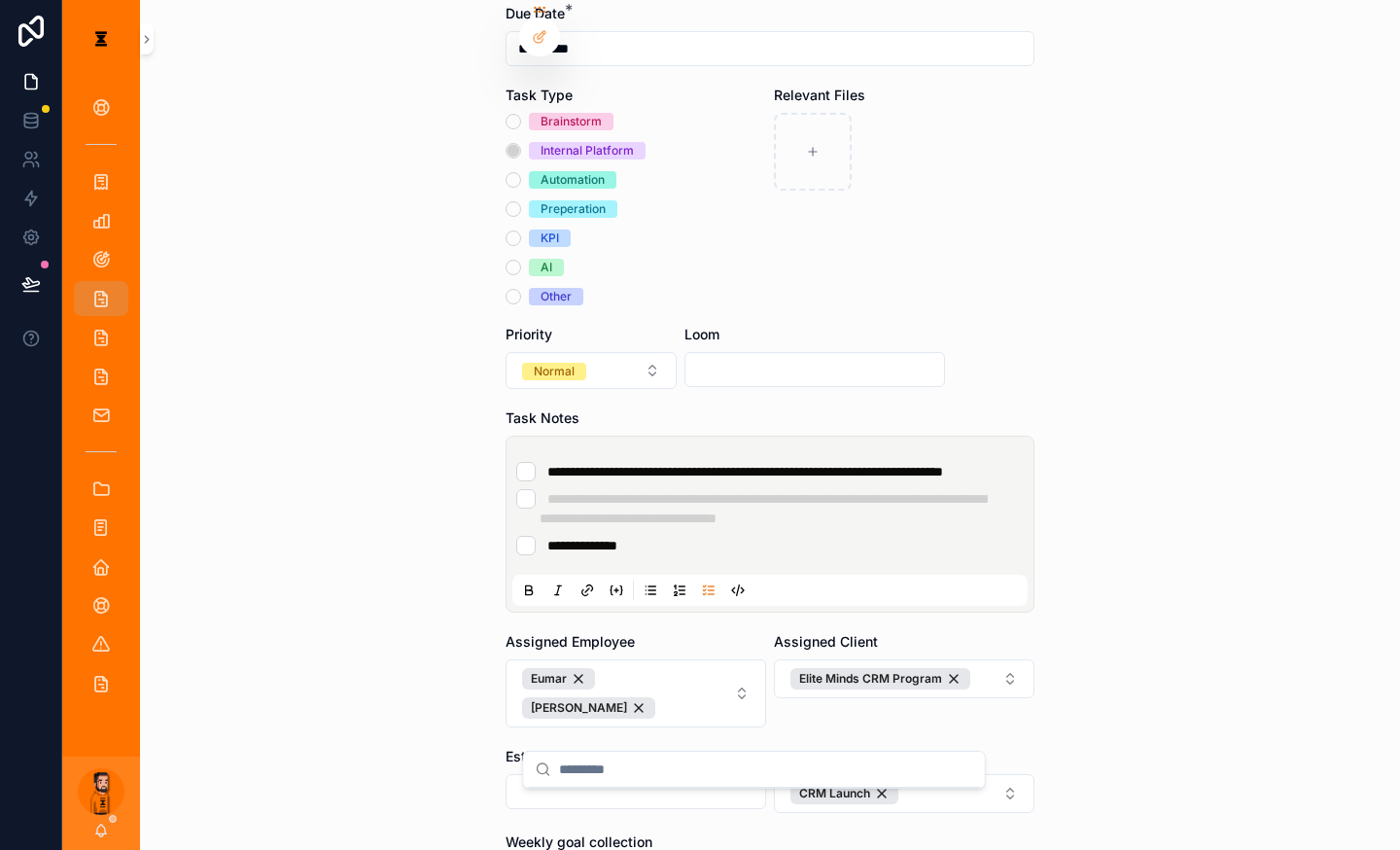
scroll to position [283, 0]
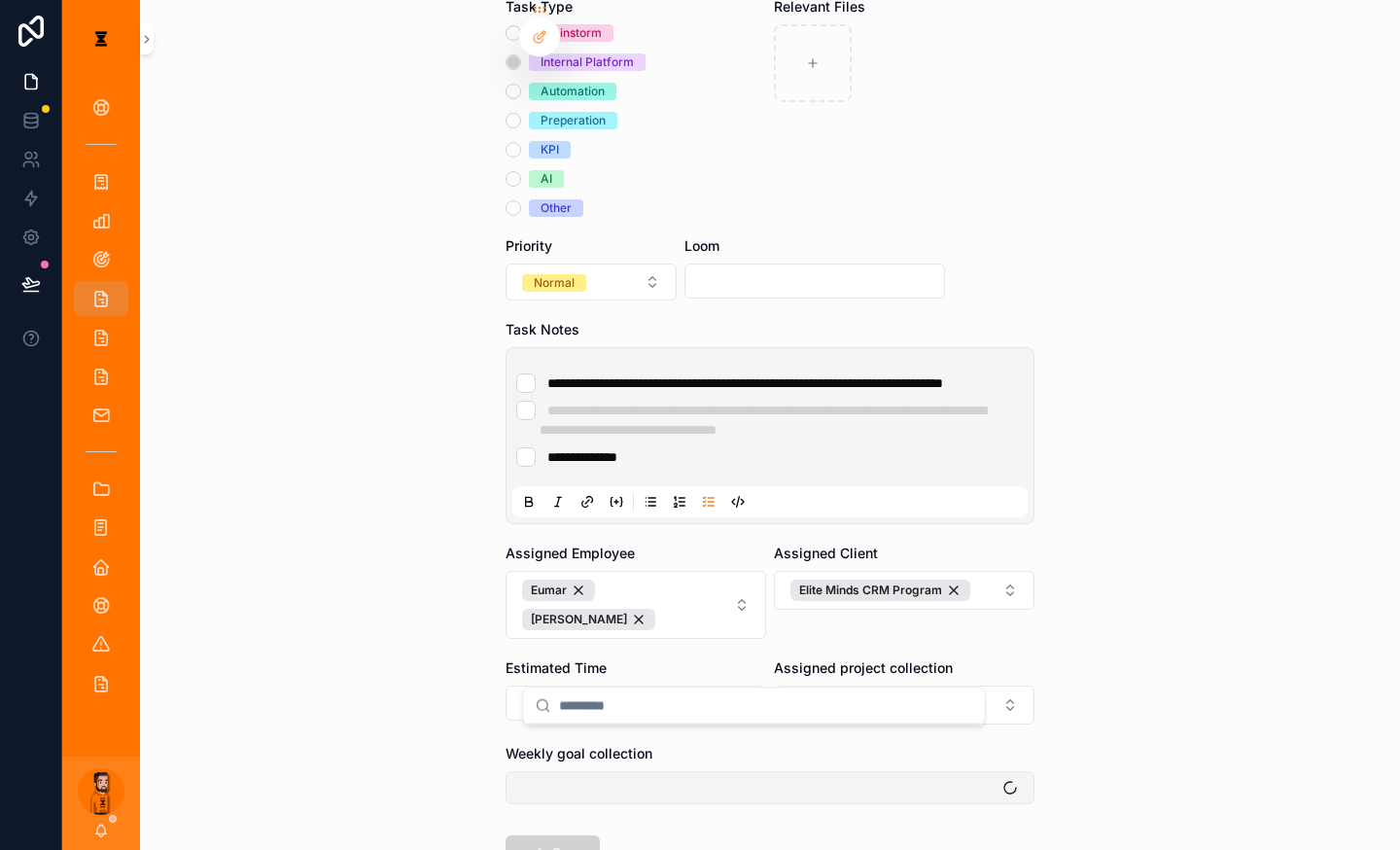
click at [706, 771] on button "Select Button" at bounding box center [770, 787] width 529 height 33
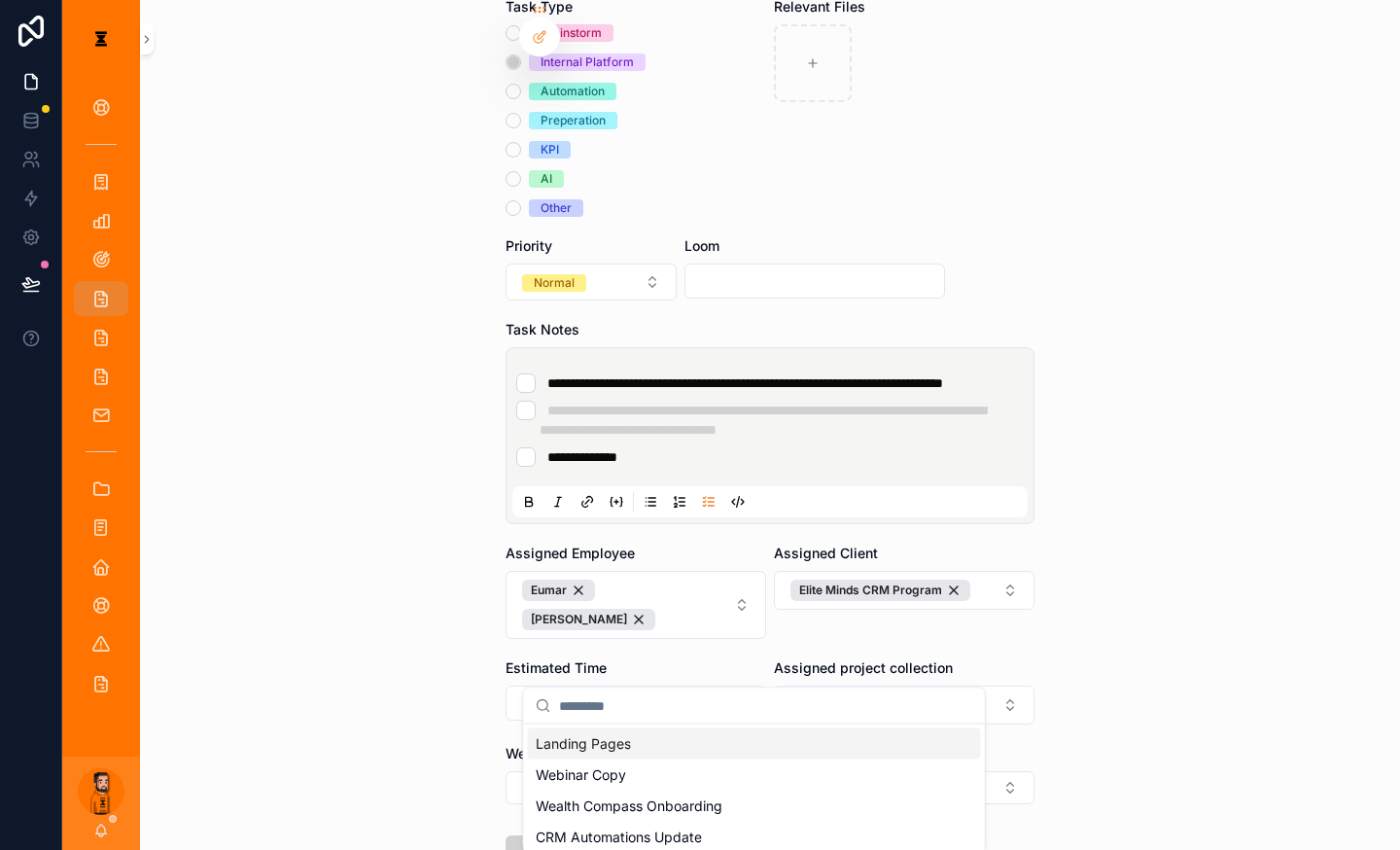
click at [694, 689] on input "scrollable content" at bounding box center [767, 706] width 414 height 35
click at [694, 771] on button "Select Button" at bounding box center [770, 787] width 529 height 33
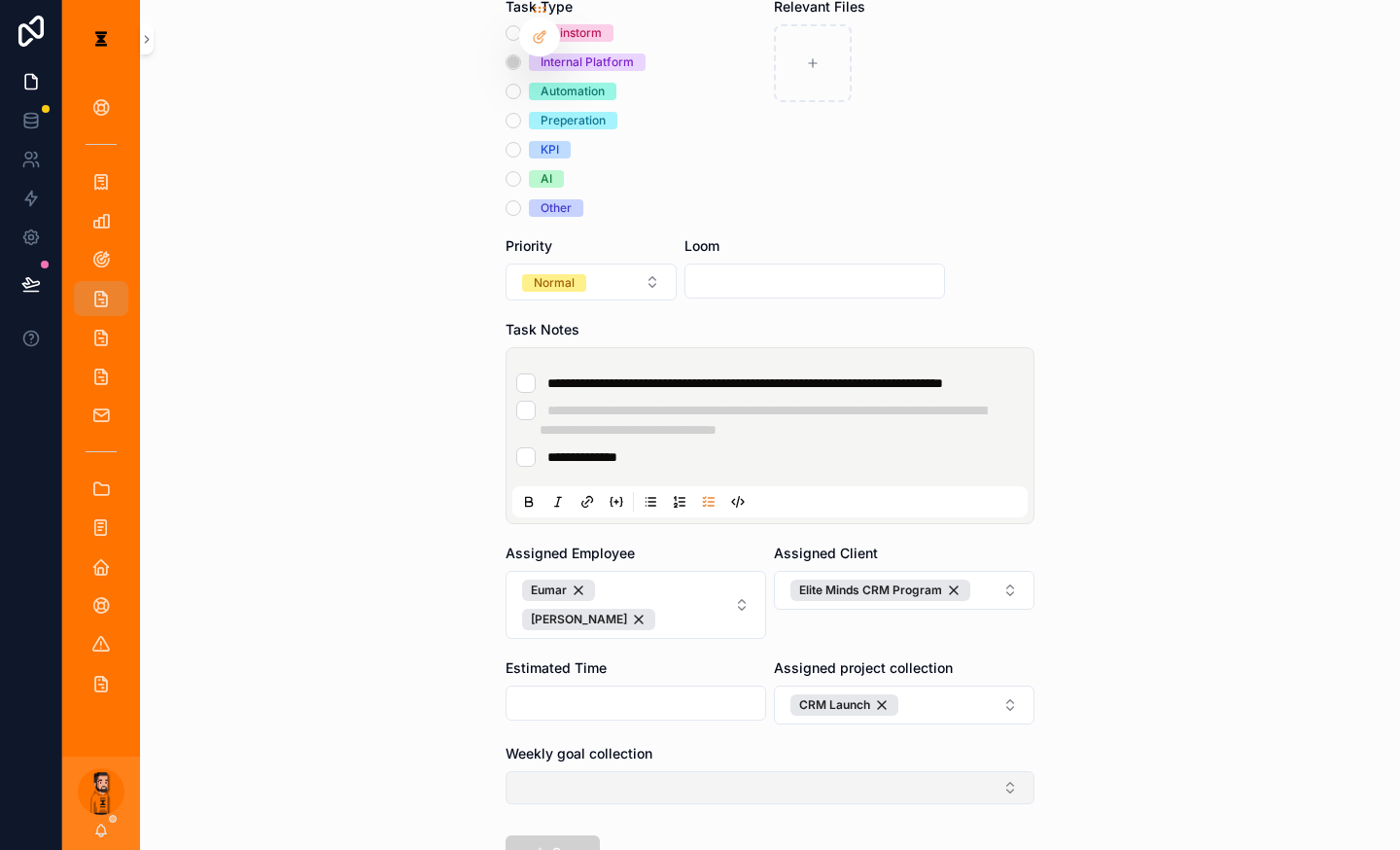
click at [694, 771] on button "Select Button" at bounding box center [770, 787] width 529 height 33
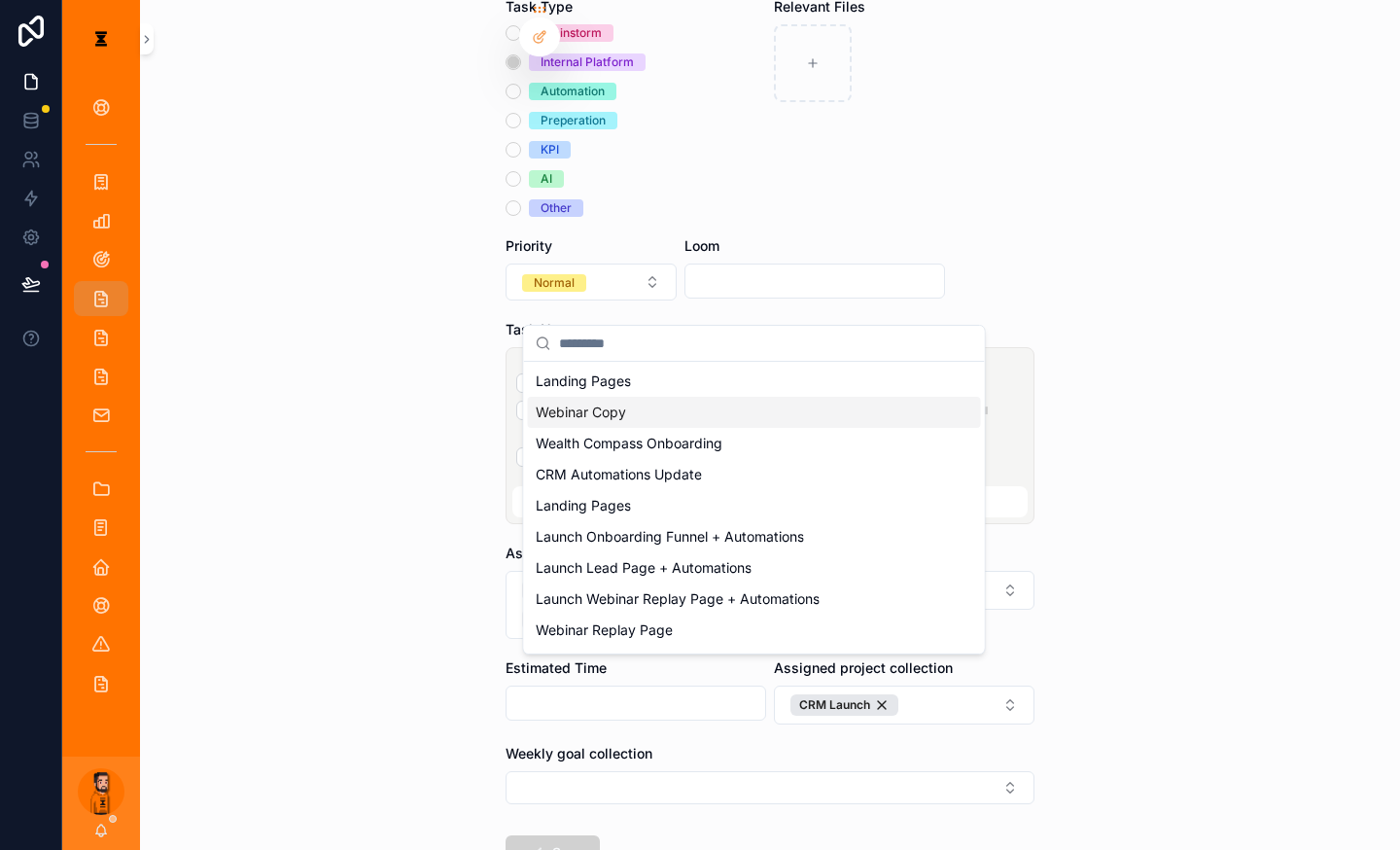
click at [616, 399] on div "Webinar Copy" at bounding box center [754, 411] width 453 height 31
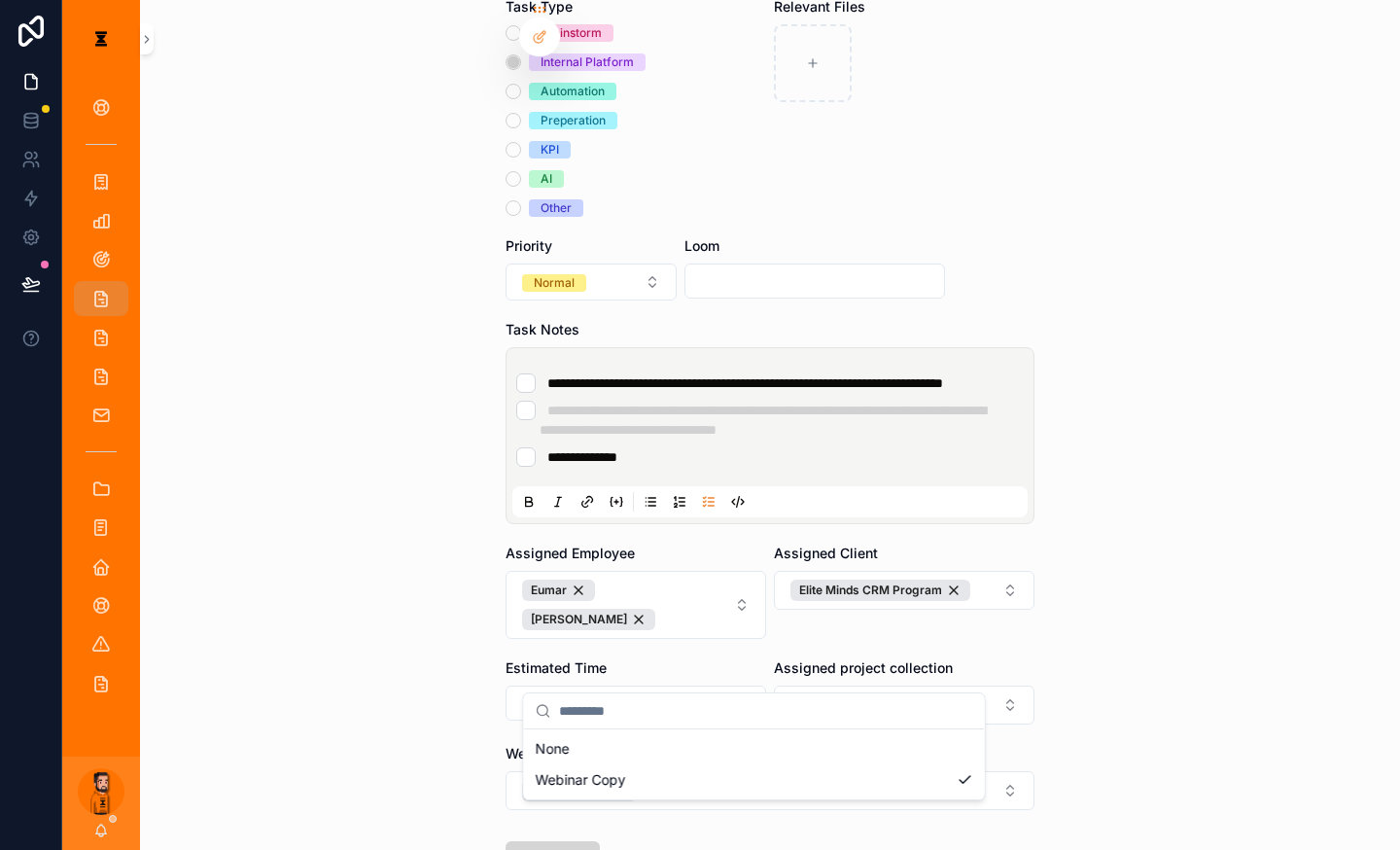
click at [549, 728] on div "**********" at bounding box center [732, 425] width 1338 height 850
click at [554, 802] on button "Save" at bounding box center [553, 858] width 95 height 35
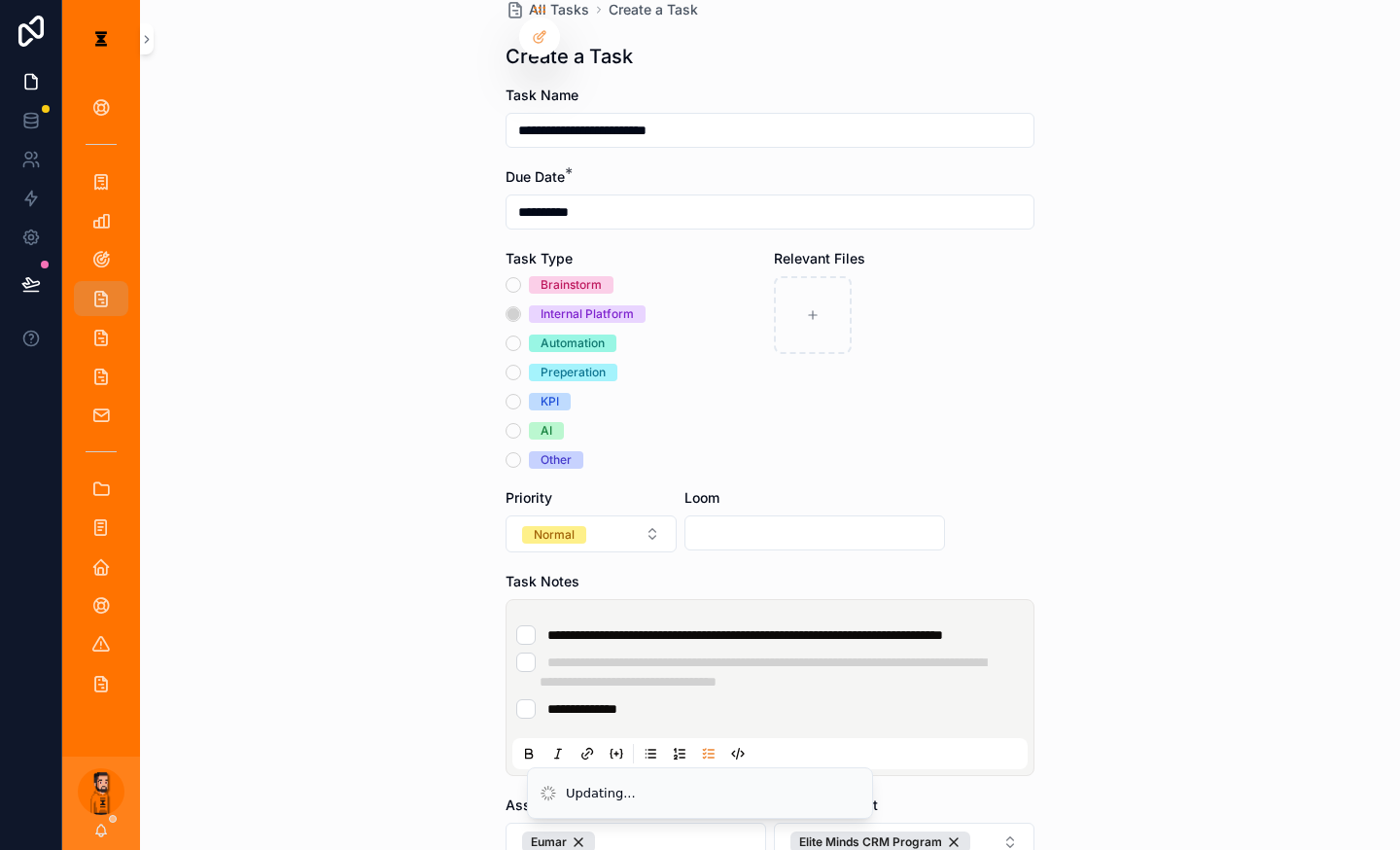
scroll to position [0, 0]
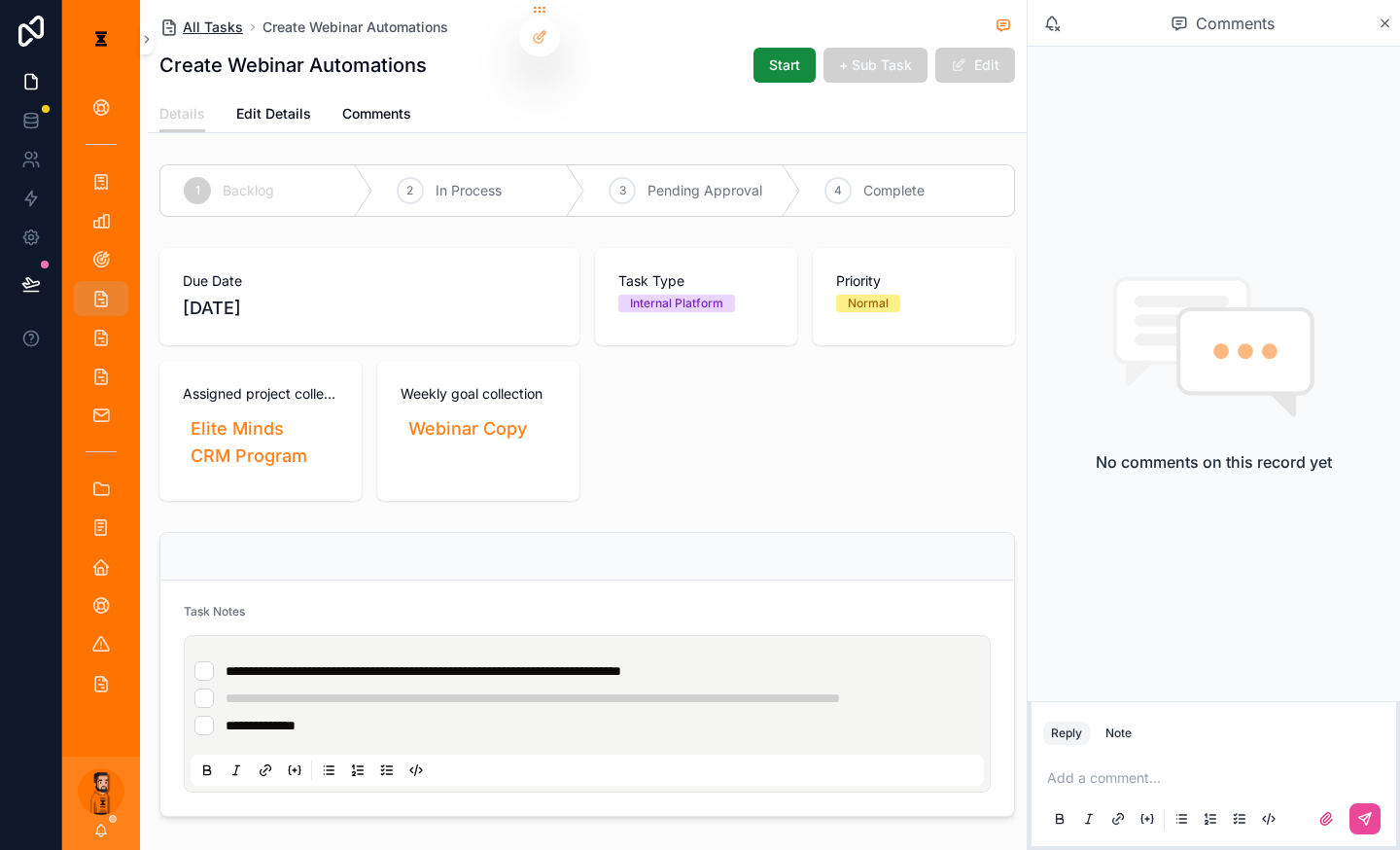
click at [183, 21] on span "All Tasks" at bounding box center [213, 28] width 61 height 20
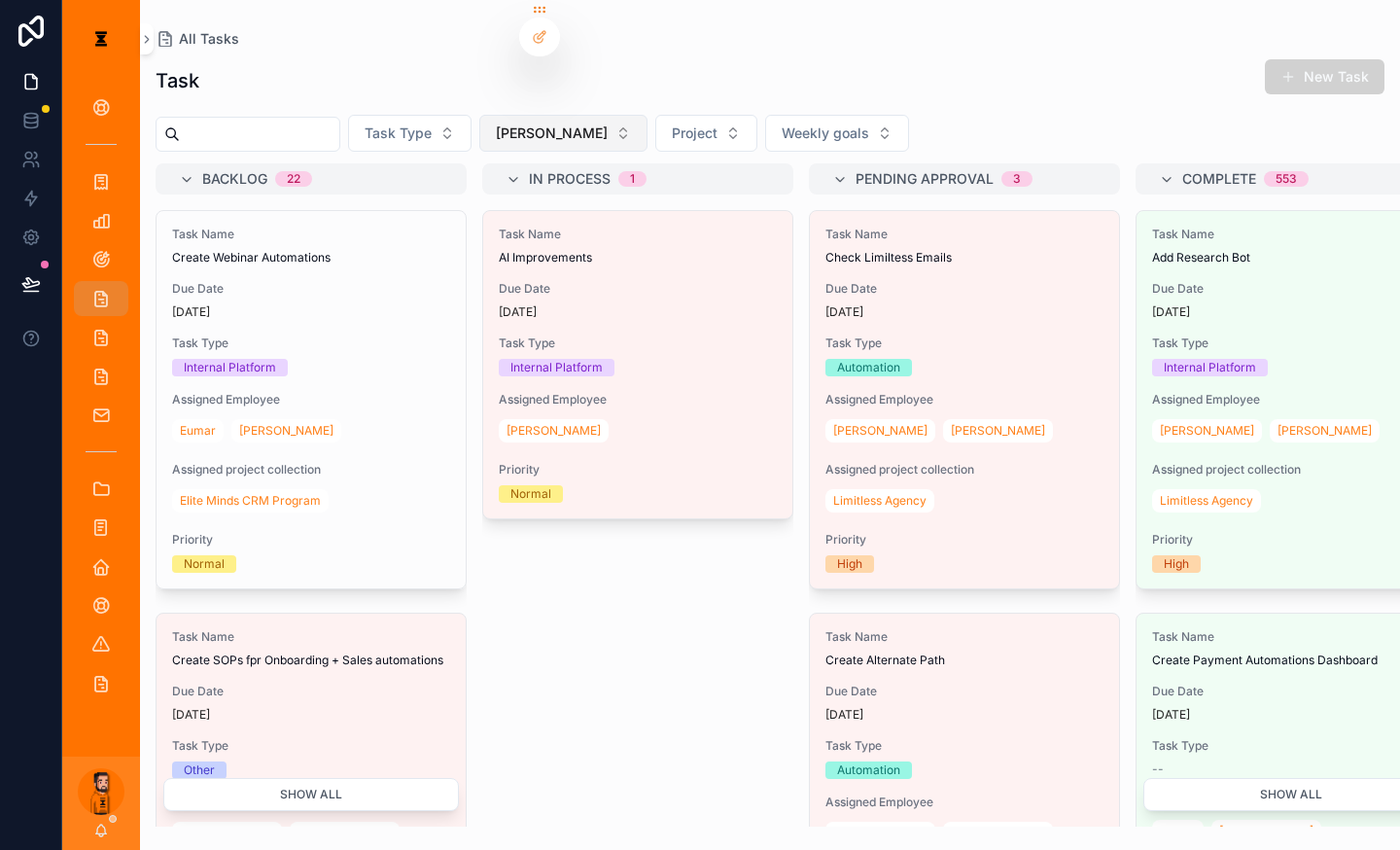
click at [503, 117] on button "[PERSON_NAME]" at bounding box center [564, 132] width 168 height 37
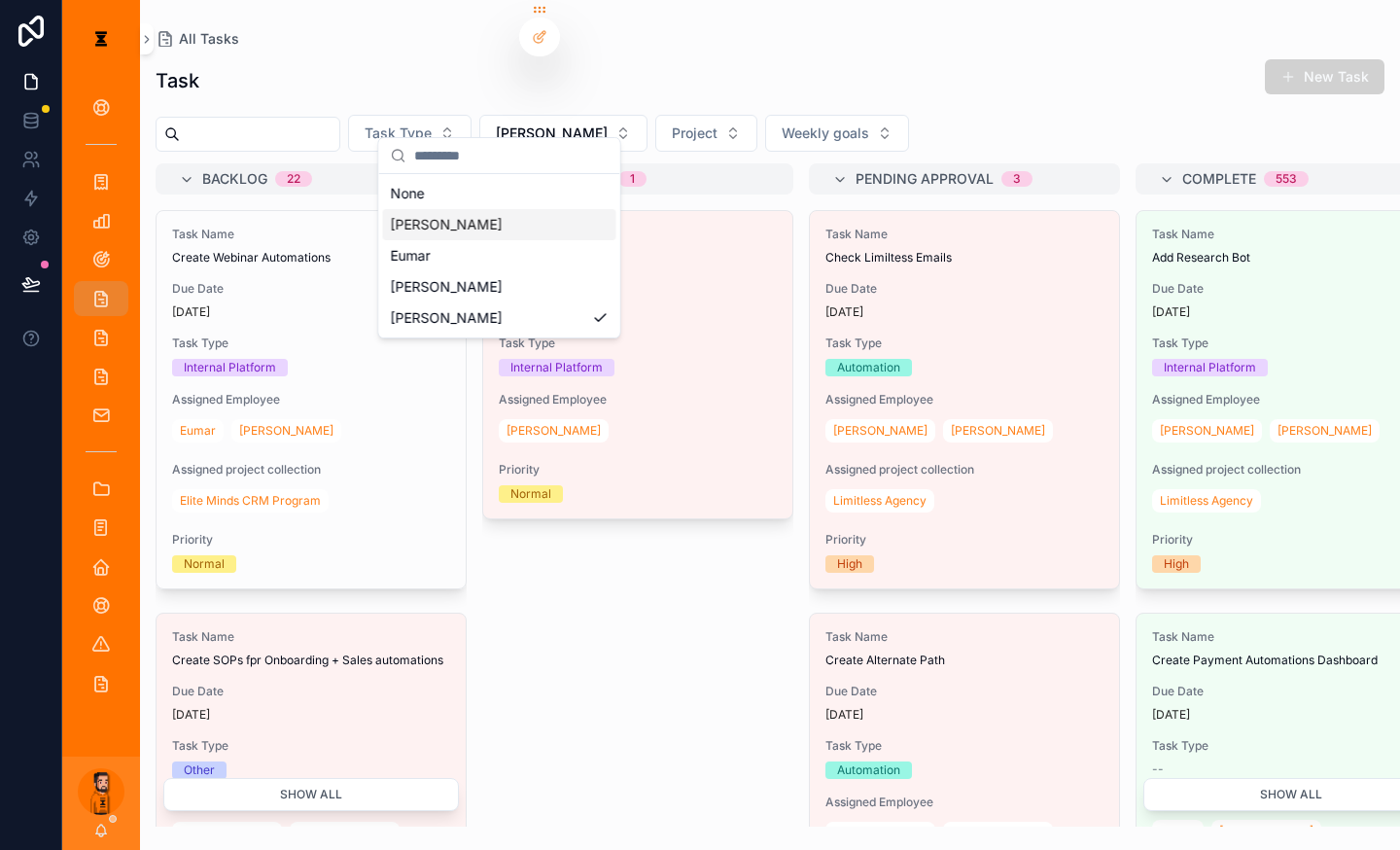
click at [421, 222] on span "[PERSON_NAME]" at bounding box center [447, 225] width 112 height 20
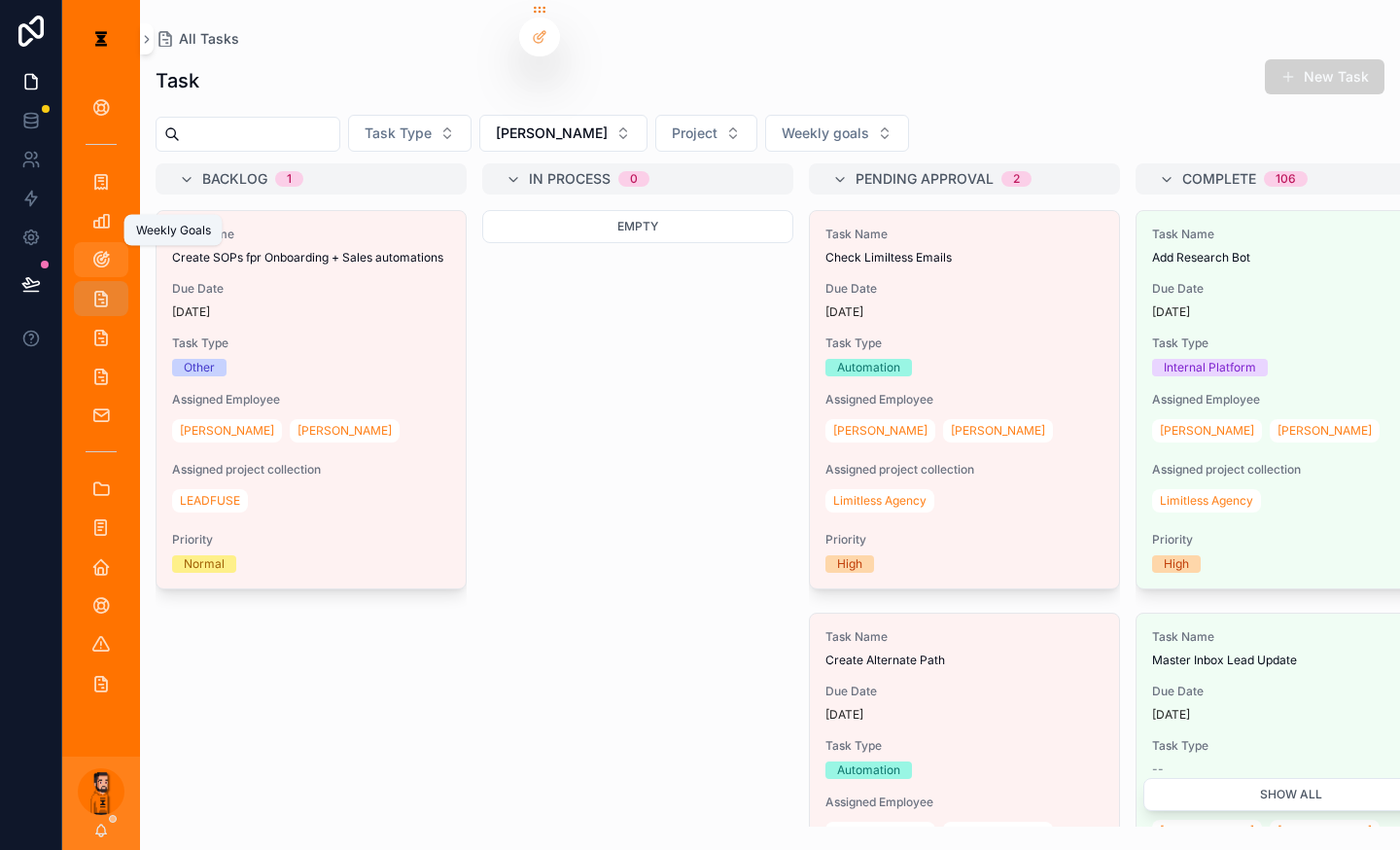
click at [94, 244] on div "Weekly Goals" at bounding box center [101, 259] width 31 height 31
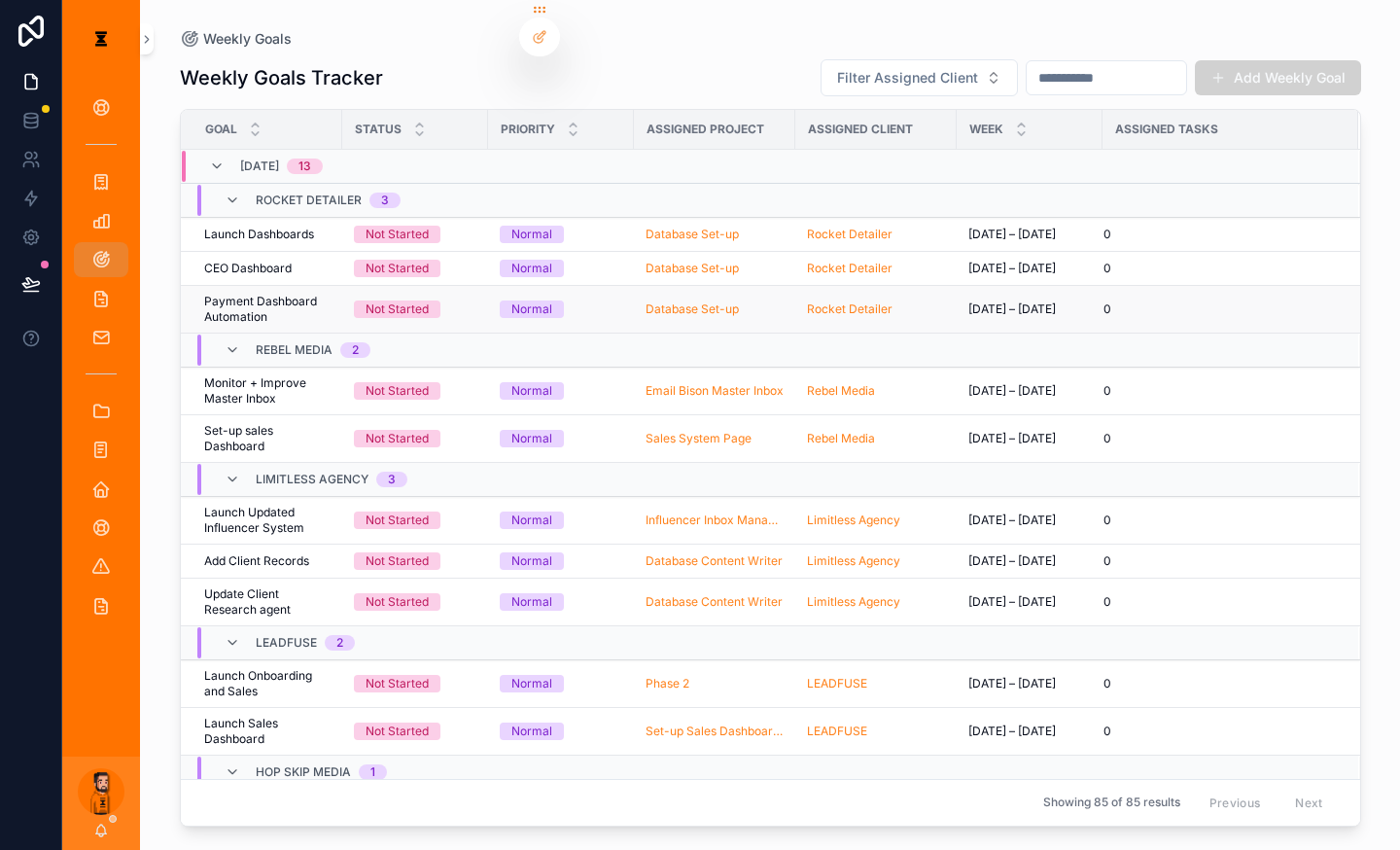
click at [277, 294] on span "Payment Dashboard Automation" at bounding box center [267, 309] width 126 height 31
